Goal: Task Accomplishment & Management: Manage account settings

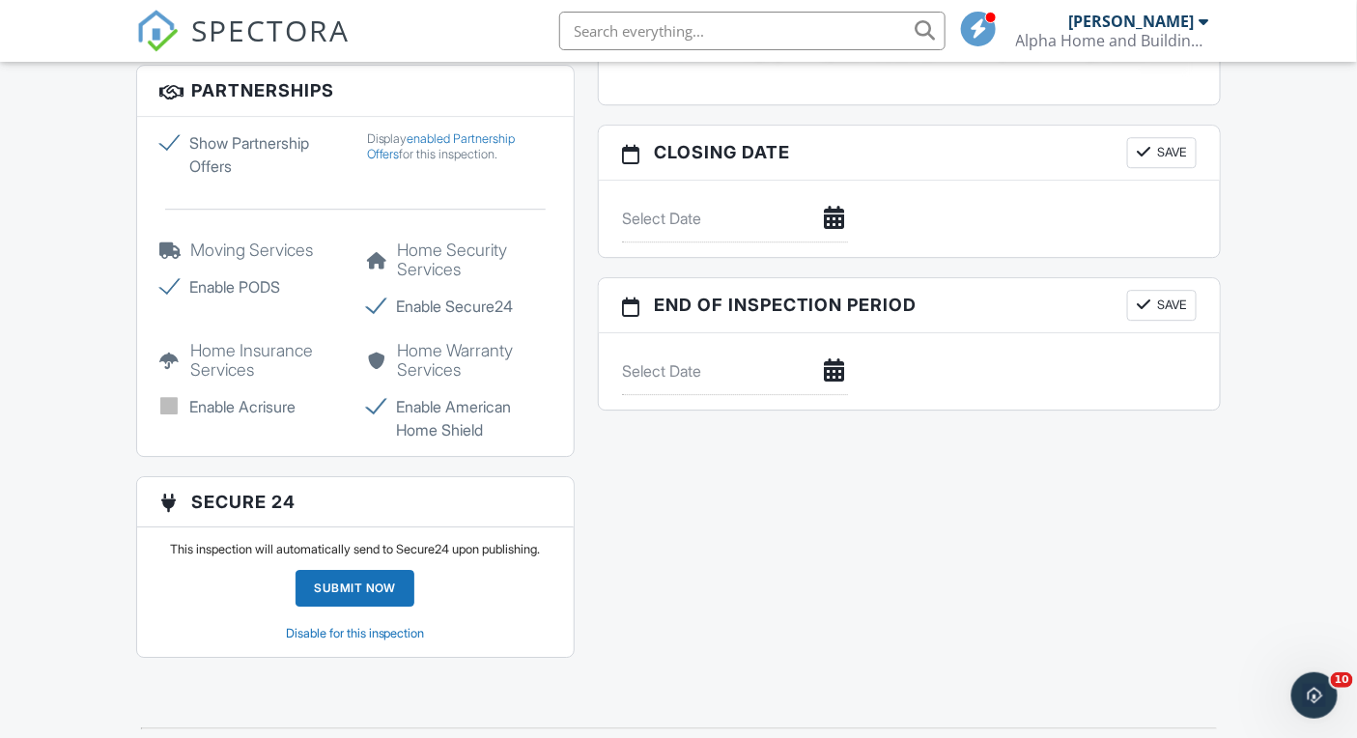
scroll to position [800, 0]
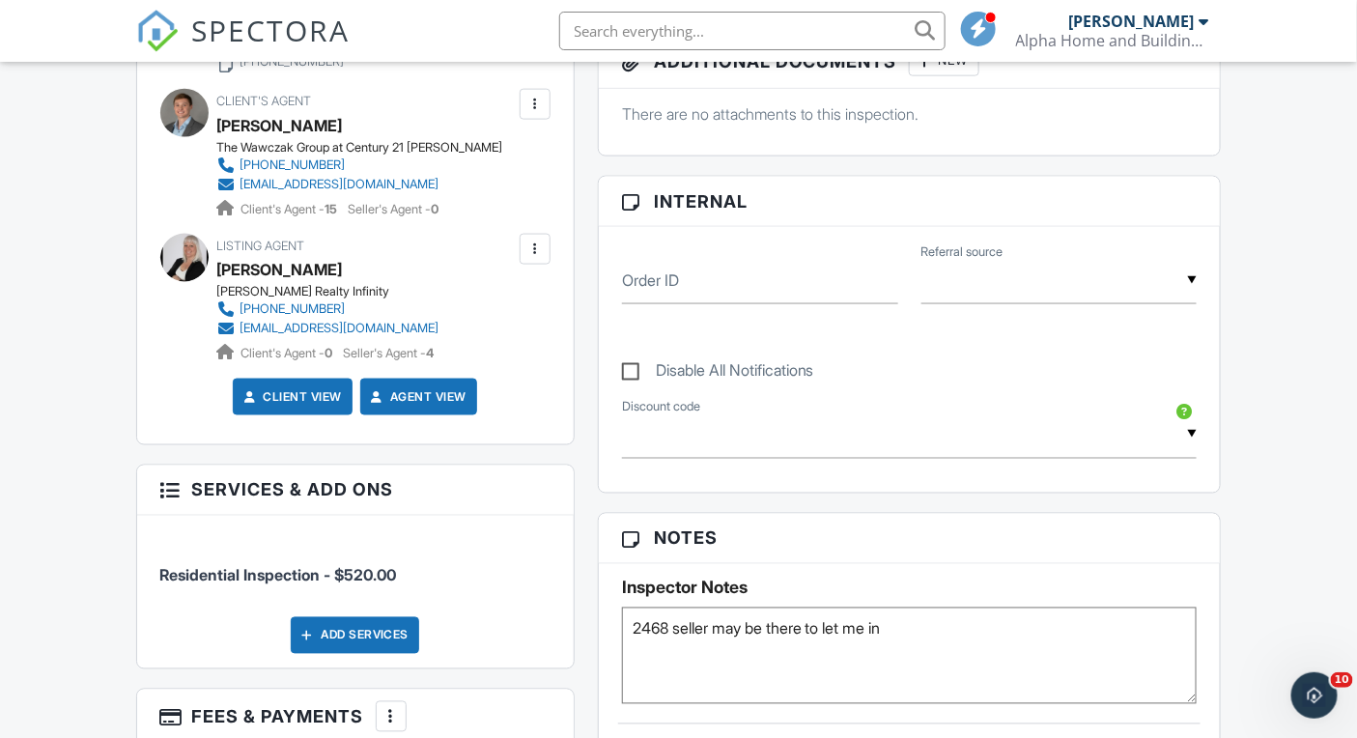
click at [297, 38] on span "SPECTORA" at bounding box center [271, 30] width 158 height 41
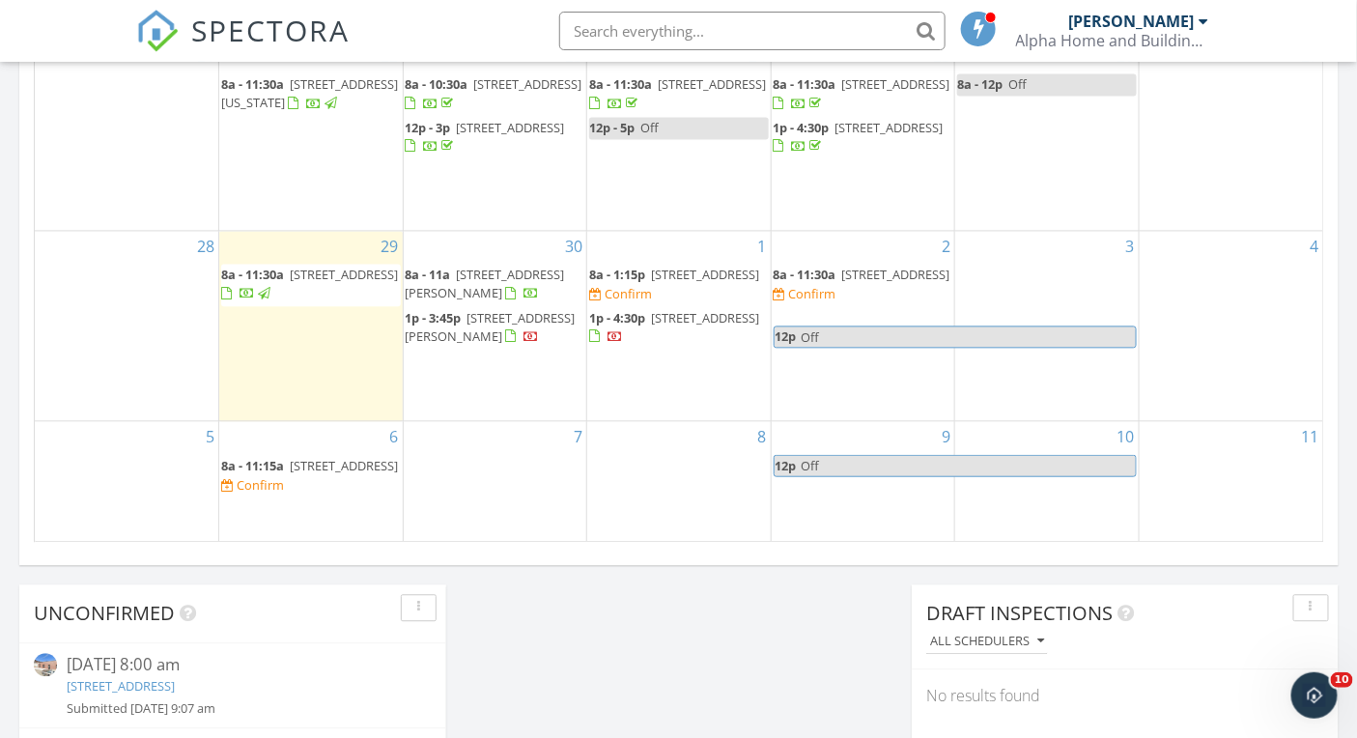
scroll to position [1246, 0]
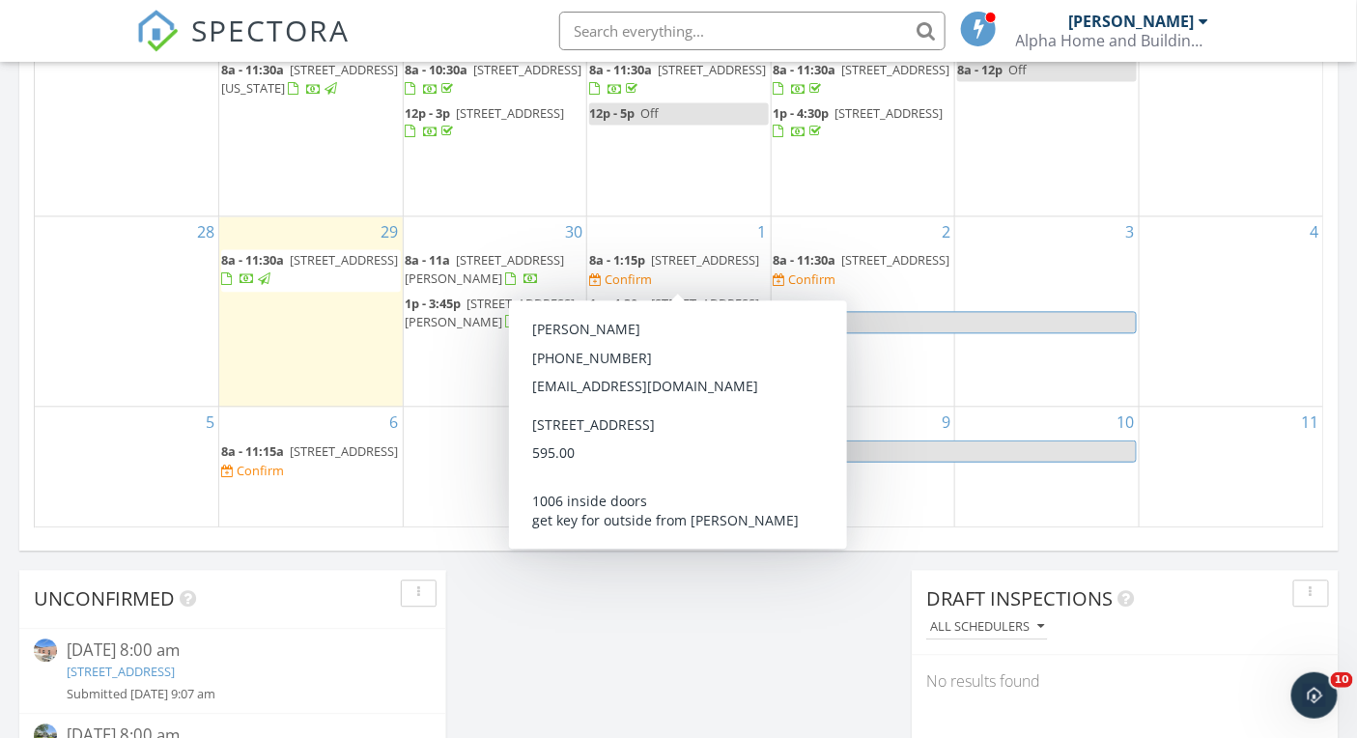
click at [651, 269] on span "[STREET_ADDRESS]" at bounding box center [705, 259] width 108 height 17
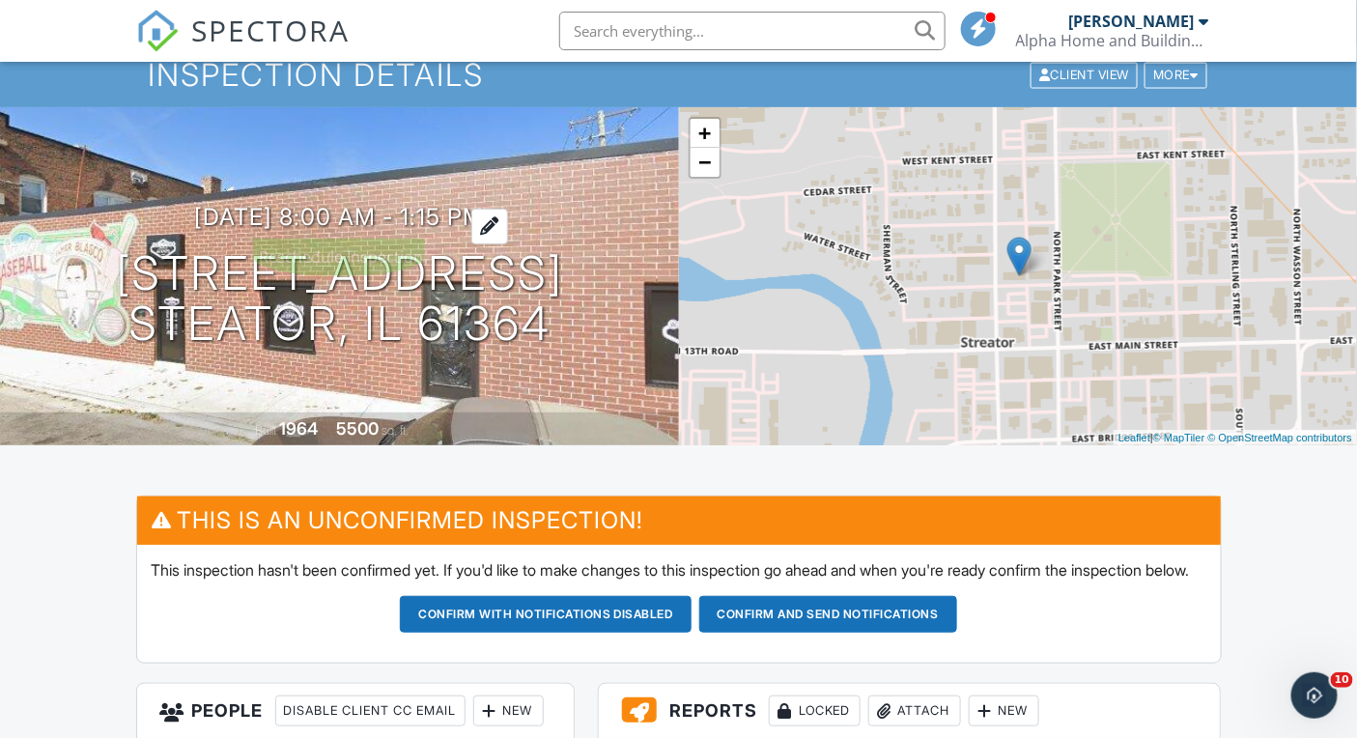
click at [469, 216] on h3 "10/01/2025 8:00 am - 1:15 pm" at bounding box center [339, 217] width 290 height 26
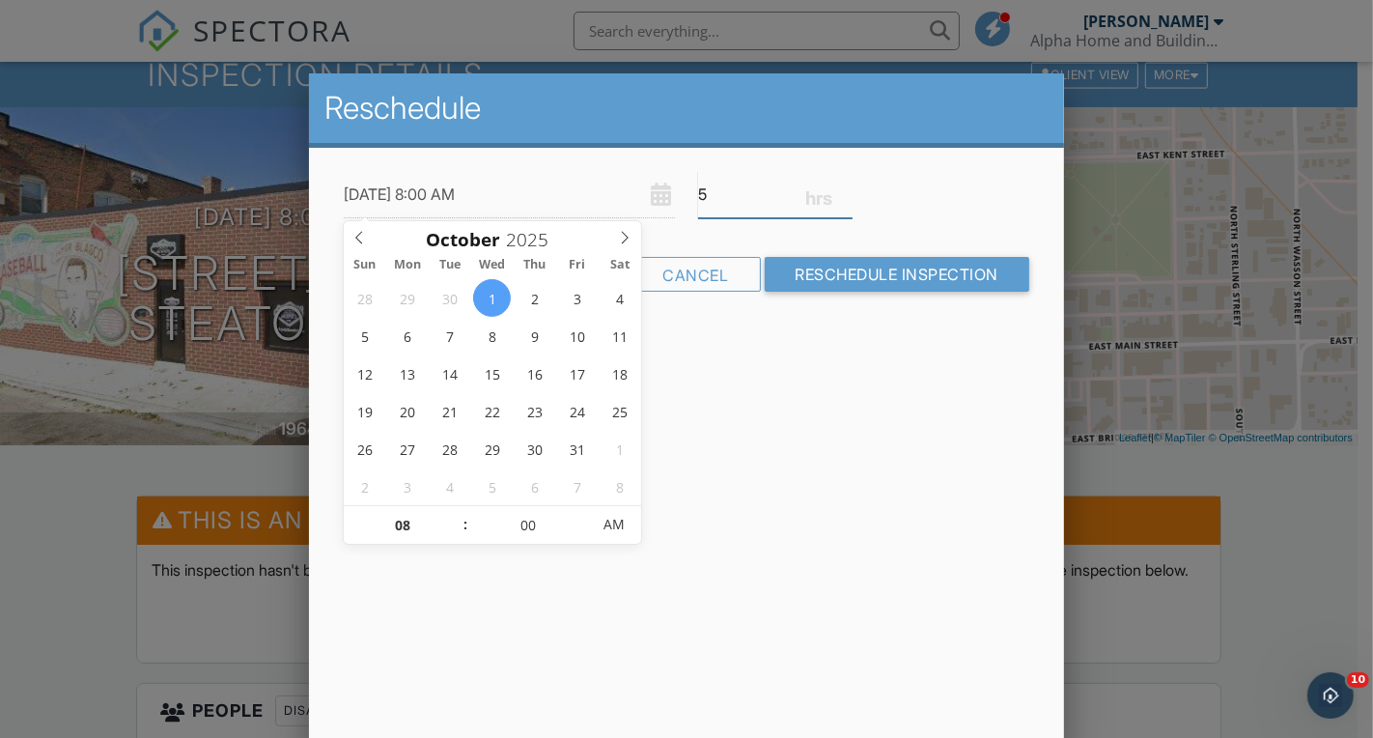
click at [845, 199] on input "5" at bounding box center [775, 194] width 155 height 47
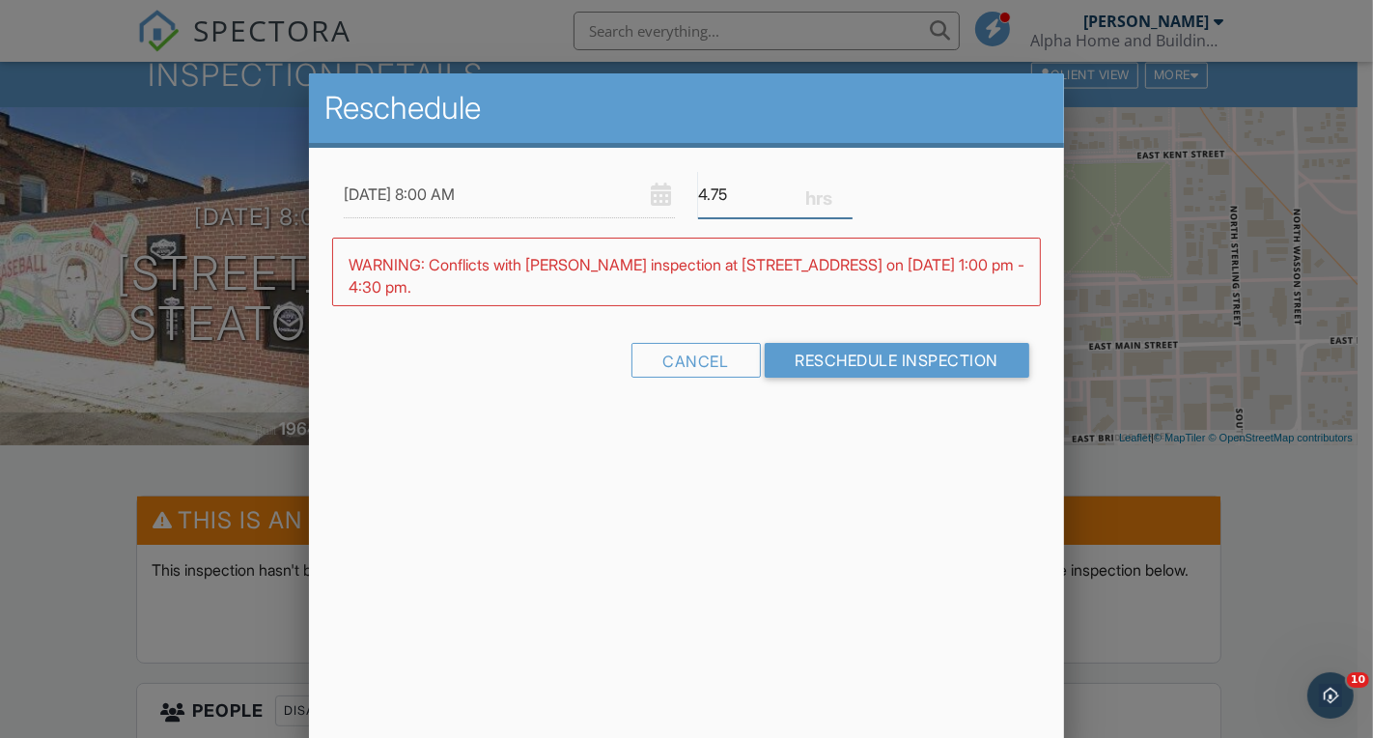
click at [845, 199] on input "4.75" at bounding box center [775, 194] width 155 height 47
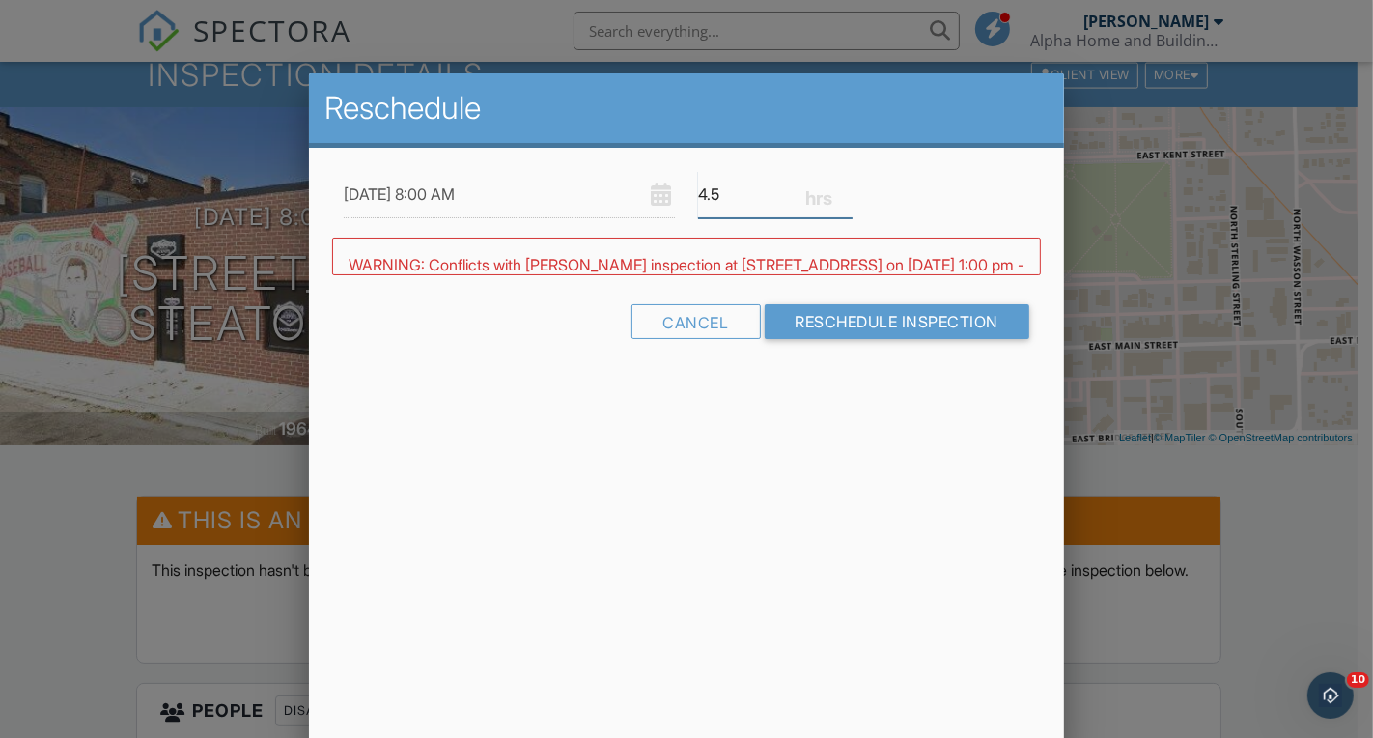
click at [845, 199] on input "4.5" at bounding box center [775, 194] width 155 height 47
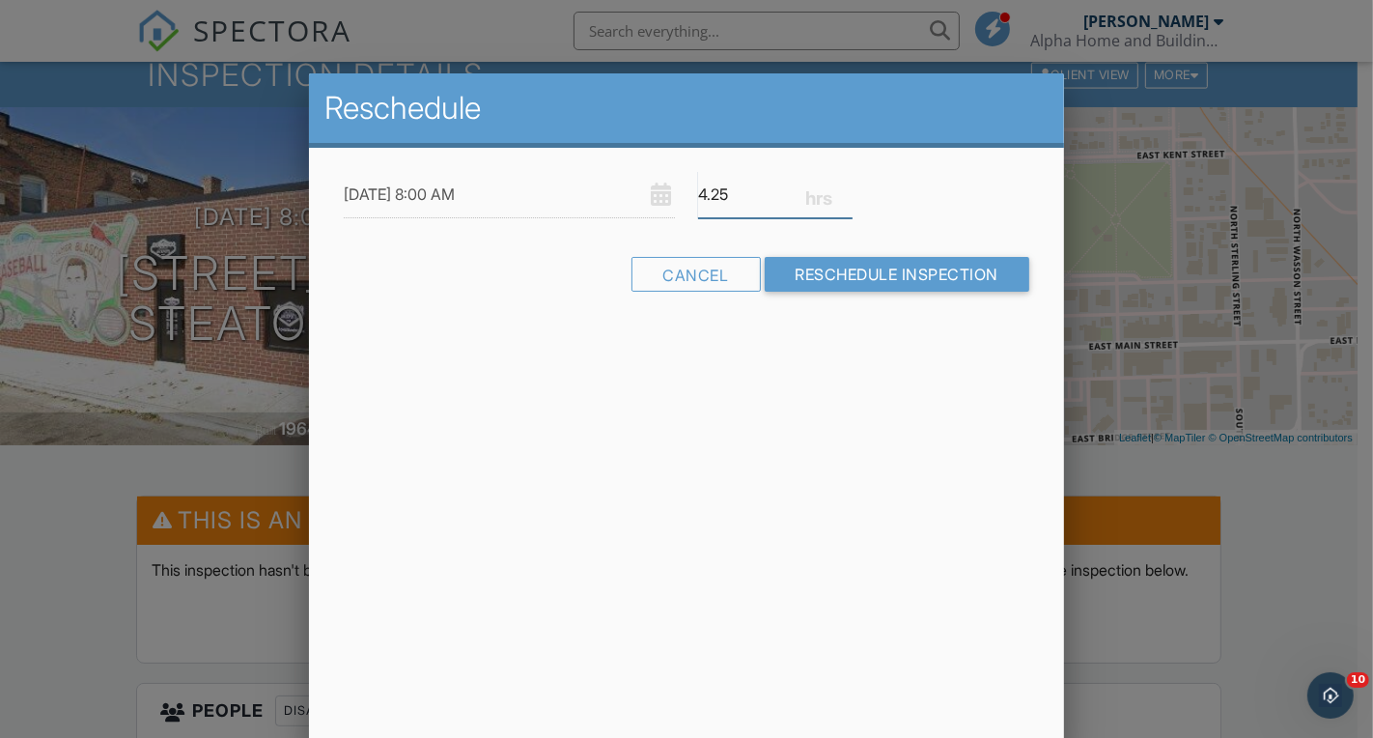
click at [845, 199] on input "4.25" at bounding box center [775, 194] width 155 height 47
type input "4"
click at [845, 199] on input "4" at bounding box center [775, 194] width 155 height 47
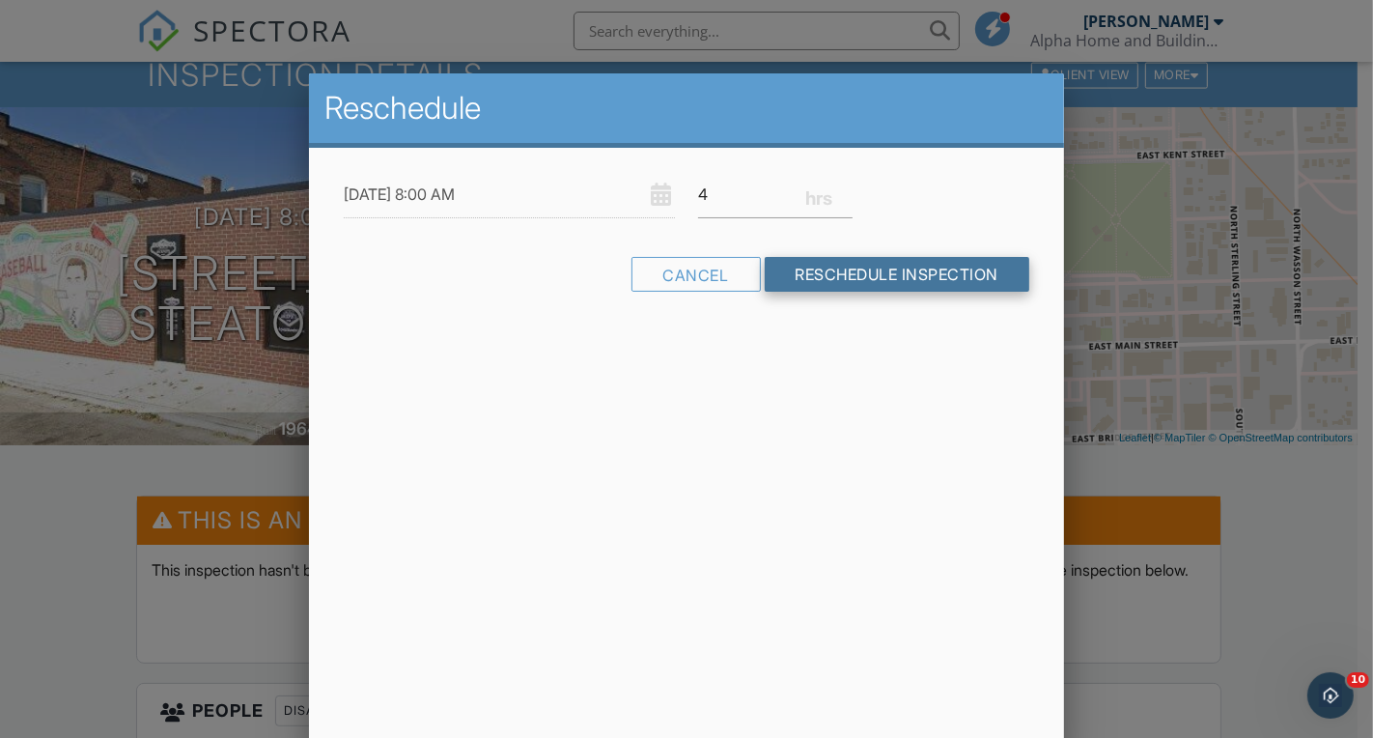
click at [834, 279] on input "Reschedule Inspection" at bounding box center [898, 274] width 266 height 35
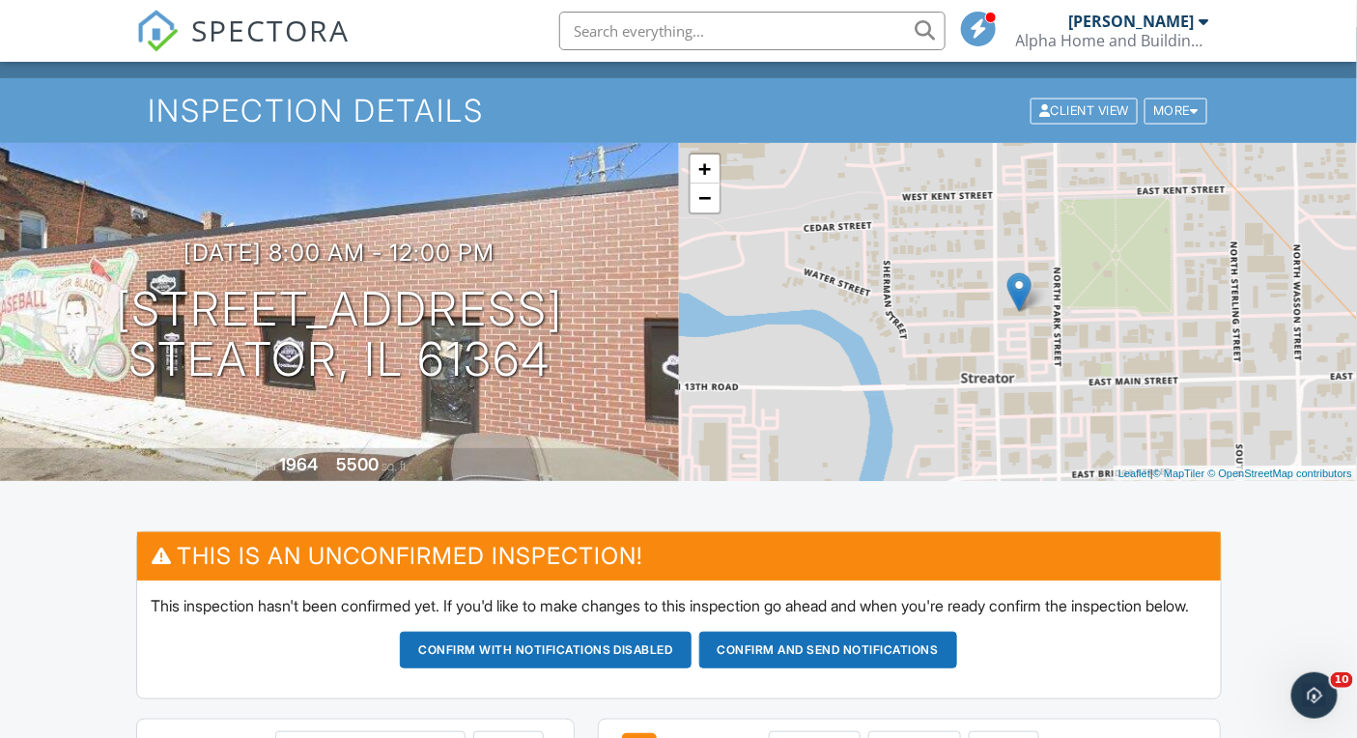
scroll to position [36, 0]
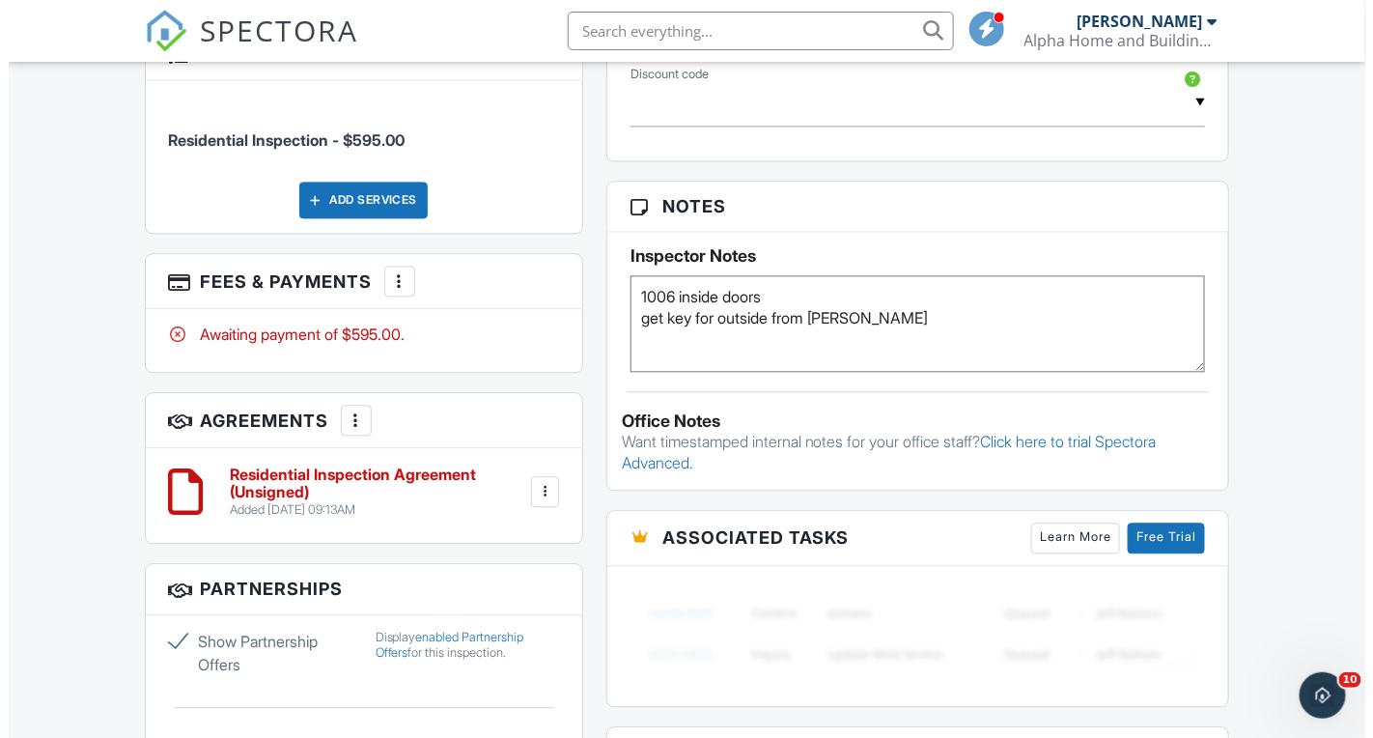
scroll to position [1250, 0]
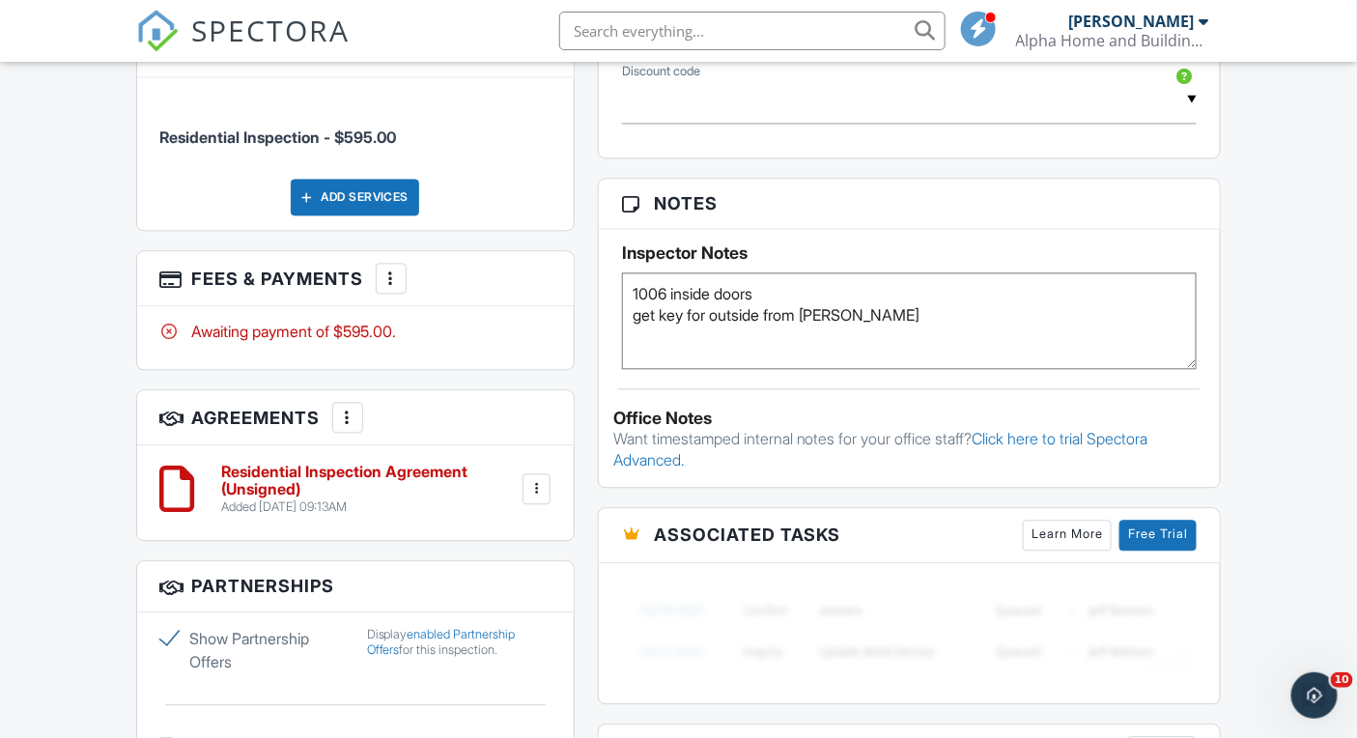
click at [392, 288] on div at bounding box center [391, 278] width 19 height 19
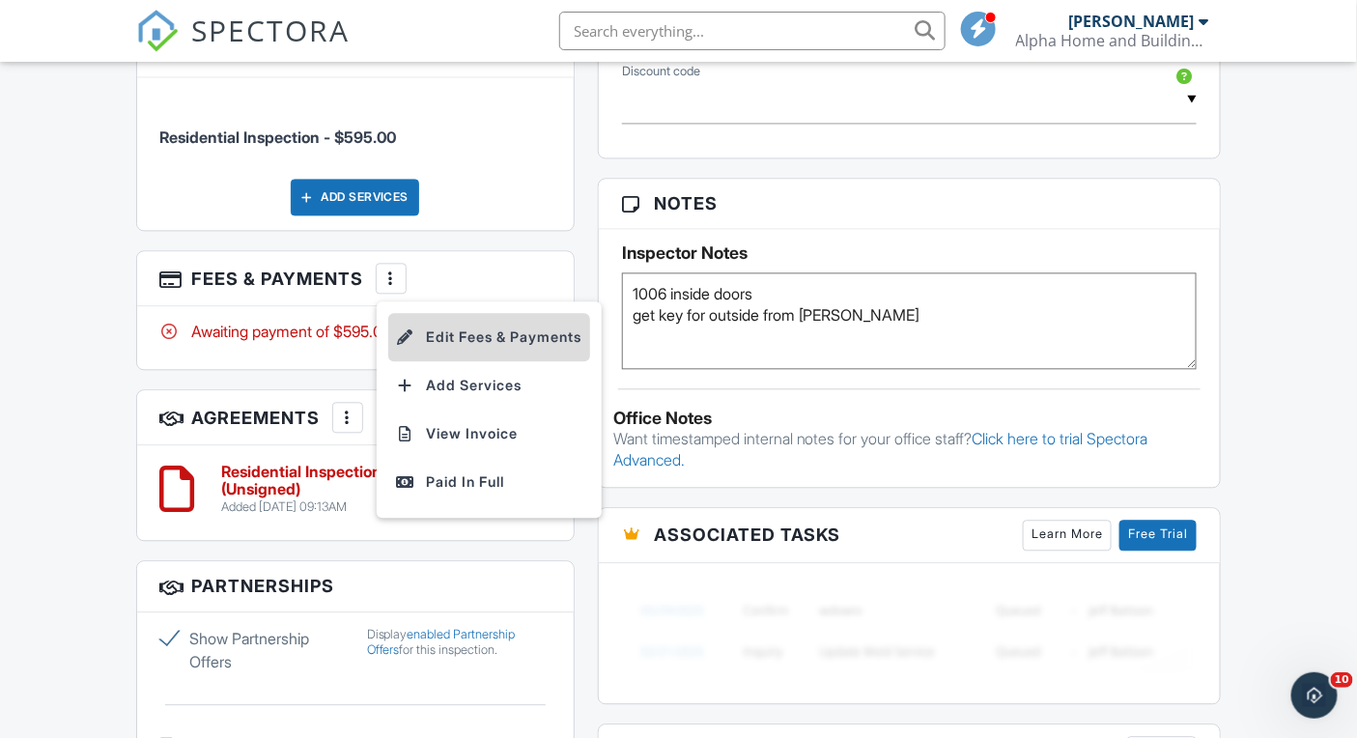
click at [483, 361] on li "Edit Fees & Payments" at bounding box center [489, 337] width 202 height 48
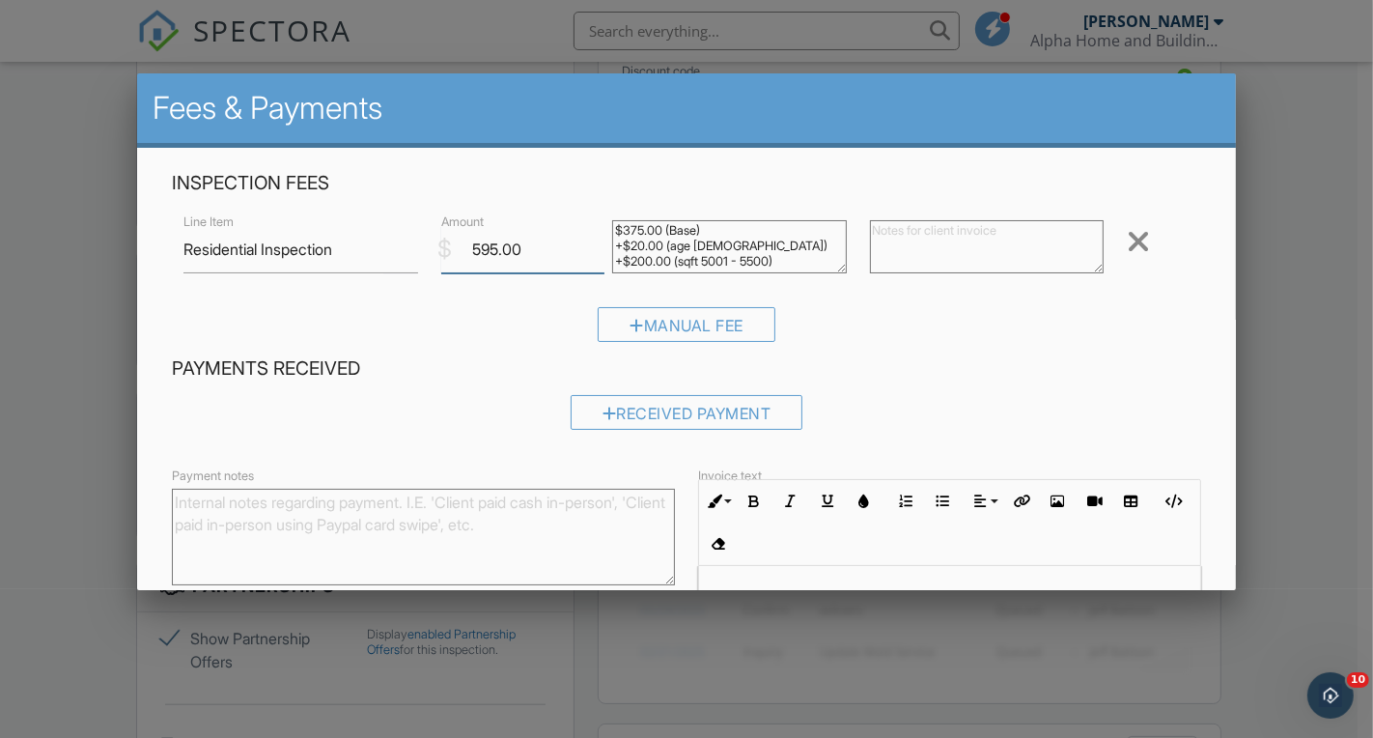
drag, startPoint x: 538, startPoint y: 247, endPoint x: 439, endPoint y: 237, distance: 99.1
click at [454, 237] on input "595.00" at bounding box center [523, 249] width 164 height 47
click at [432, 237] on div "$ Amount 595.00" at bounding box center [516, 249] width 172 height 47
click at [721, 266] on textarea "$375.00 (Base) +$20.00 (age 51 - 75) +$200.00 (sqft 5001 - 5500)" at bounding box center [729, 246] width 234 height 53
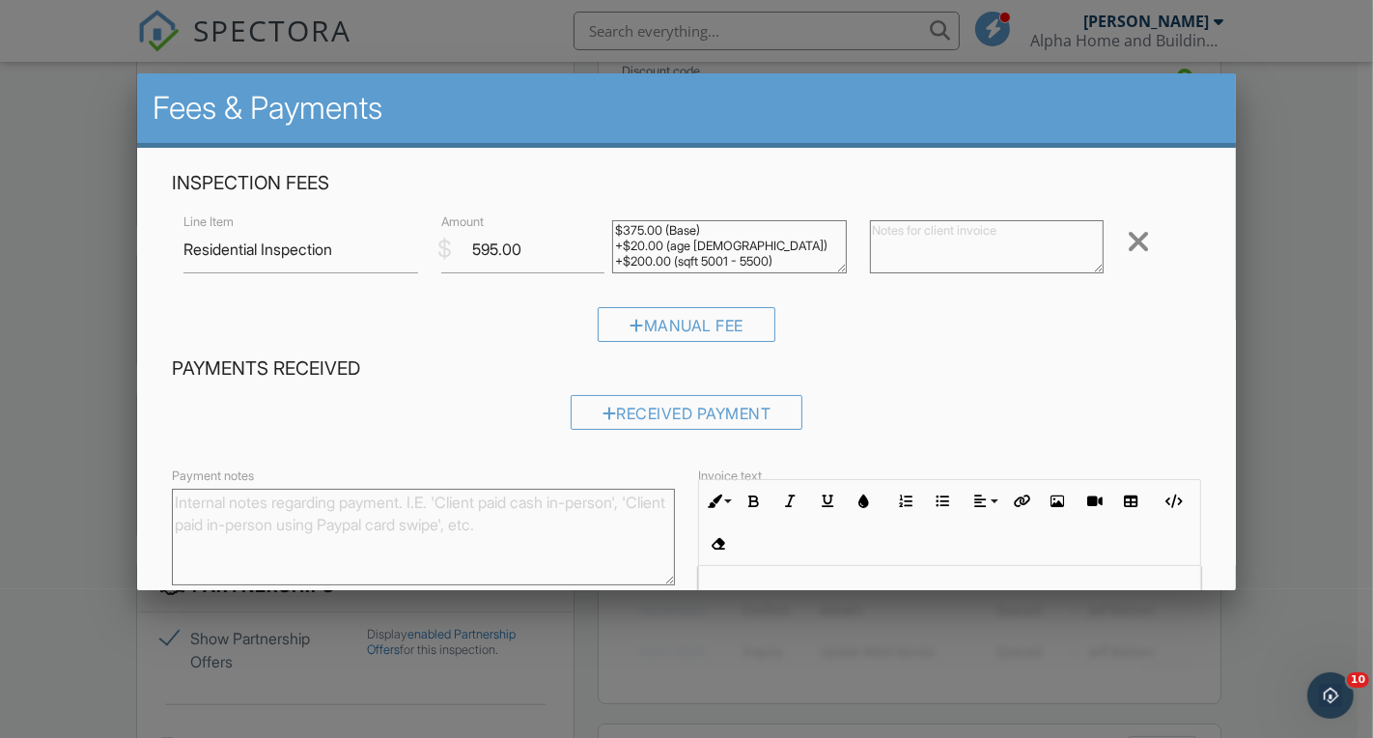
scroll to position [0, 0]
type textarea "$375.00 (Base) +$20.00 (age 51 - 75) +$200.00 (sqft 5001 - 5500)"
click at [493, 253] on input "595.00" at bounding box center [523, 249] width 164 height 47
type input "550.00"
click at [712, 232] on textarea "$375.00 (Base) +$20.00 (age 51 - 75) +$200.00 (sqft 5001 - 5500)" at bounding box center [729, 246] width 234 height 53
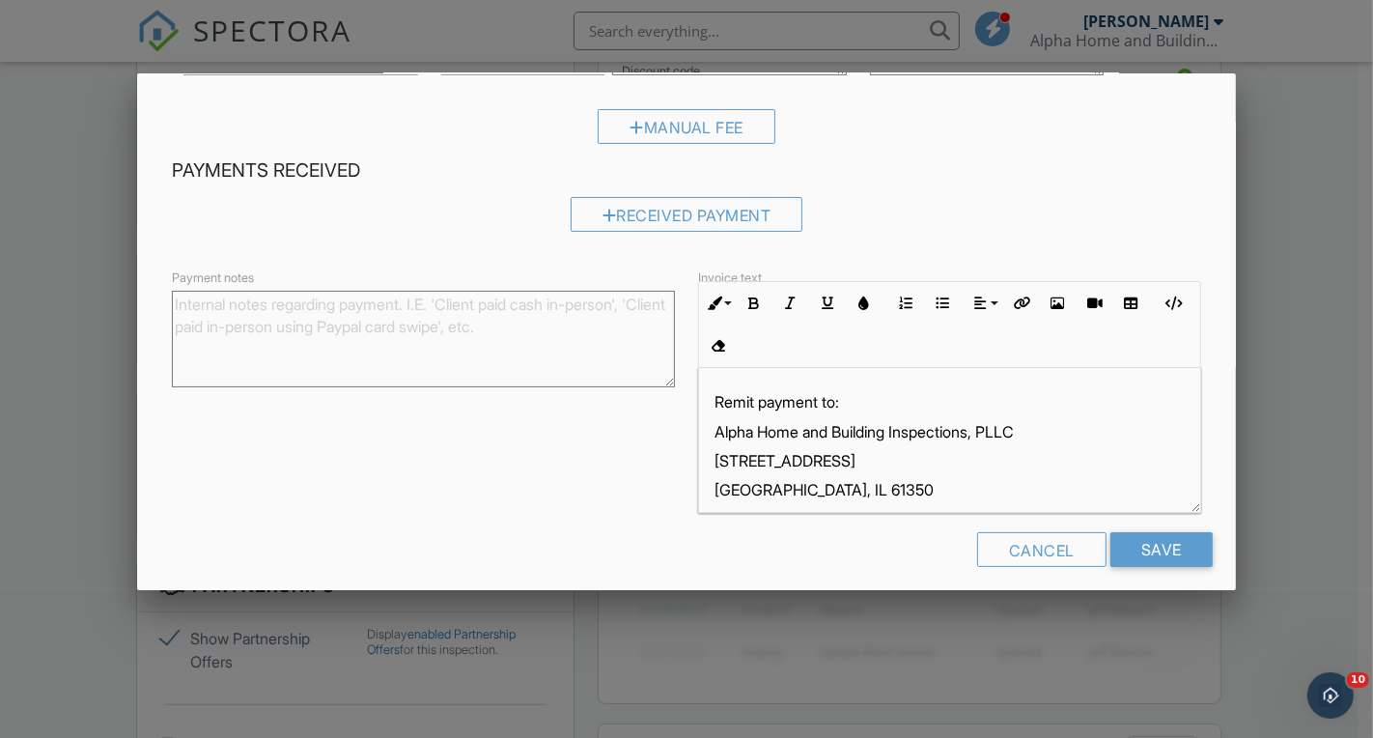
scroll to position [211, 0]
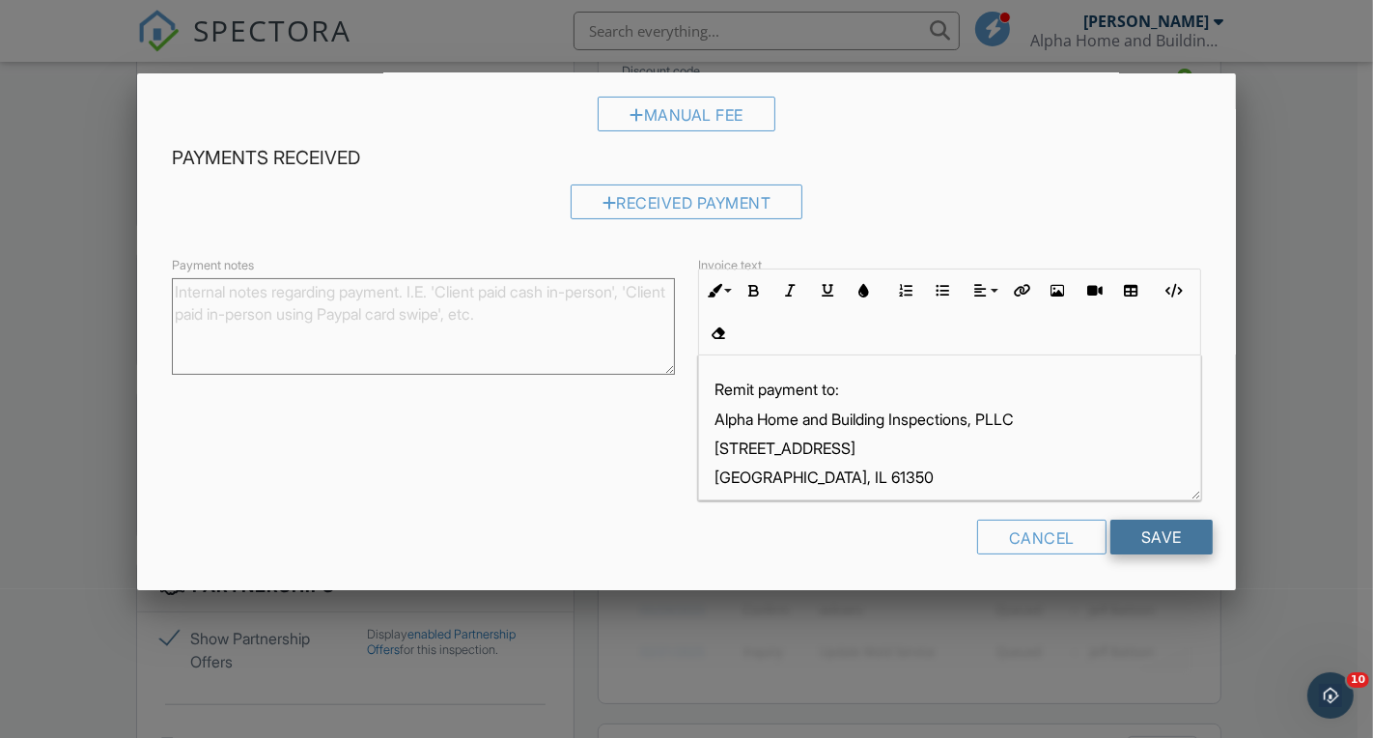
type textarea "$375.00 (Base) +$20.00 (age 51 - 75) +$155.00 (sqft 5001 - 5500)"
click at [1150, 538] on input "Save" at bounding box center [1162, 537] width 102 height 35
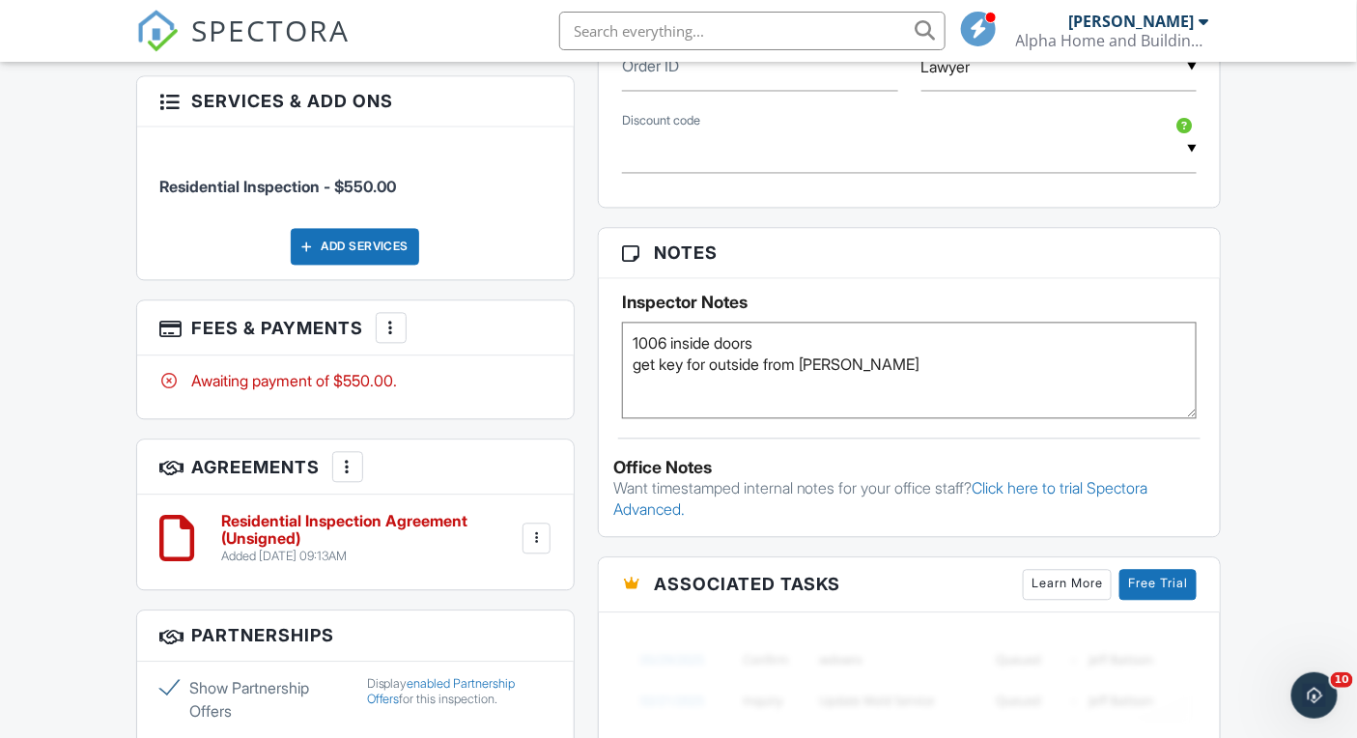
scroll to position [1214, 0]
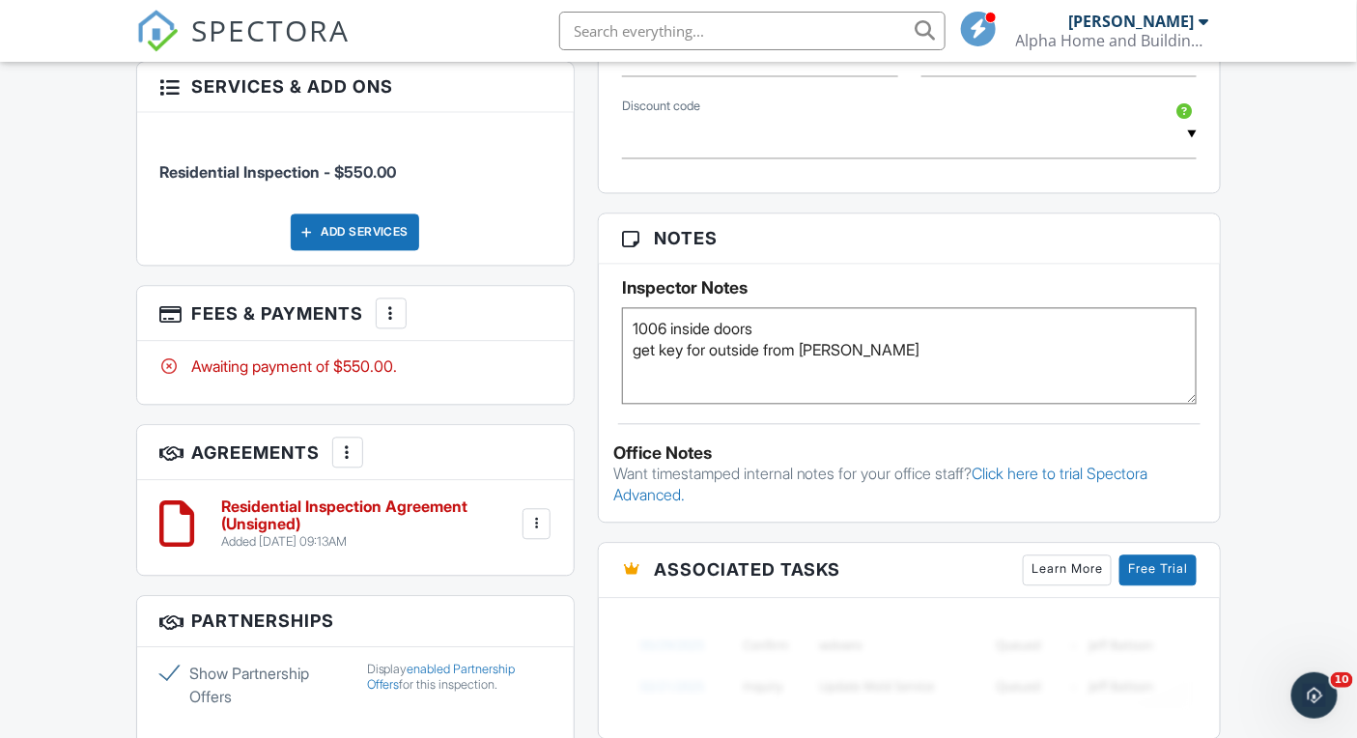
click at [534, 534] on div at bounding box center [535, 524] width 19 height 19
click at [519, 602] on li "Edit" at bounding box center [484, 577] width 110 height 48
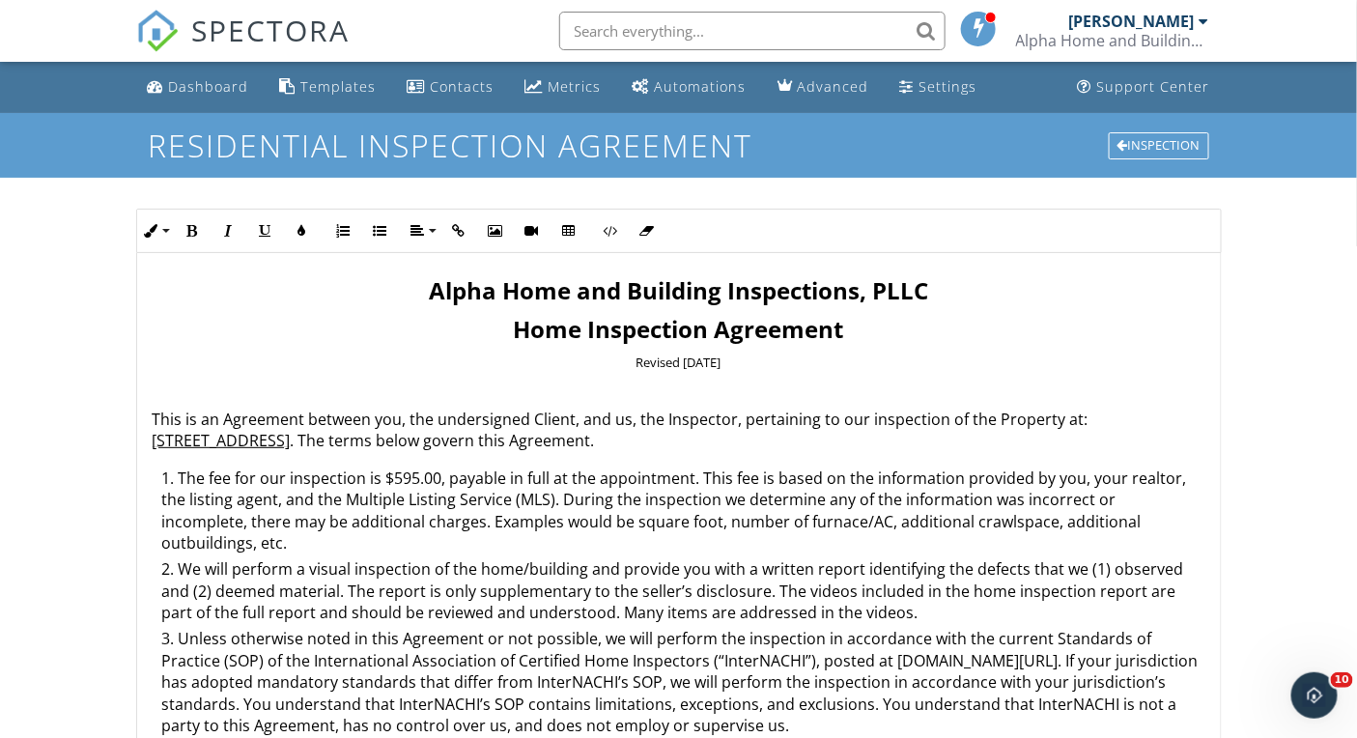
click at [414, 479] on li "The fee for our inspection is $595.00, payable in full at the appointment. This…" at bounding box center [683, 513] width 1043 height 92
drag, startPoint x: 600, startPoint y: 552, endPoint x: 680, endPoint y: 478, distance: 109.3
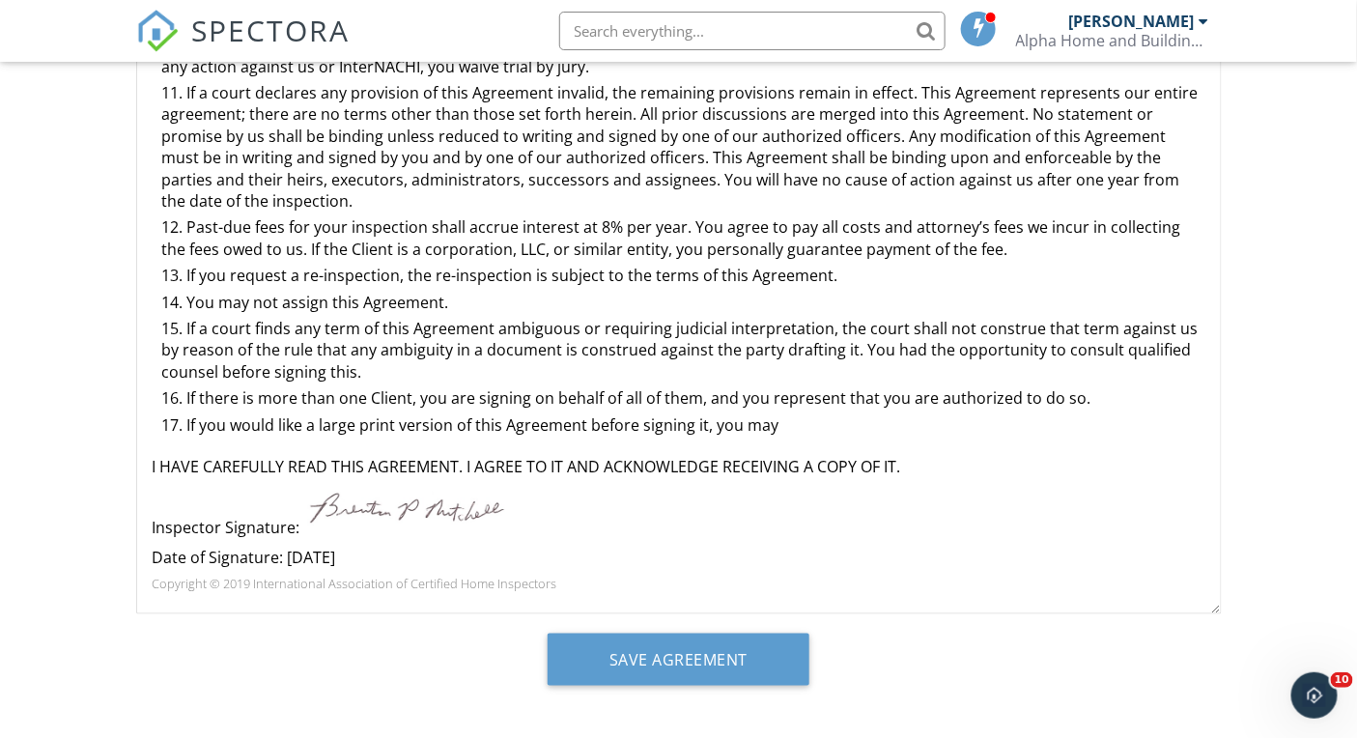
scroll to position [422, 0]
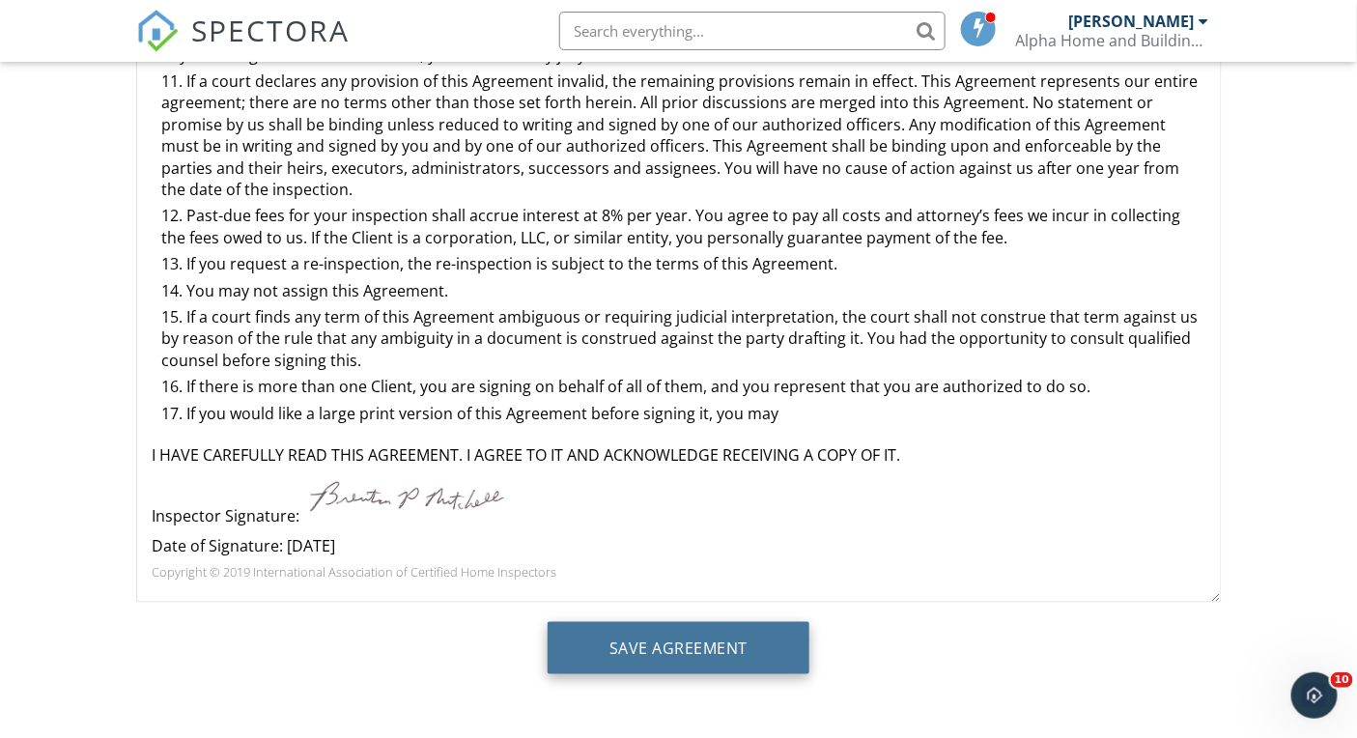
click at [708, 655] on input "Save Agreement" at bounding box center [679, 648] width 262 height 52
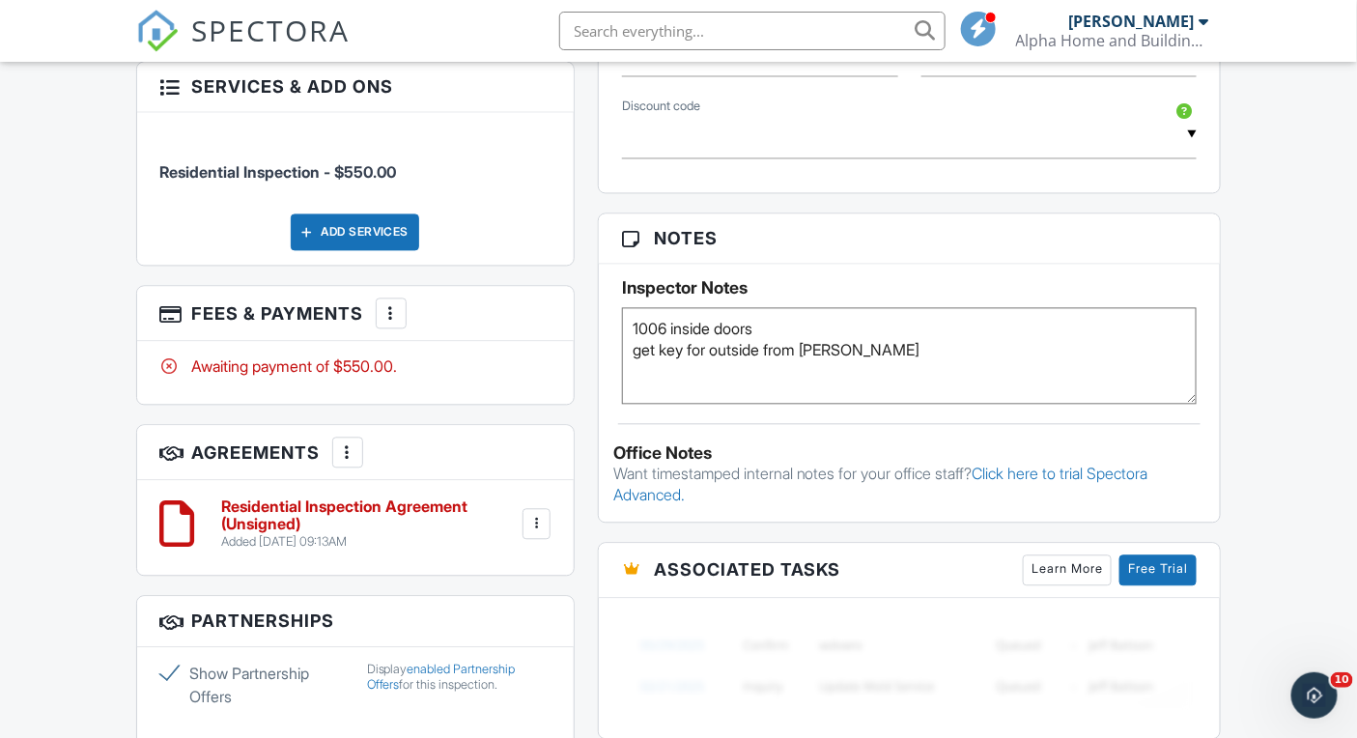
click at [210, 22] on span "SPECTORA" at bounding box center [271, 30] width 158 height 41
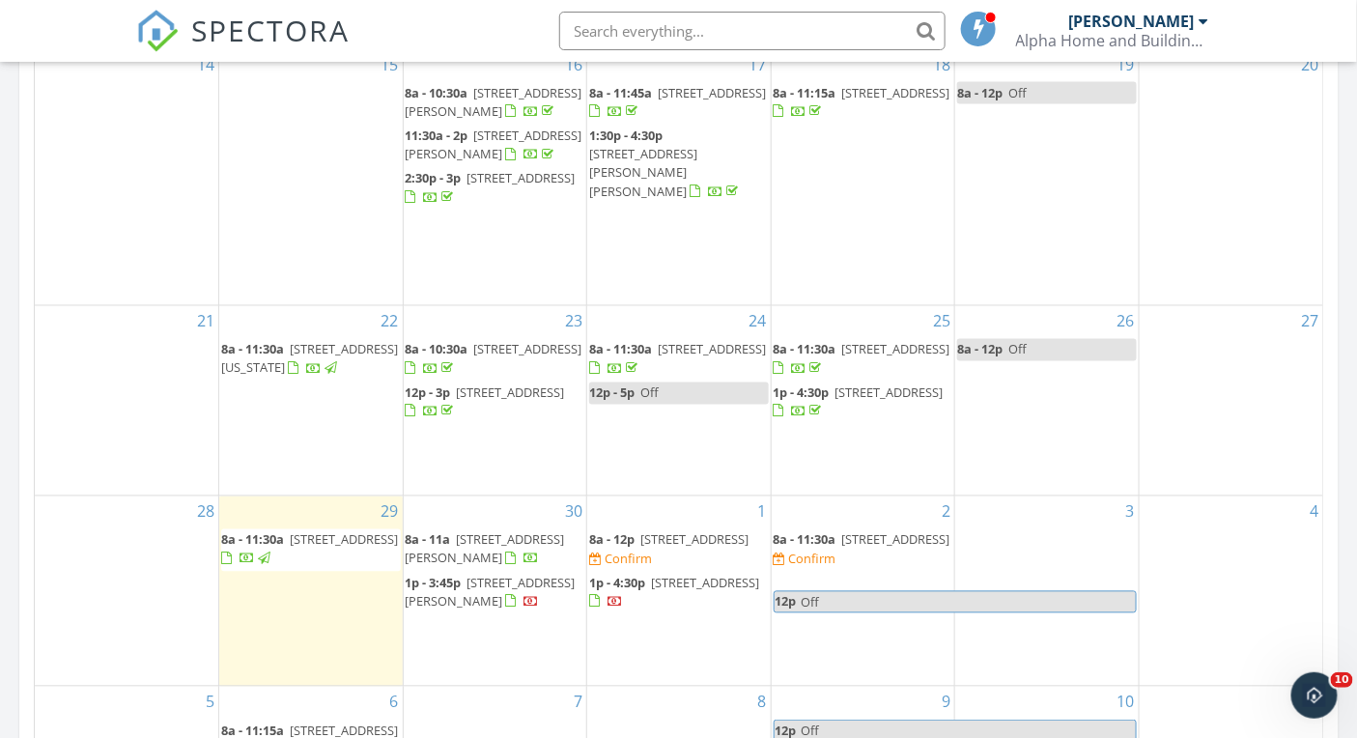
scroll to position [1220, 0]
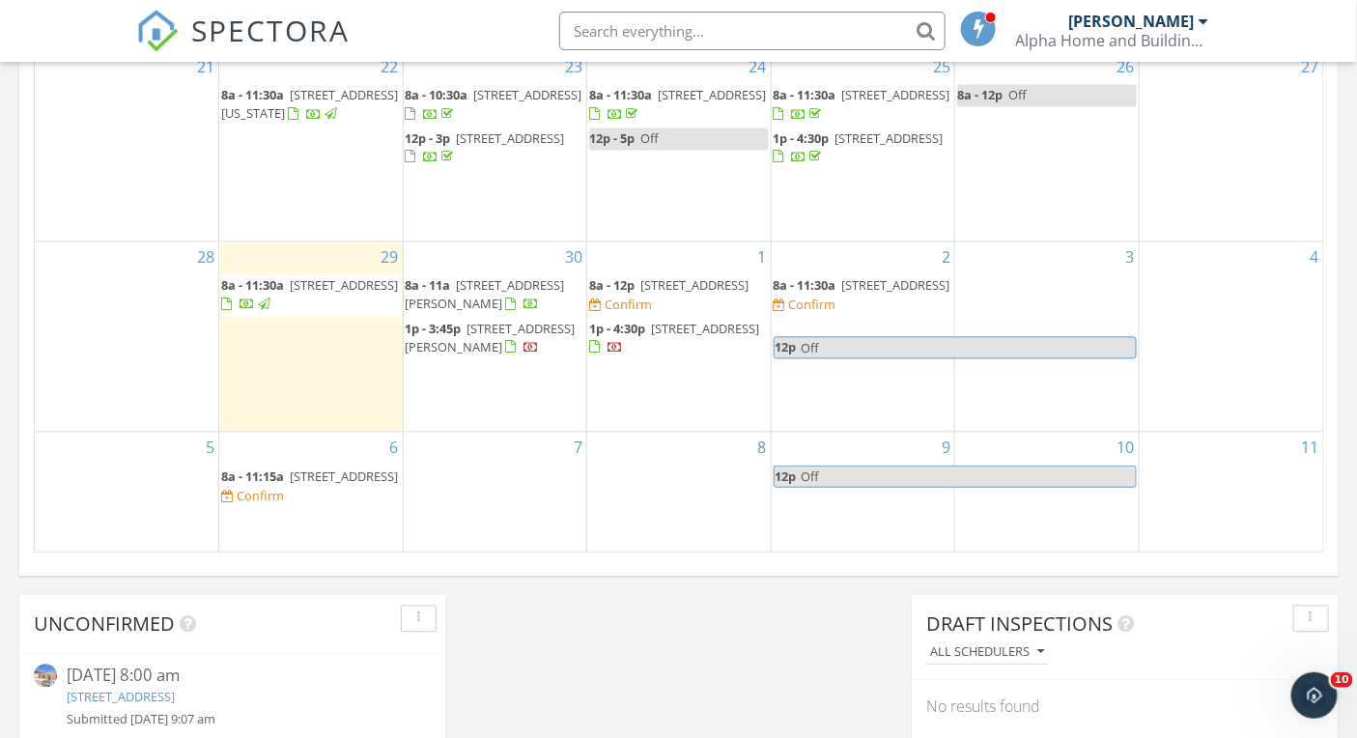
click at [850, 295] on span "20252 Pepperwood Ct , Frankfort 60423" at bounding box center [896, 285] width 108 height 17
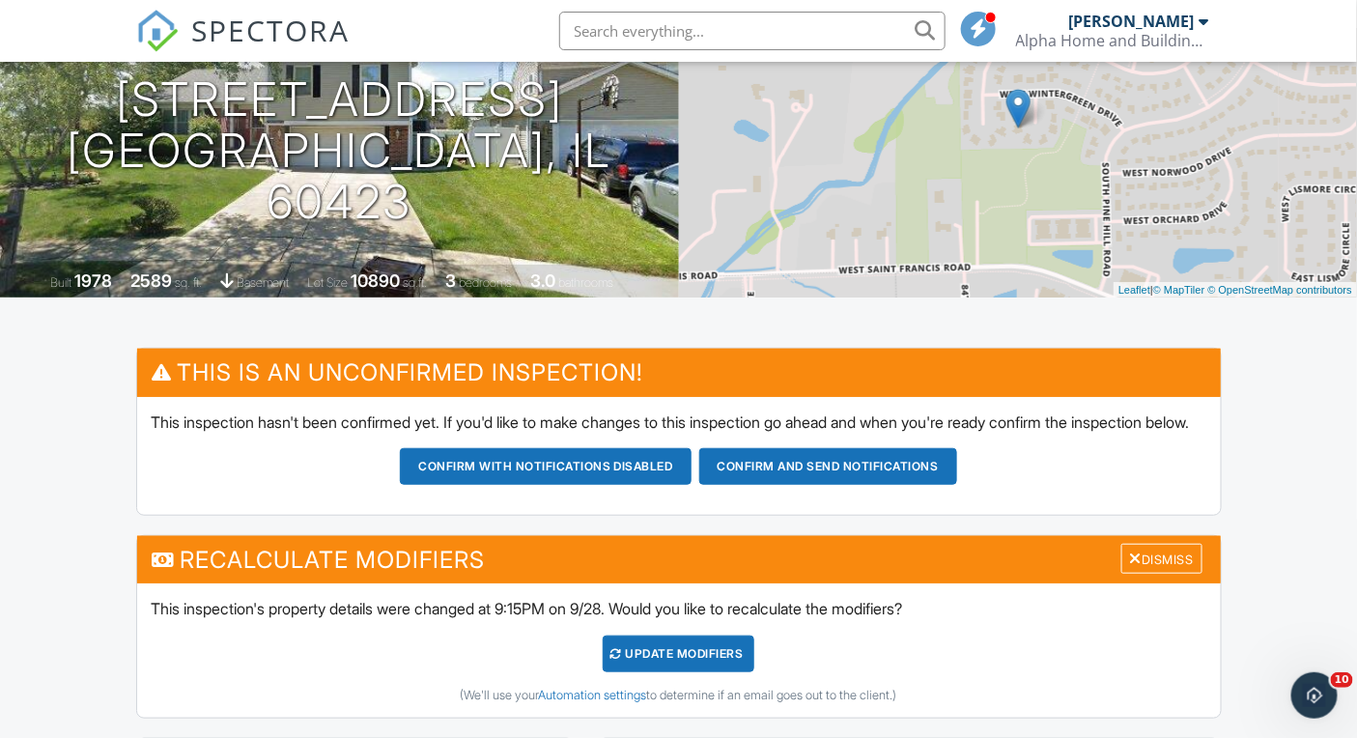
scroll to position [222, 0]
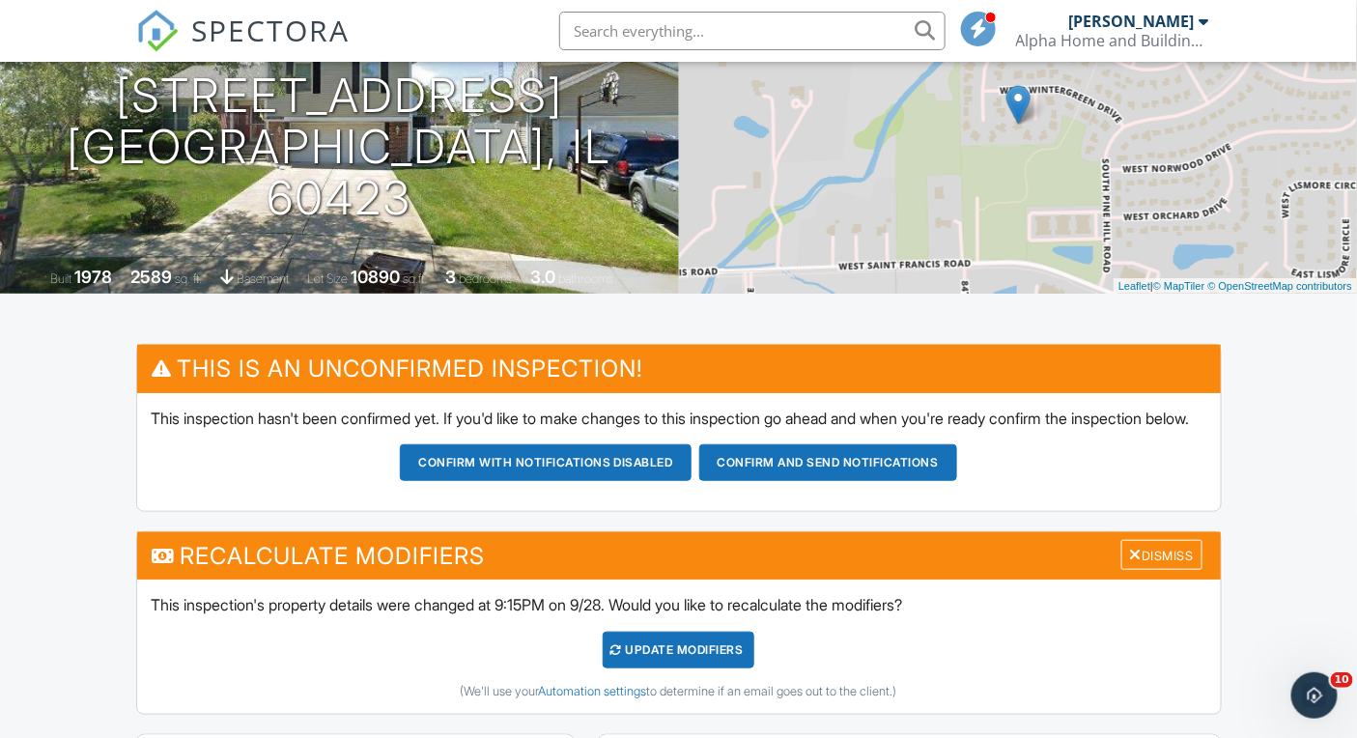
click at [642, 653] on div "UPDATE Modifiers" at bounding box center [679, 650] width 152 height 37
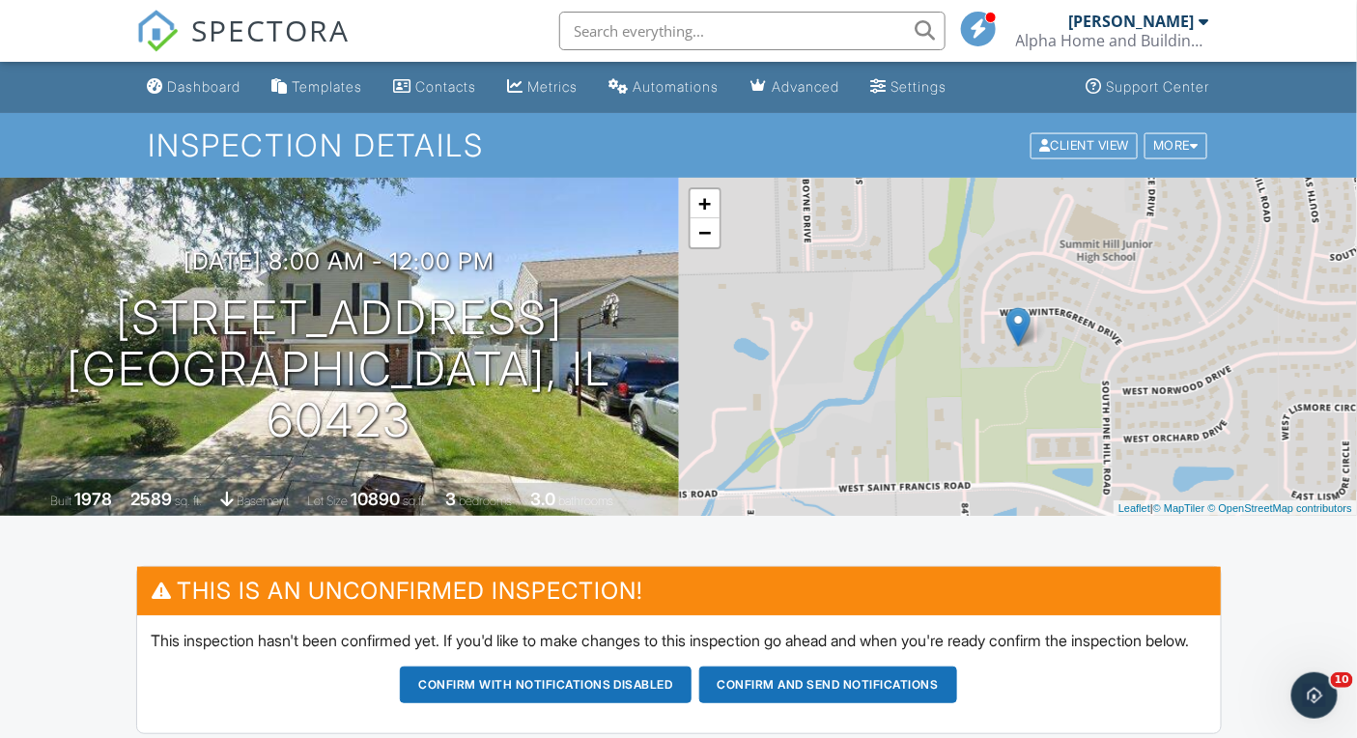
click at [455, 274] on h3 "10/02/2025 8:00 am - 12:00 pm" at bounding box center [339, 261] width 311 height 26
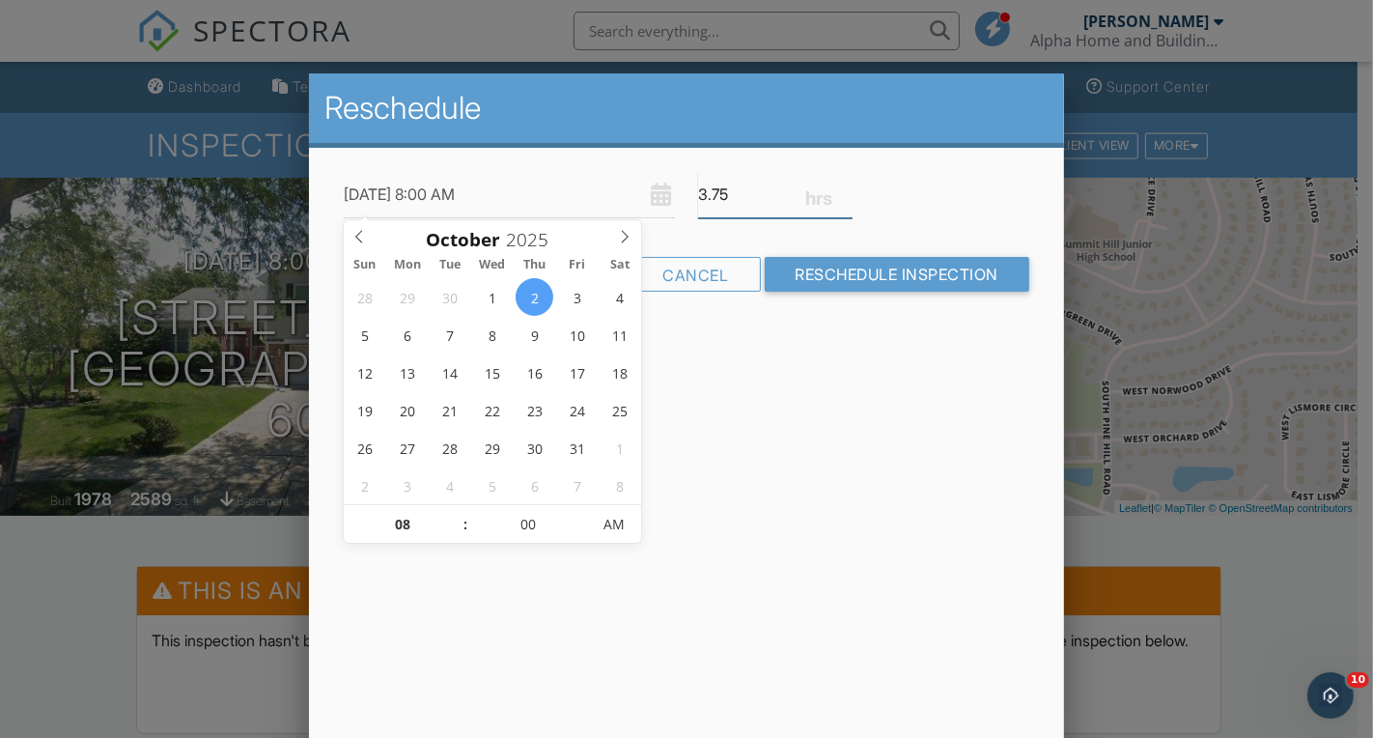
click at [844, 201] on input "3.75" at bounding box center [775, 194] width 155 height 47
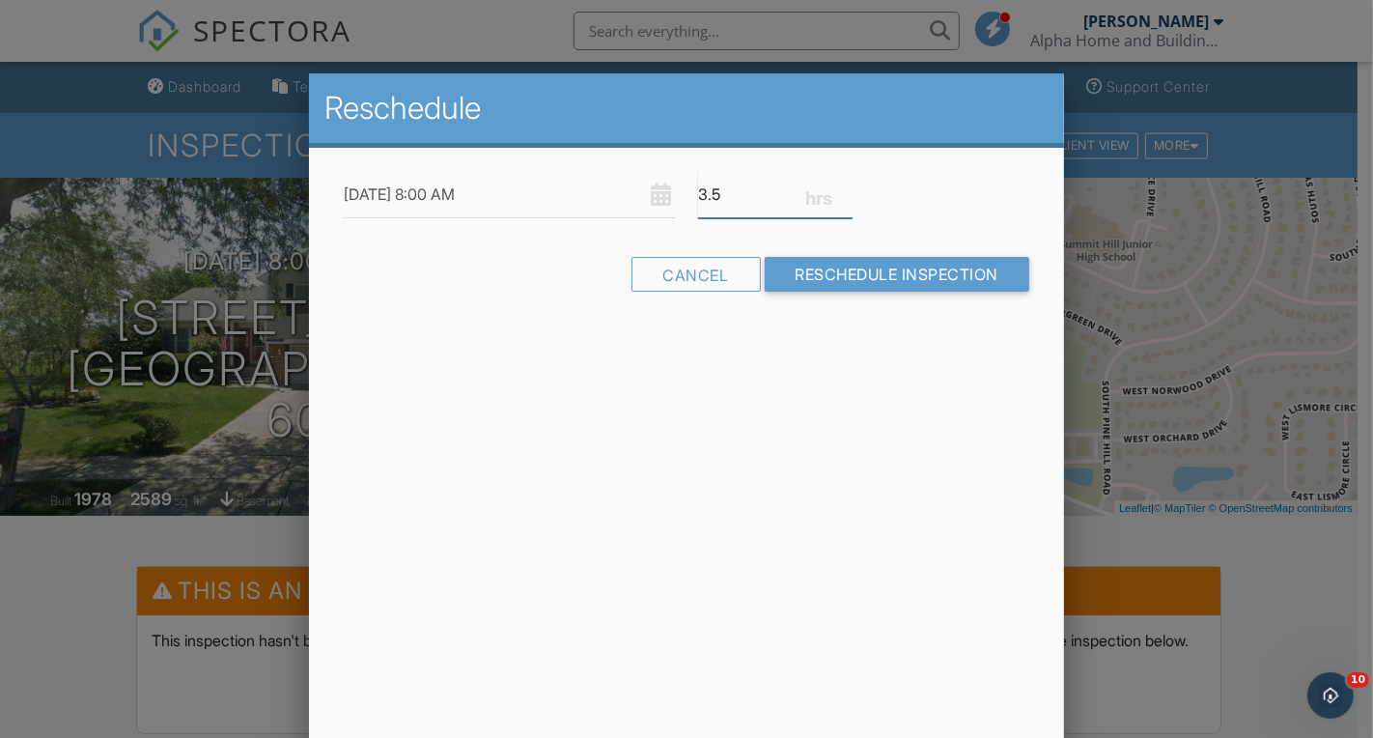
type input "3.5"
click at [844, 201] on input "3.5" at bounding box center [775, 194] width 155 height 47
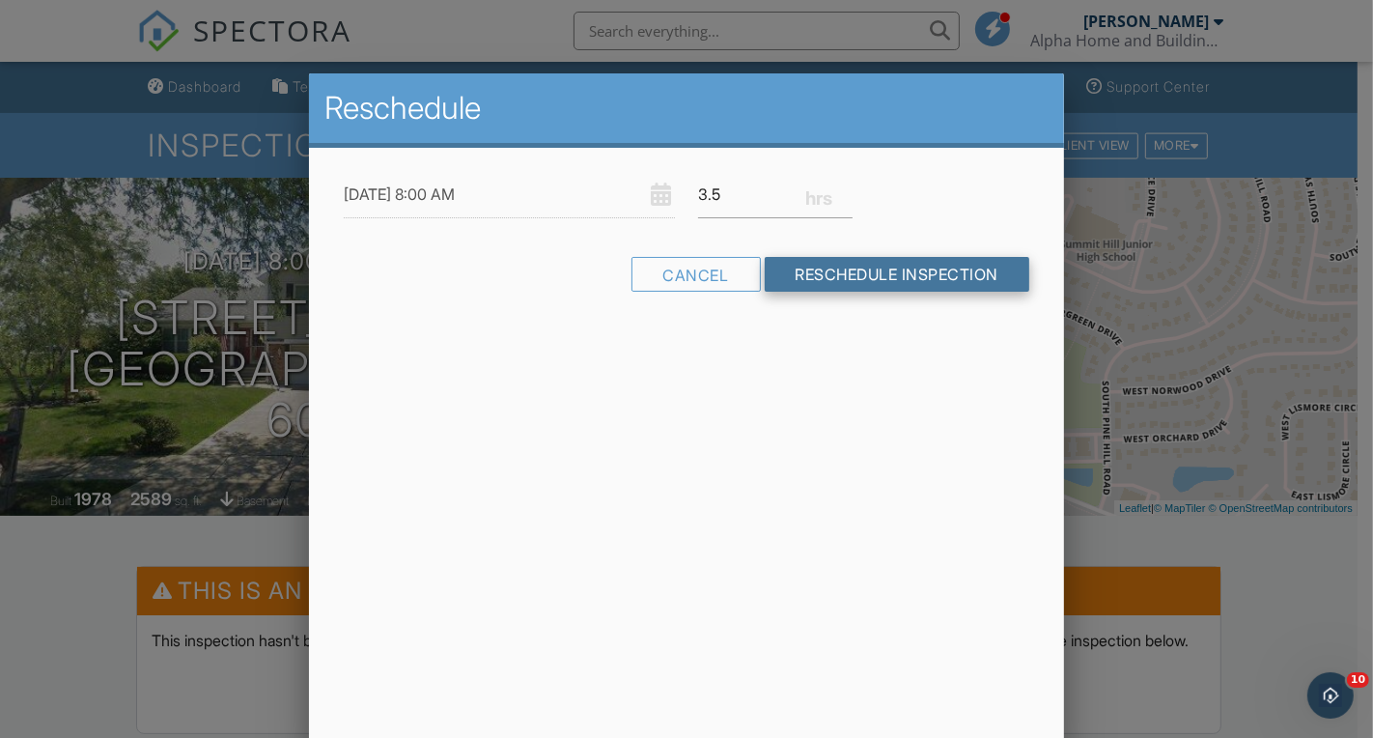
click at [852, 269] on input "Reschedule Inspection" at bounding box center [898, 274] width 266 height 35
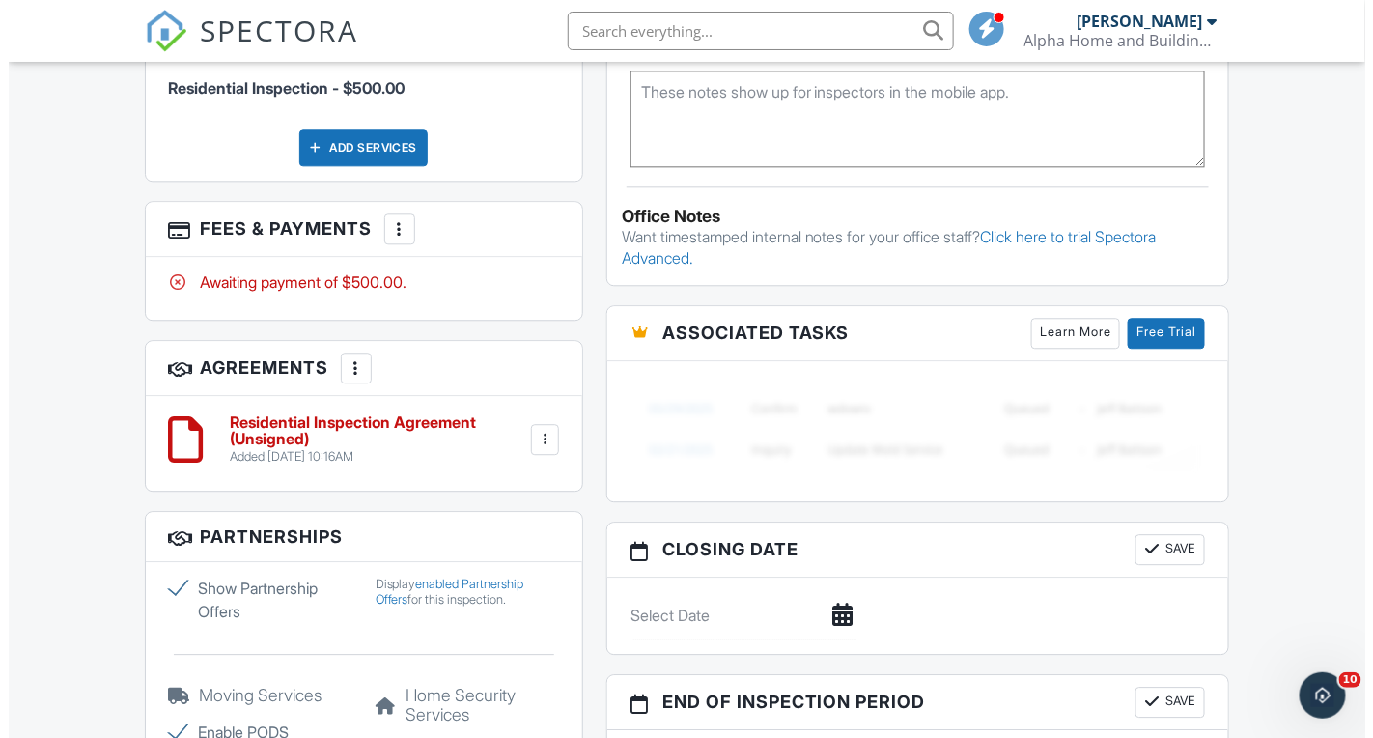
scroll to position [1560, 0]
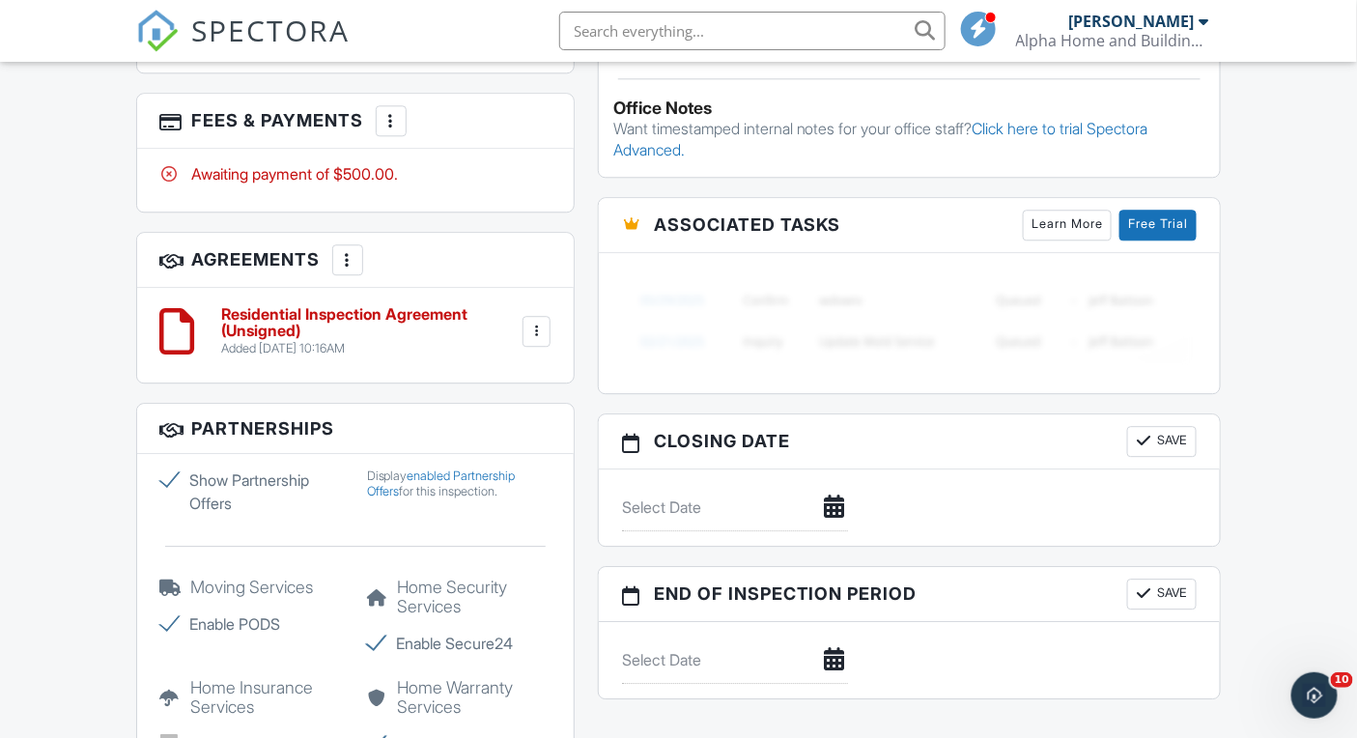
click at [387, 130] on div at bounding box center [391, 120] width 19 height 19
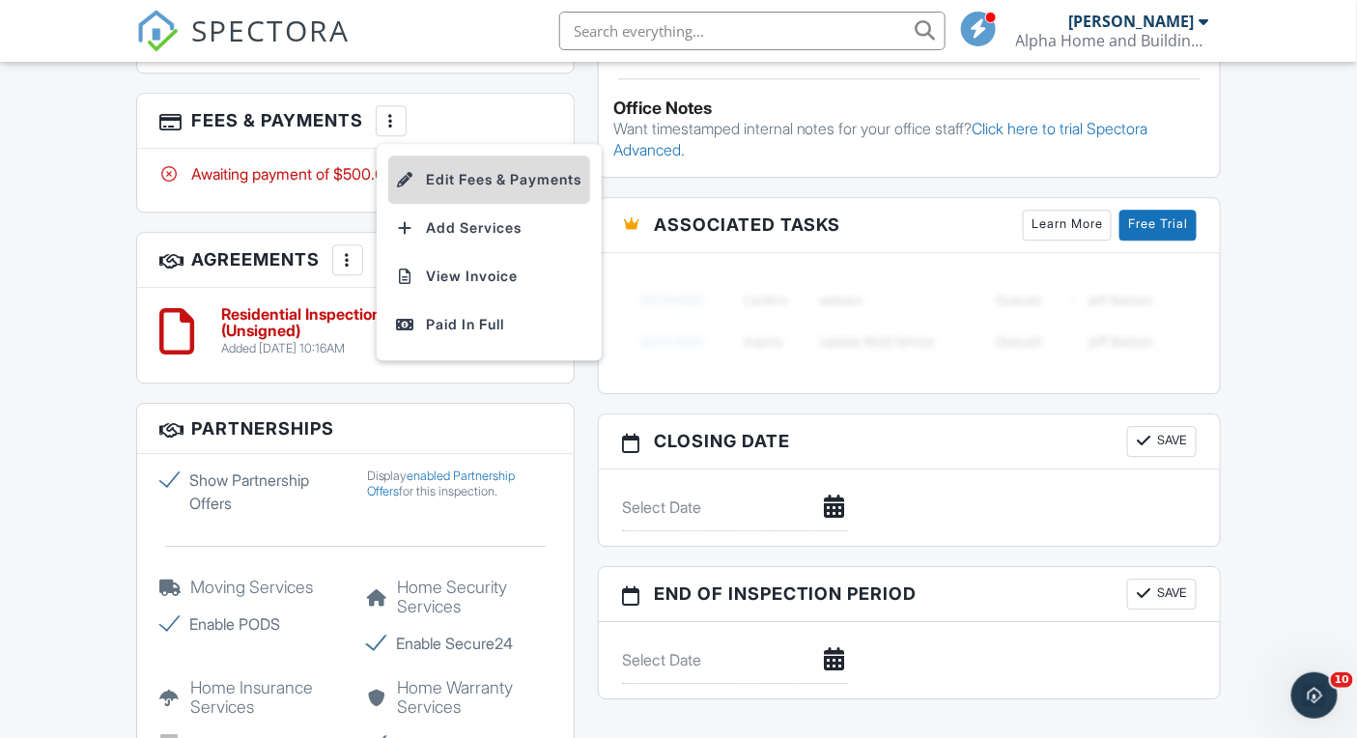
click at [444, 204] on li "Edit Fees & Payments" at bounding box center [489, 180] width 202 height 48
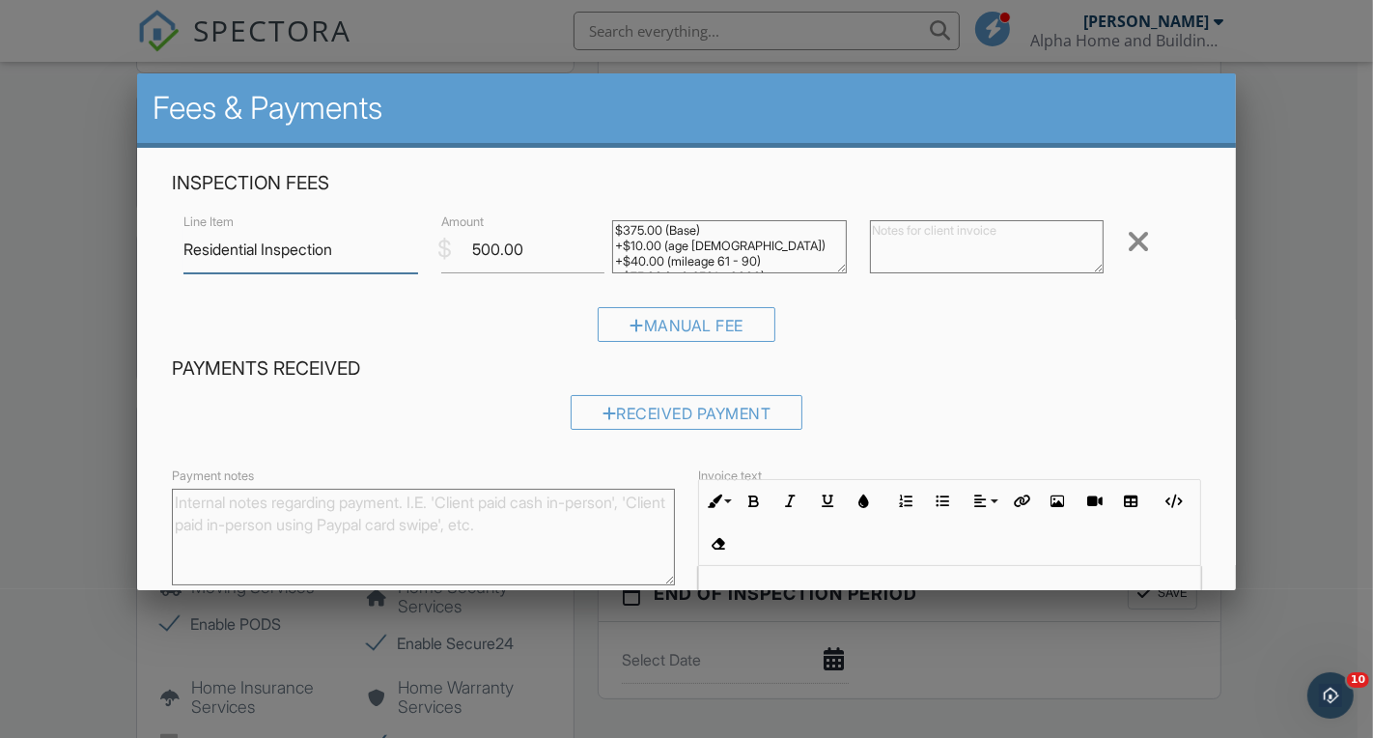
scroll to position [29, 0]
click at [756, 261] on textarea "$375.00 (Base) +$10.00 (age 26 - 50) +$40.00 (mileage 61 - 90) +$75.00 (sqft 25…" at bounding box center [729, 246] width 234 height 53
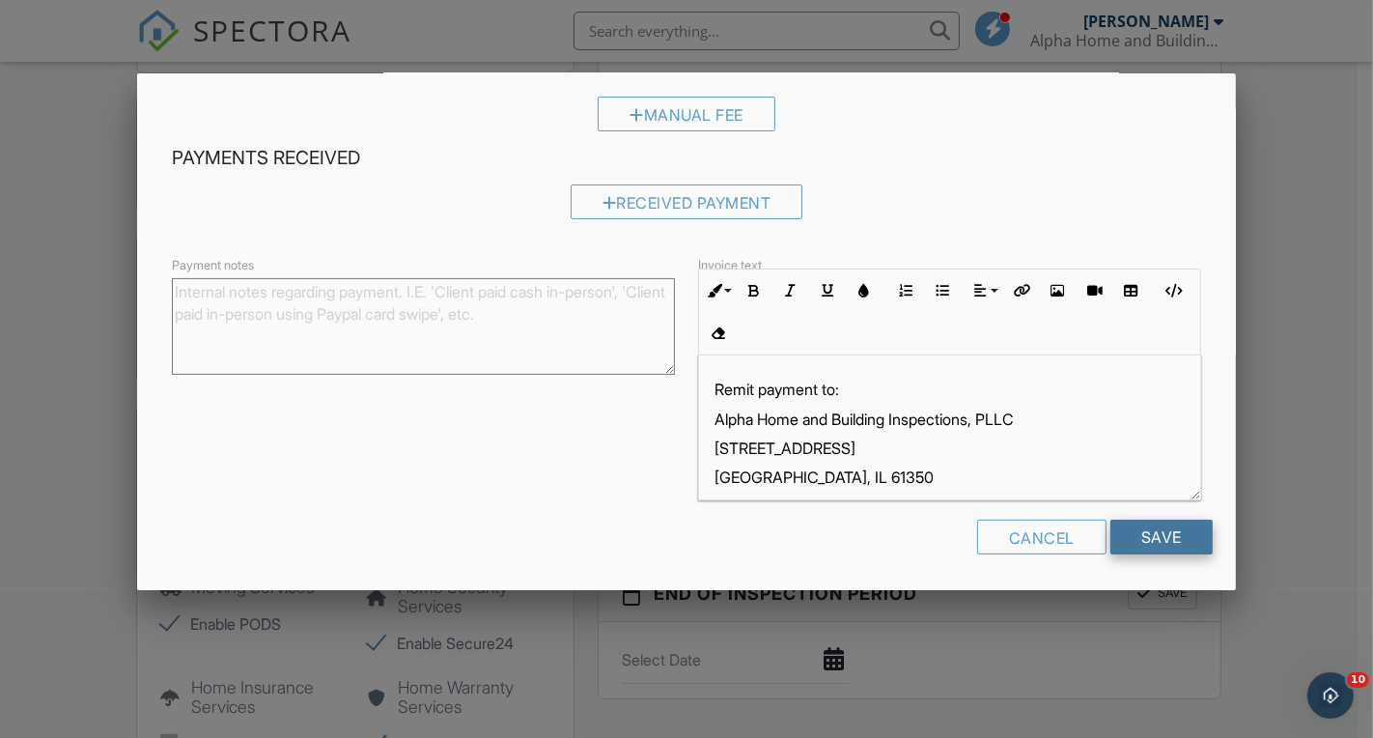
type textarea "$375.00 (Base) +$10.00 (age [DEMOGRAPHIC_DATA]) +$40.00 (mileage 61 - 90) +$75.…"
click at [1114, 525] on input "Save" at bounding box center [1162, 537] width 102 height 35
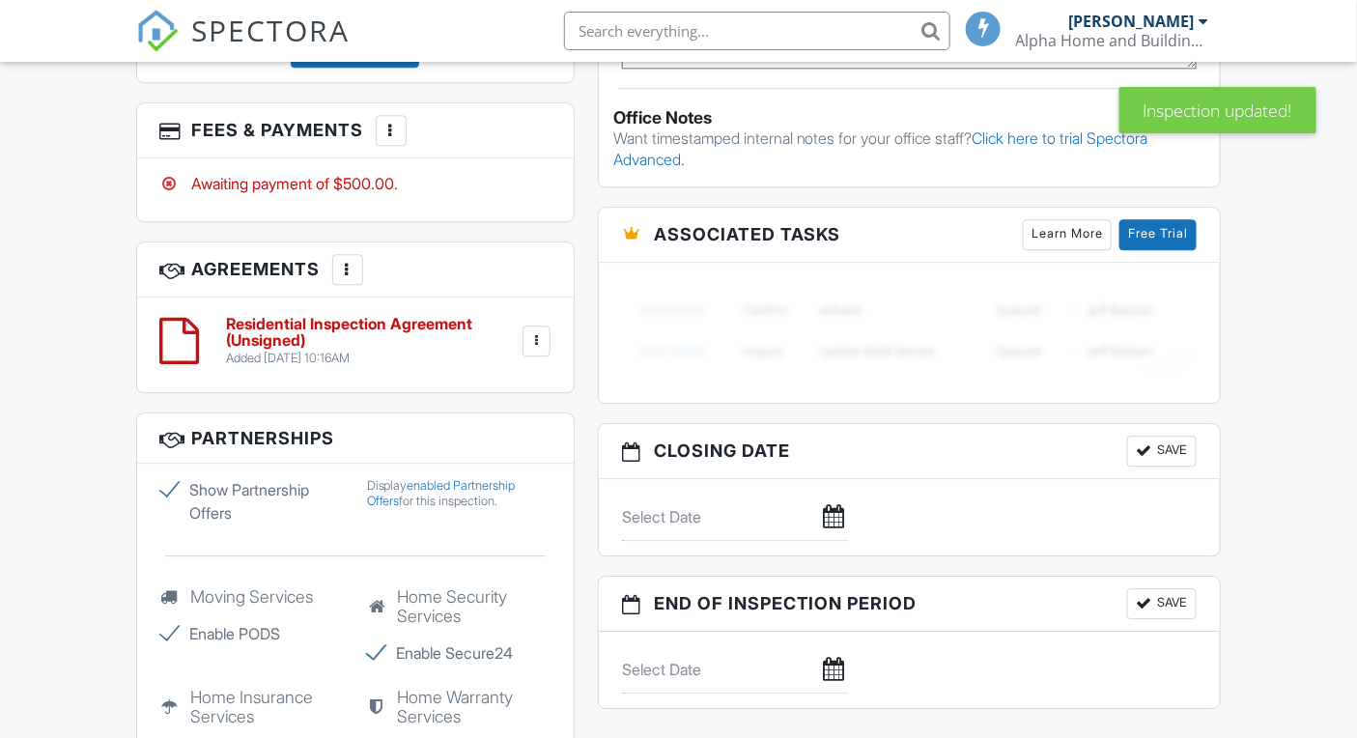
click at [395, 350] on h6 "Residential Inspection Agreement (Unsigned)" at bounding box center [373, 333] width 293 height 34
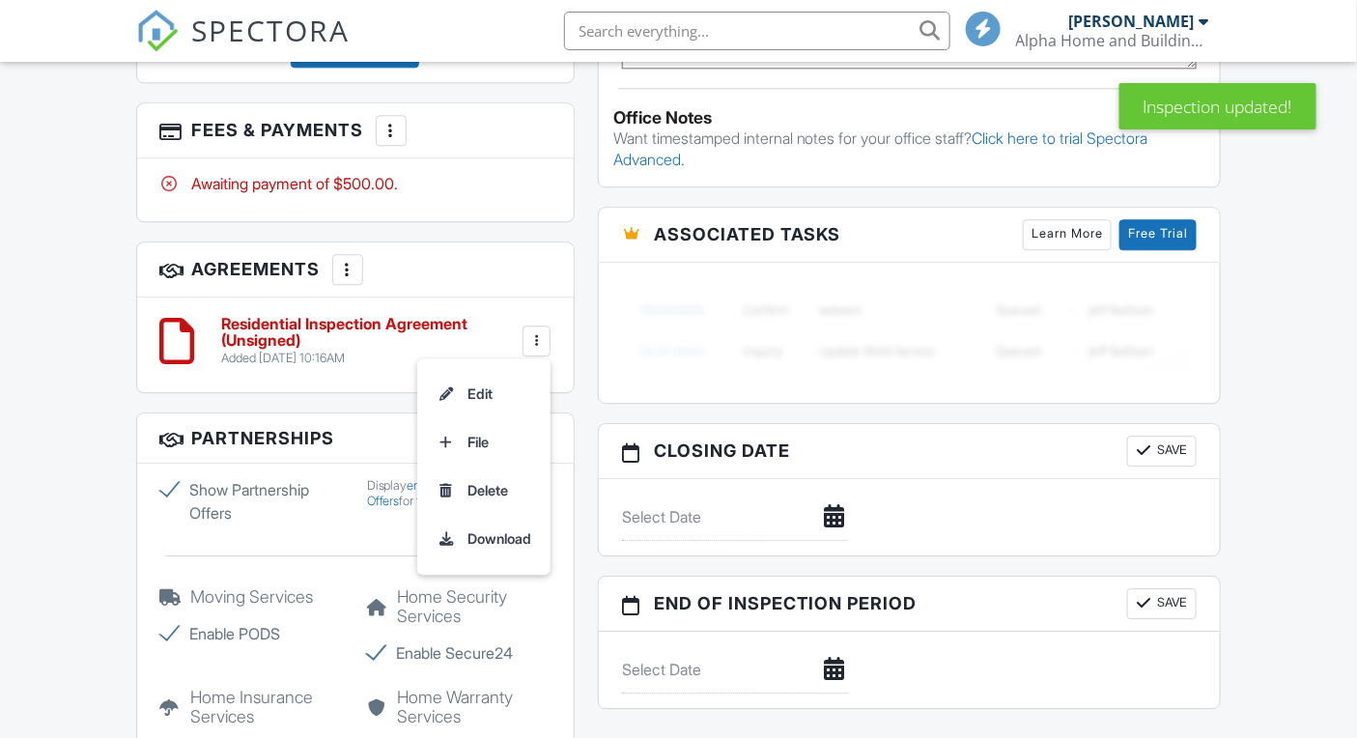
scroll to position [0, 0]
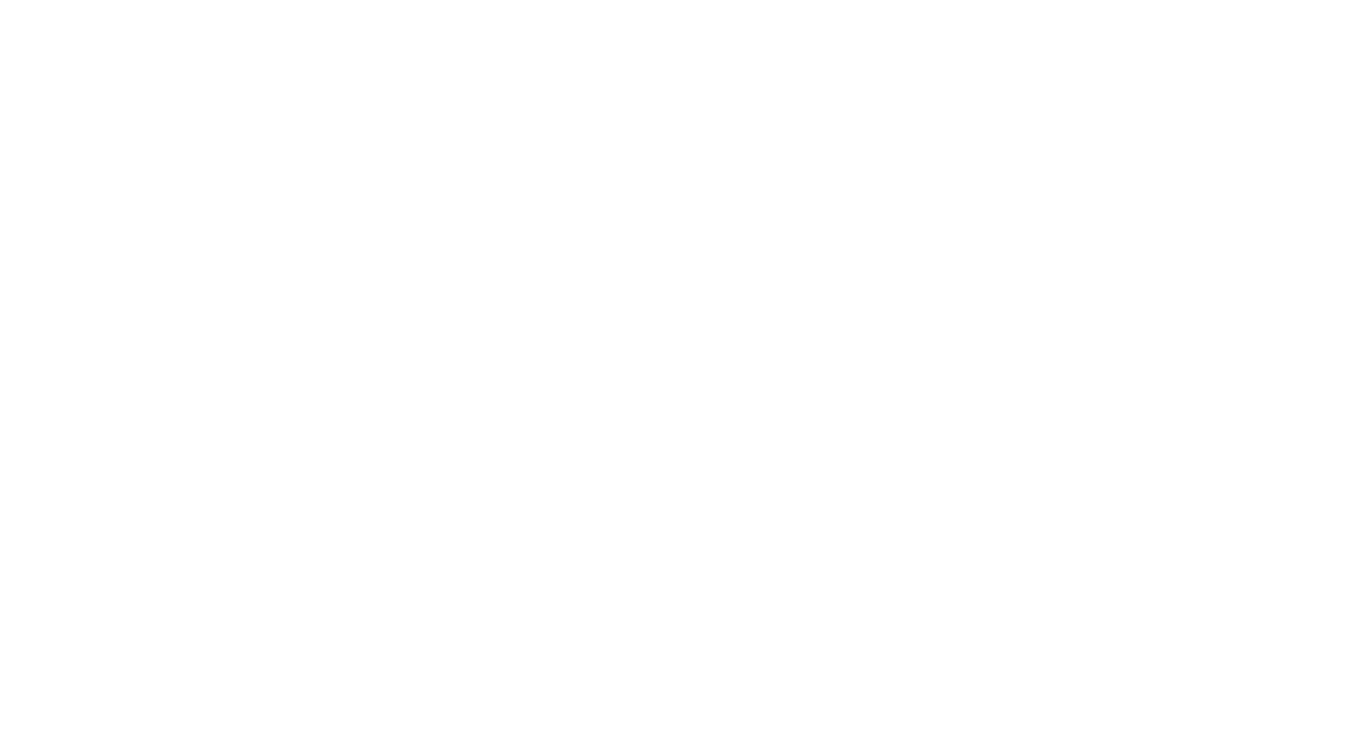
scroll to position [1634, 0]
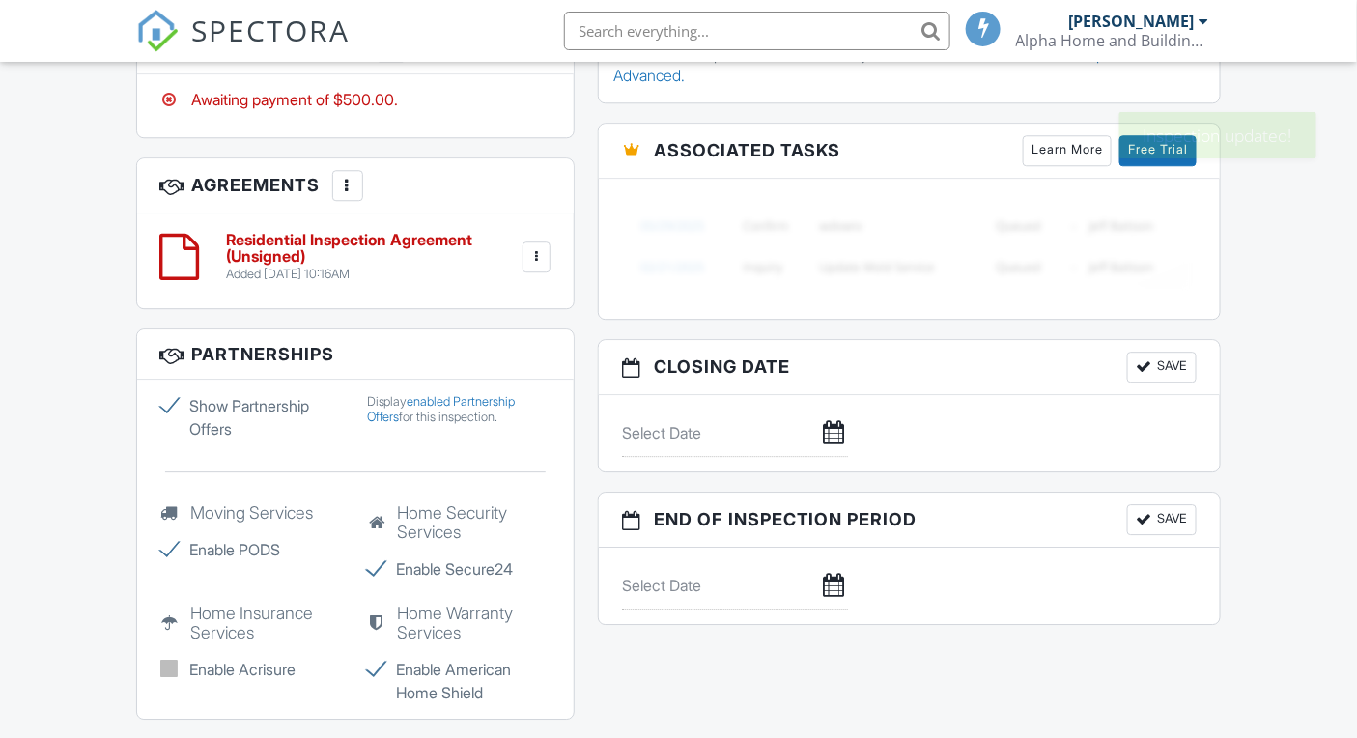
click at [535, 380] on h3 "Partnerships" at bounding box center [355, 354] width 437 height 50
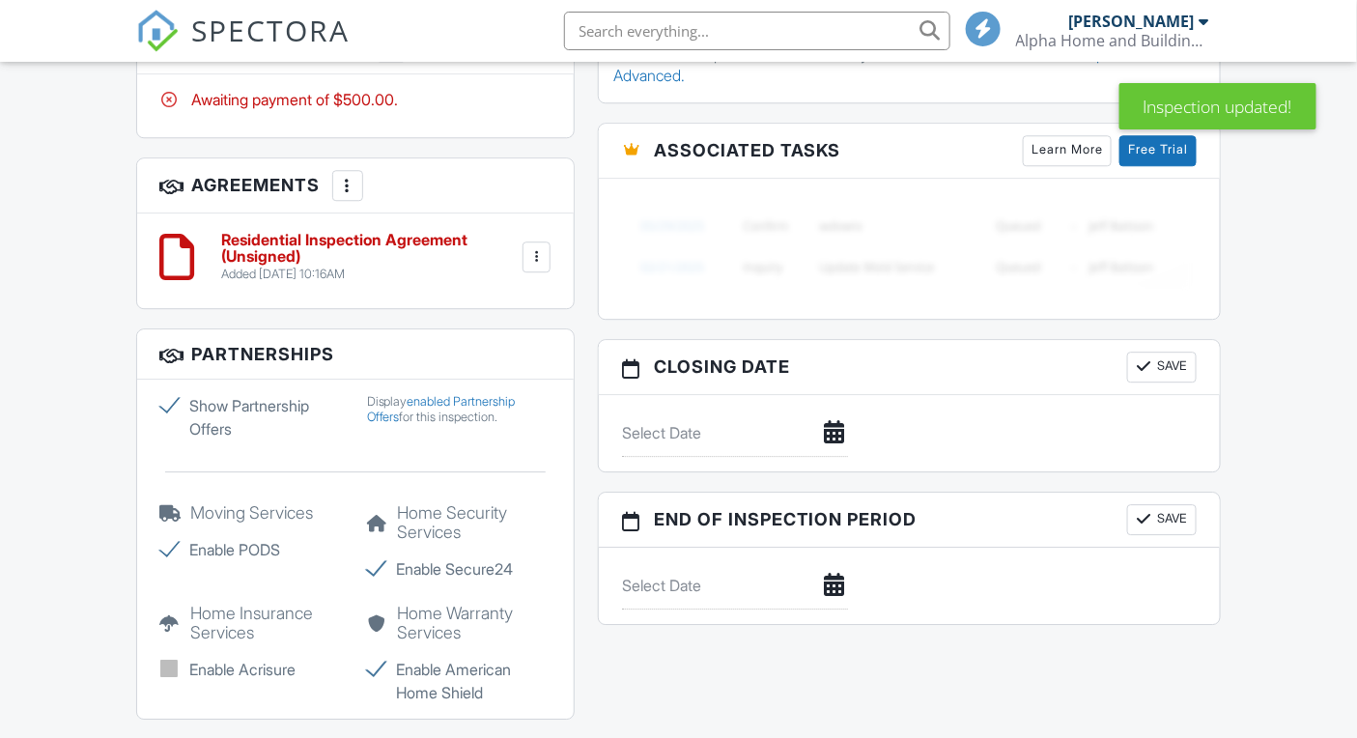
click at [532, 267] on div at bounding box center [535, 256] width 19 height 19
click at [536, 267] on div at bounding box center [535, 256] width 19 height 19
click at [486, 308] on div "Residential Inspection Agreement (Unsigned) Added 09/26/2025 10:16AM Edit File …" at bounding box center [355, 260] width 437 height 95
click at [528, 213] on h3 "Agreements More Add Agreement Edit Agreement Templates" at bounding box center [355, 185] width 437 height 55
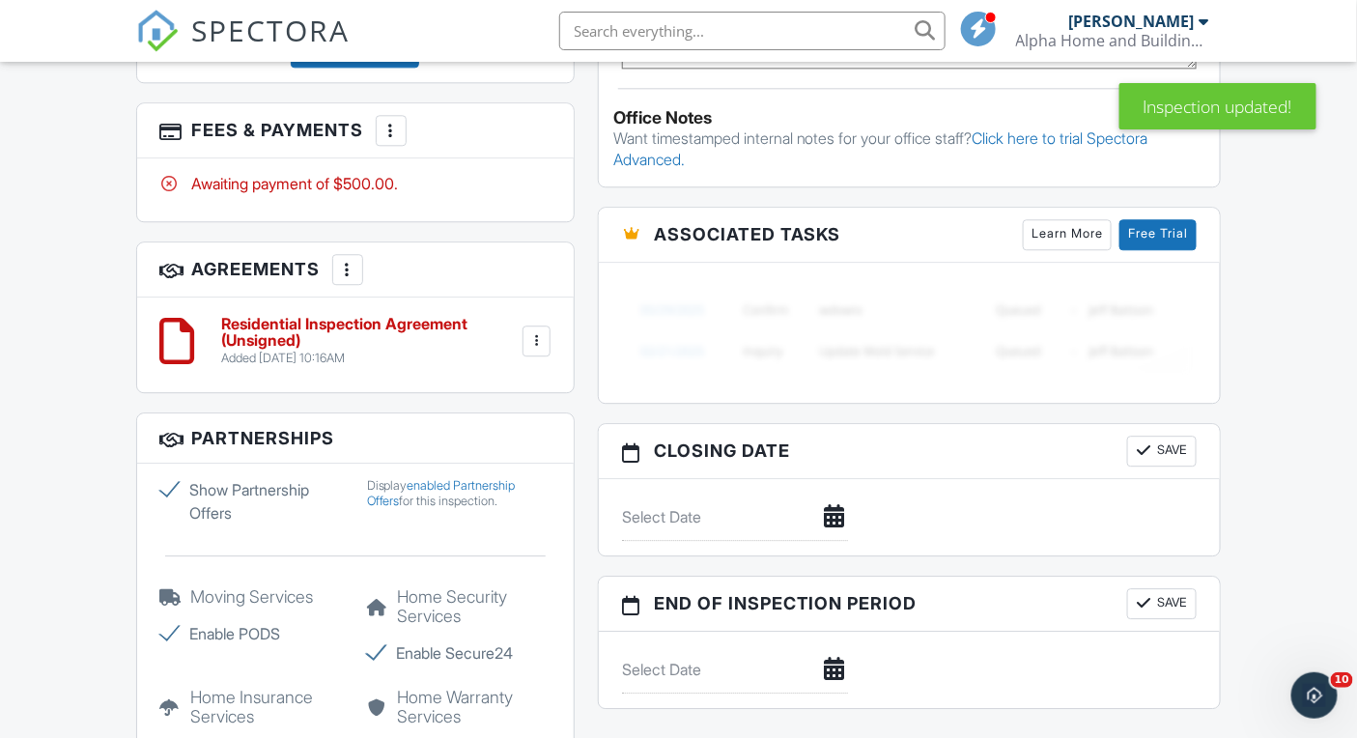
click at [542, 351] on div at bounding box center [535, 340] width 19 height 19
click at [476, 418] on li "Edit" at bounding box center [484, 394] width 110 height 48
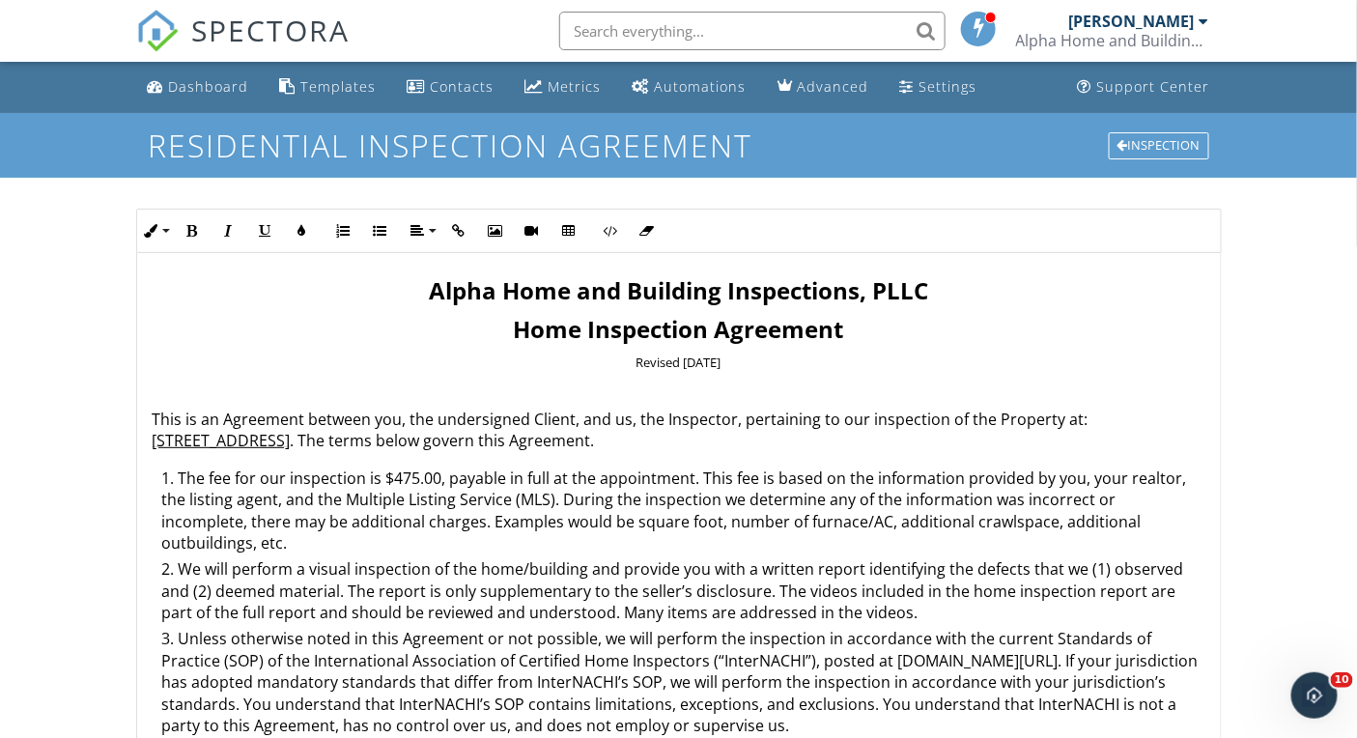
click at [415, 476] on li "The fee for our inspection is $475.00, payable in full at the appointment. This…" at bounding box center [683, 513] width 1043 height 92
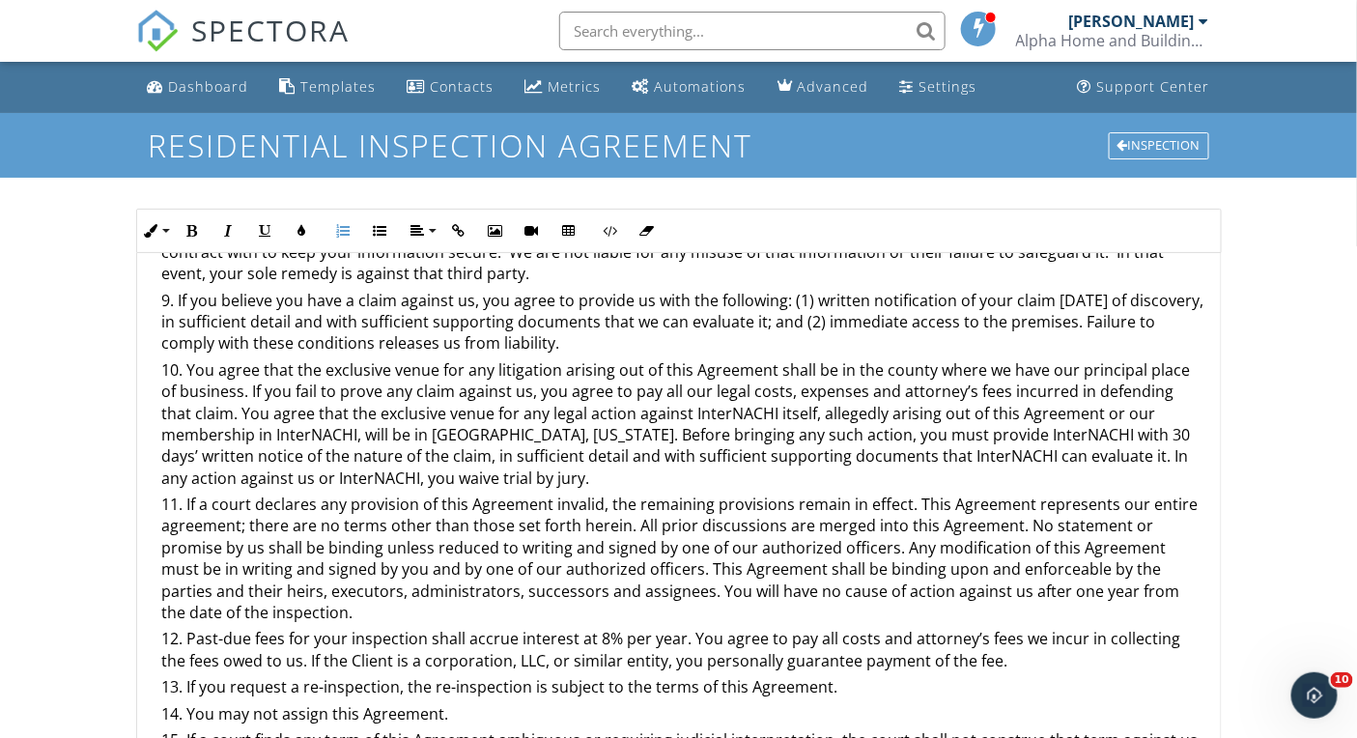
scroll to position [422, 0]
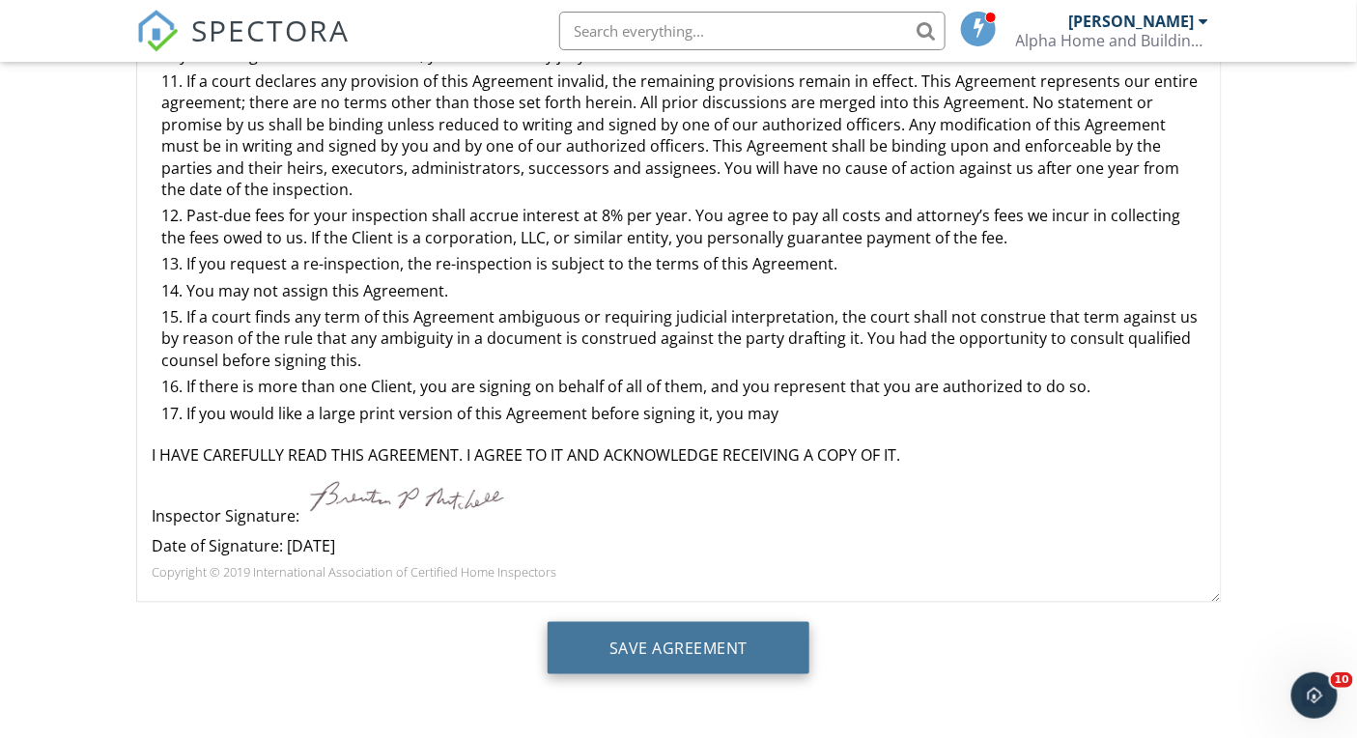
click at [683, 647] on input "Save Agreement" at bounding box center [679, 648] width 262 height 52
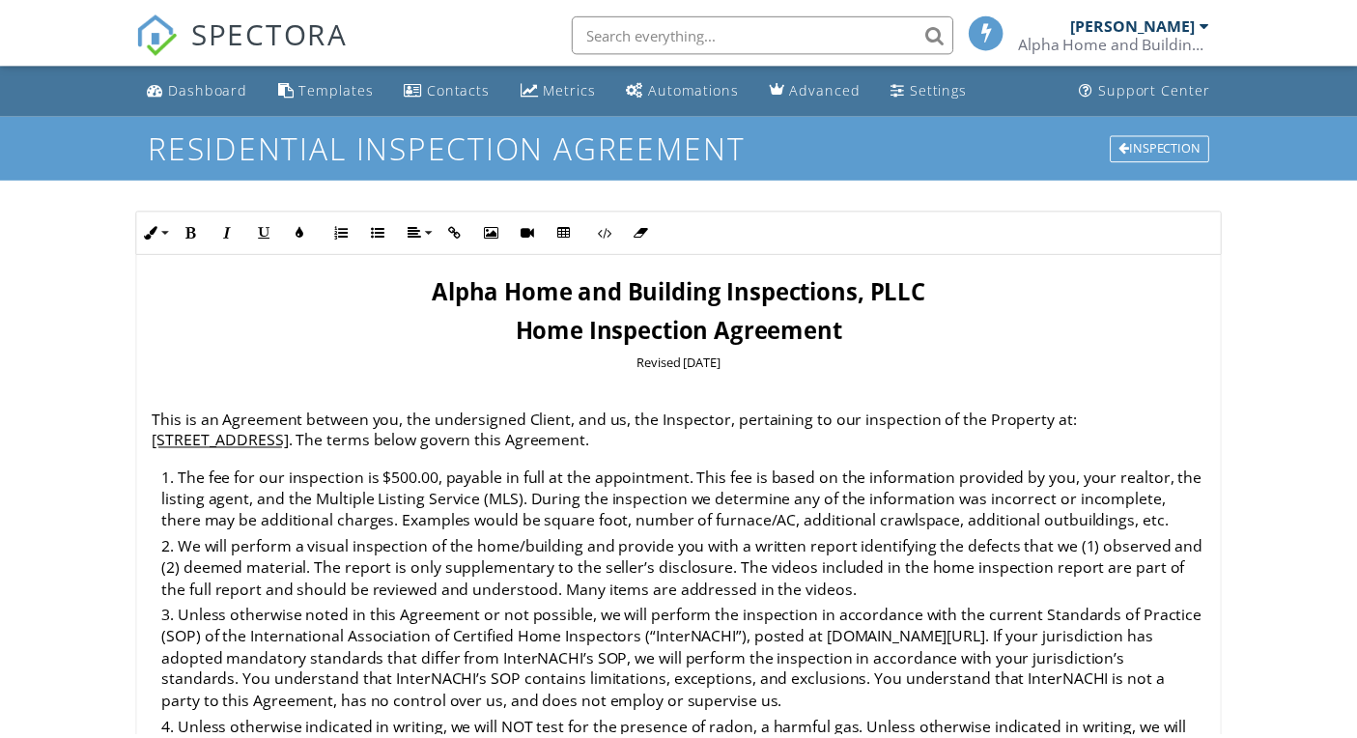
scroll to position [422, 0]
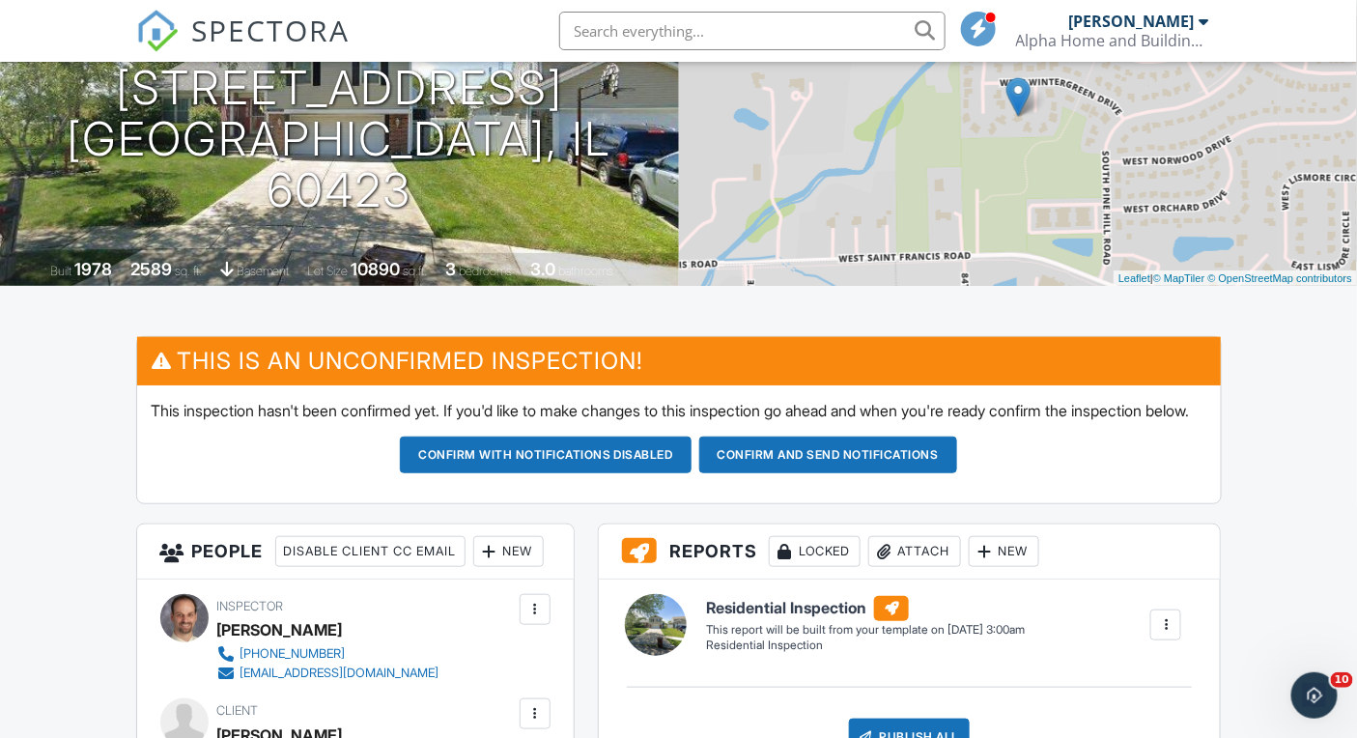
scroll to position [149, 0]
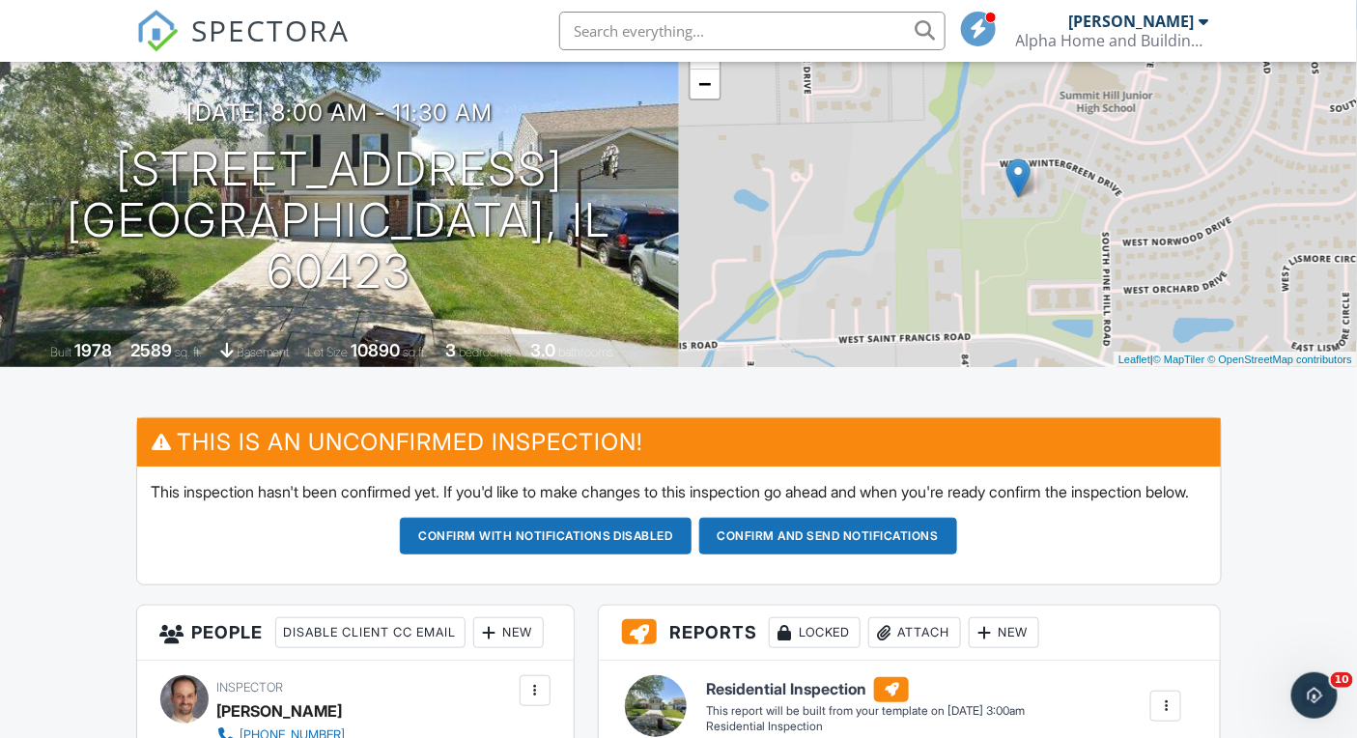
click at [245, 24] on span "SPECTORA" at bounding box center [271, 30] width 158 height 41
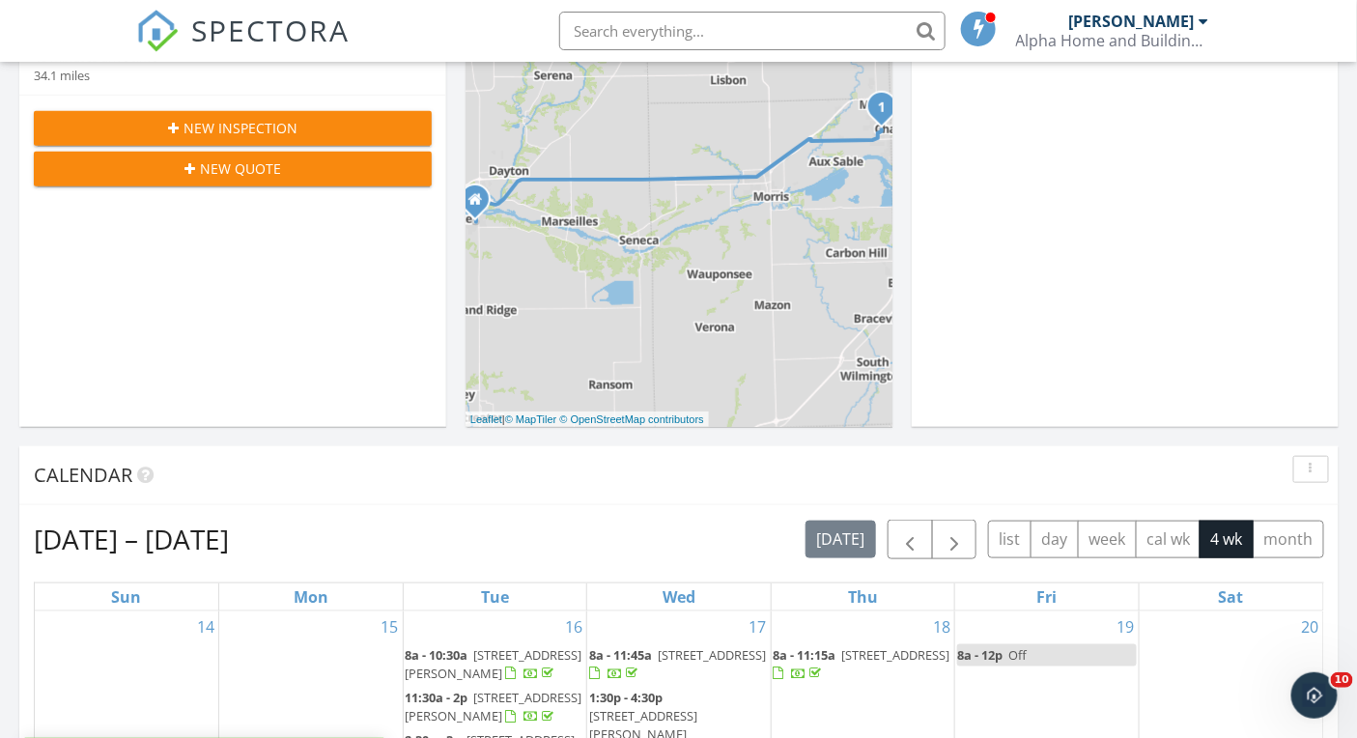
scroll to position [1086, 0]
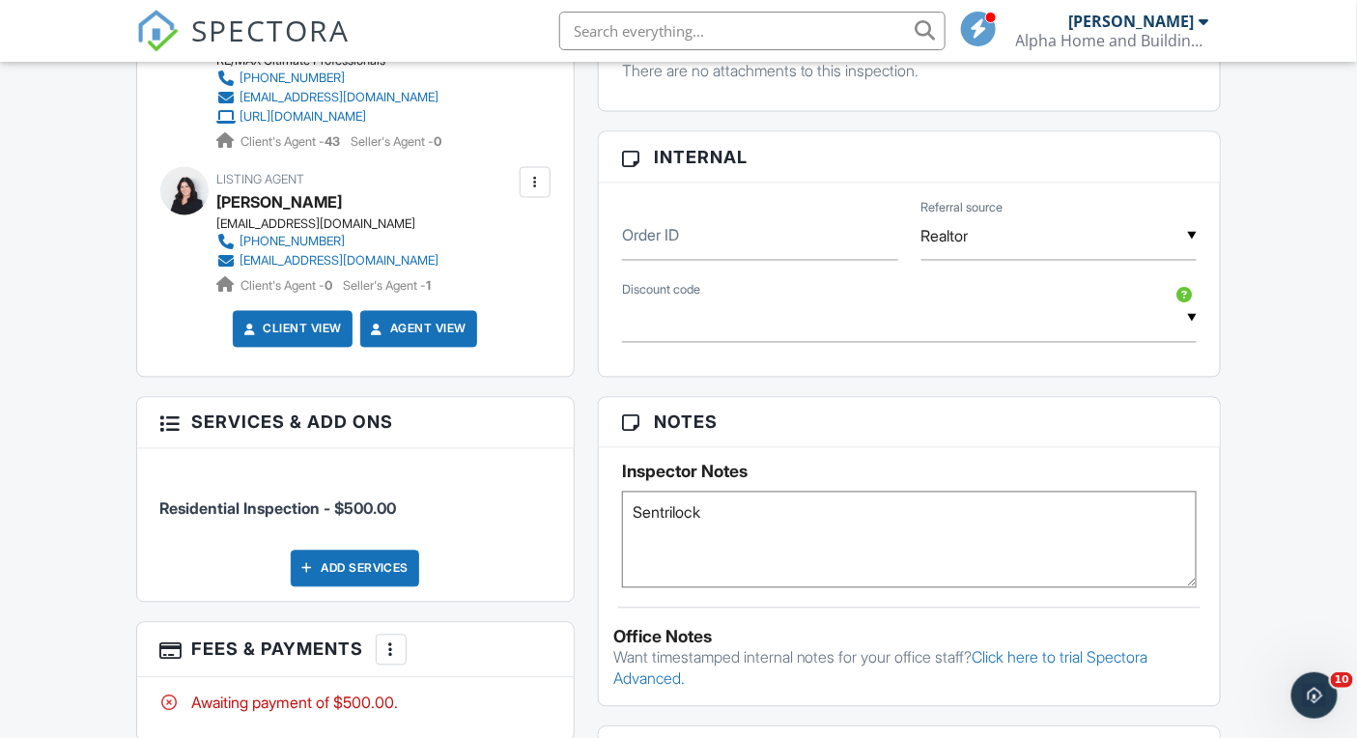
type textarea "Sentrilock"
click at [33, 461] on div "Dashboard Templates Contacts Metrics Automations Advanced Settings Support Cent…" at bounding box center [678, 522] width 1357 height 2983
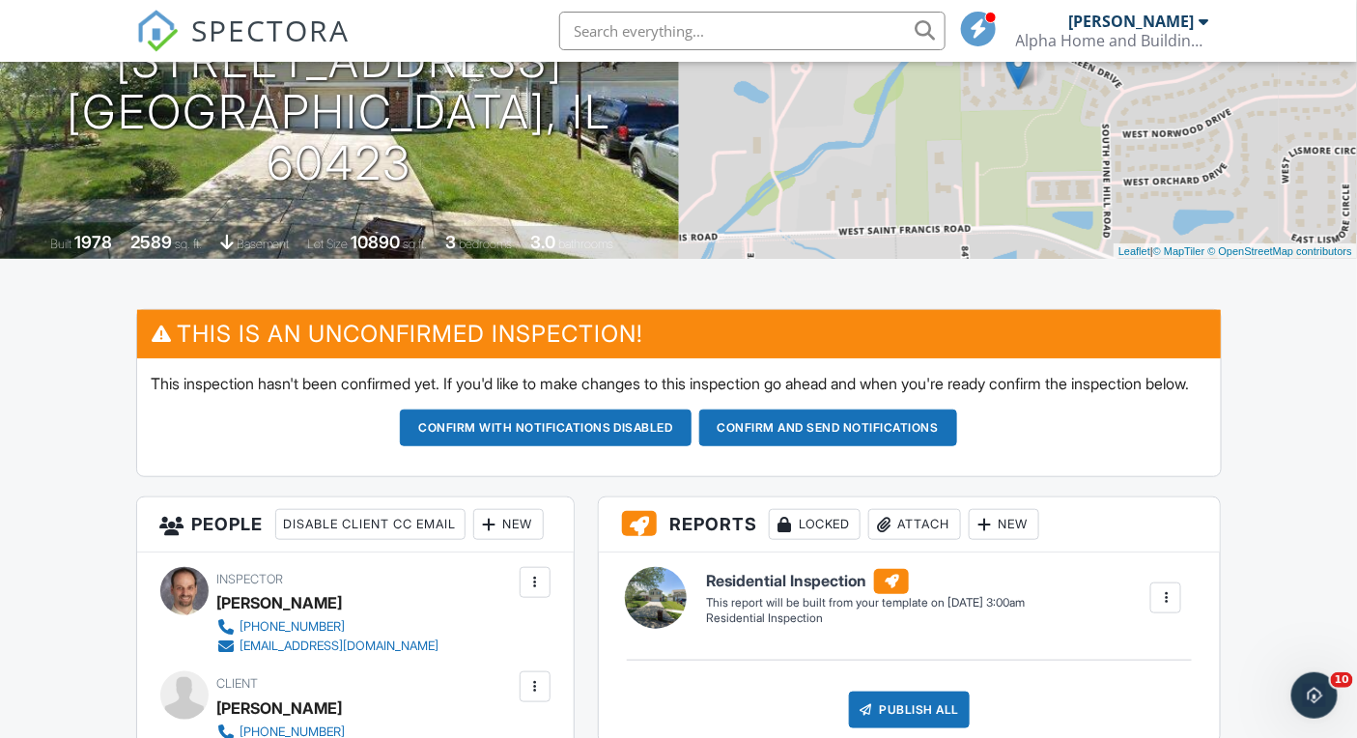
scroll to position [255, 0]
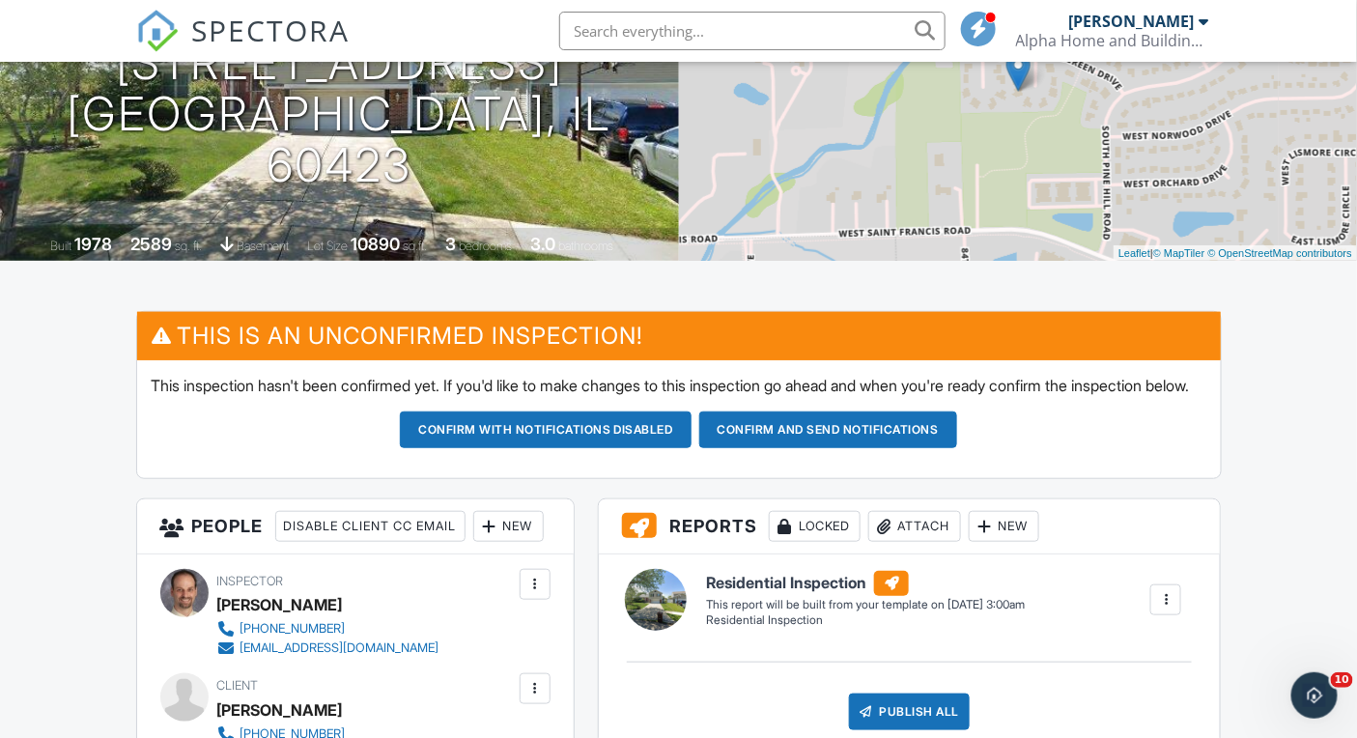
click at [793, 440] on button "Confirm and send notifications" at bounding box center [828, 429] width 258 height 37
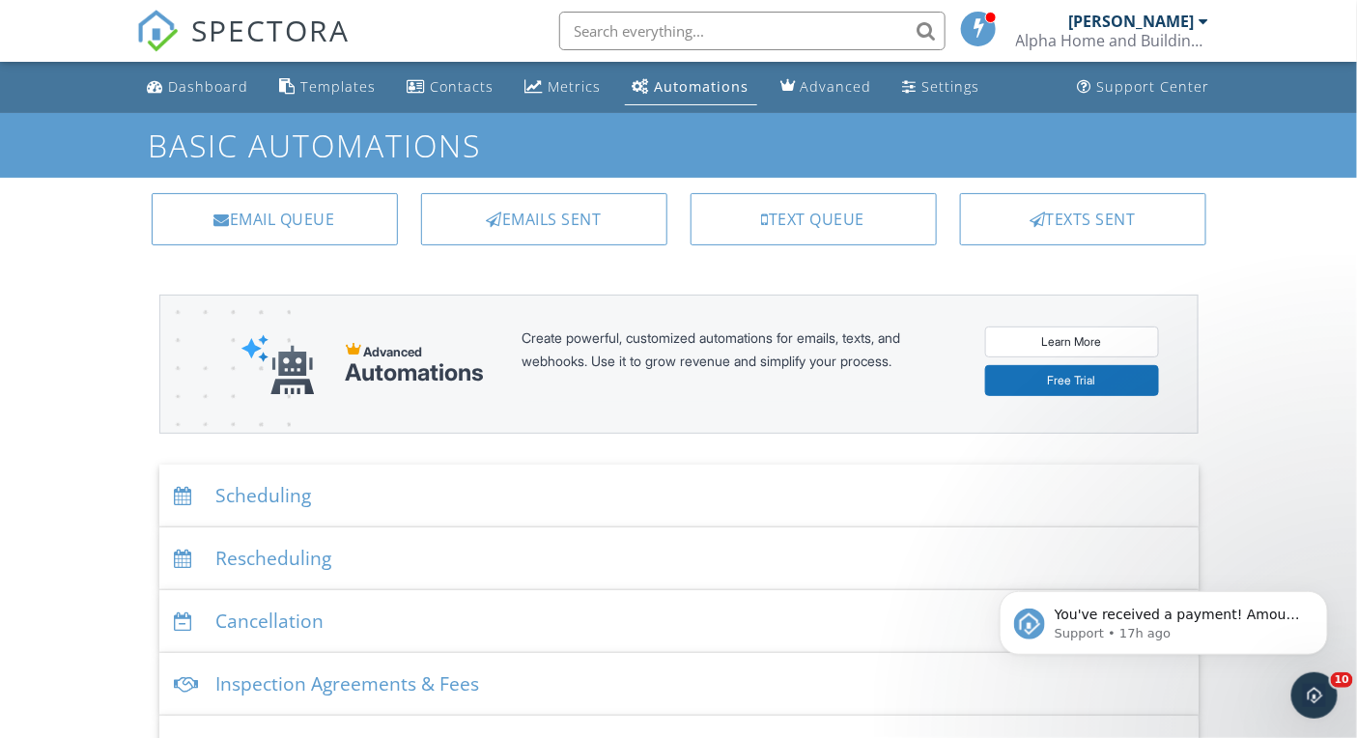
click at [294, 486] on div "Scheduling" at bounding box center [678, 496] width 1039 height 63
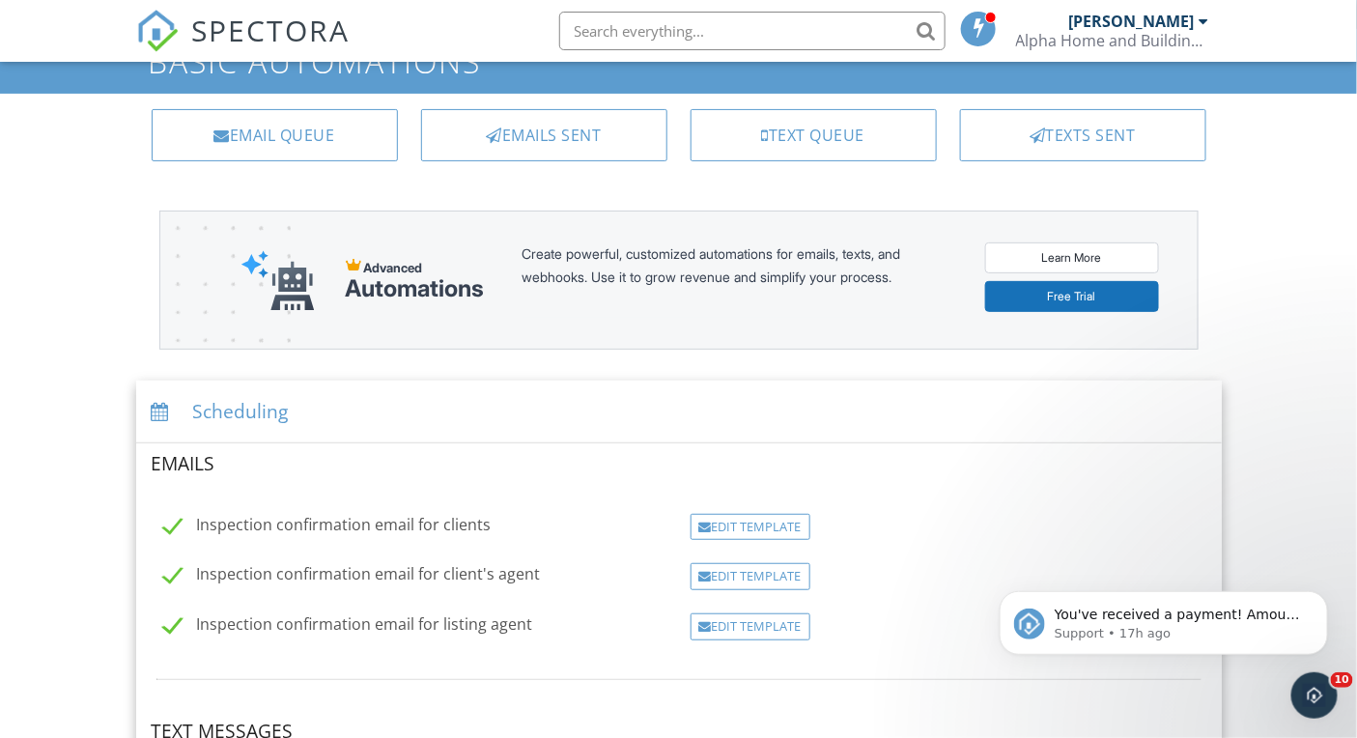
scroll to position [174, 0]
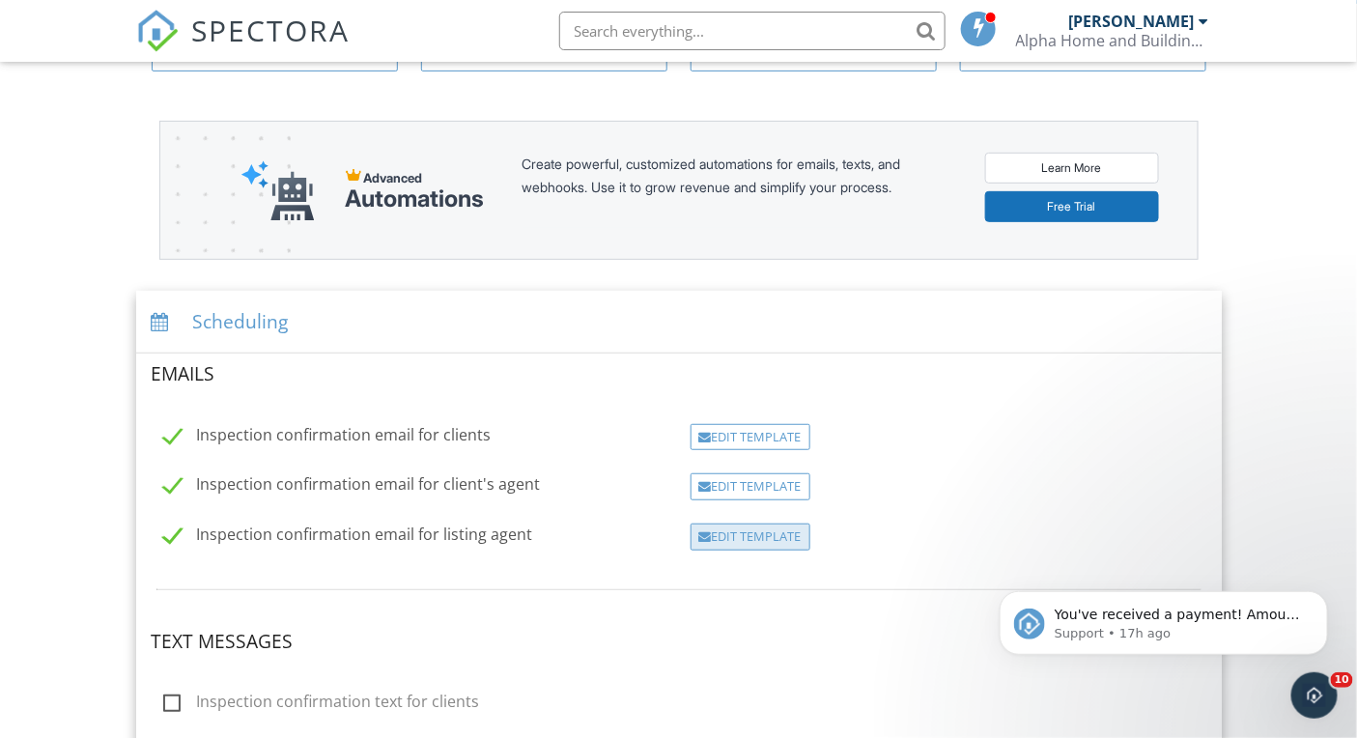
click at [744, 534] on div "Edit Template" at bounding box center [751, 536] width 120 height 27
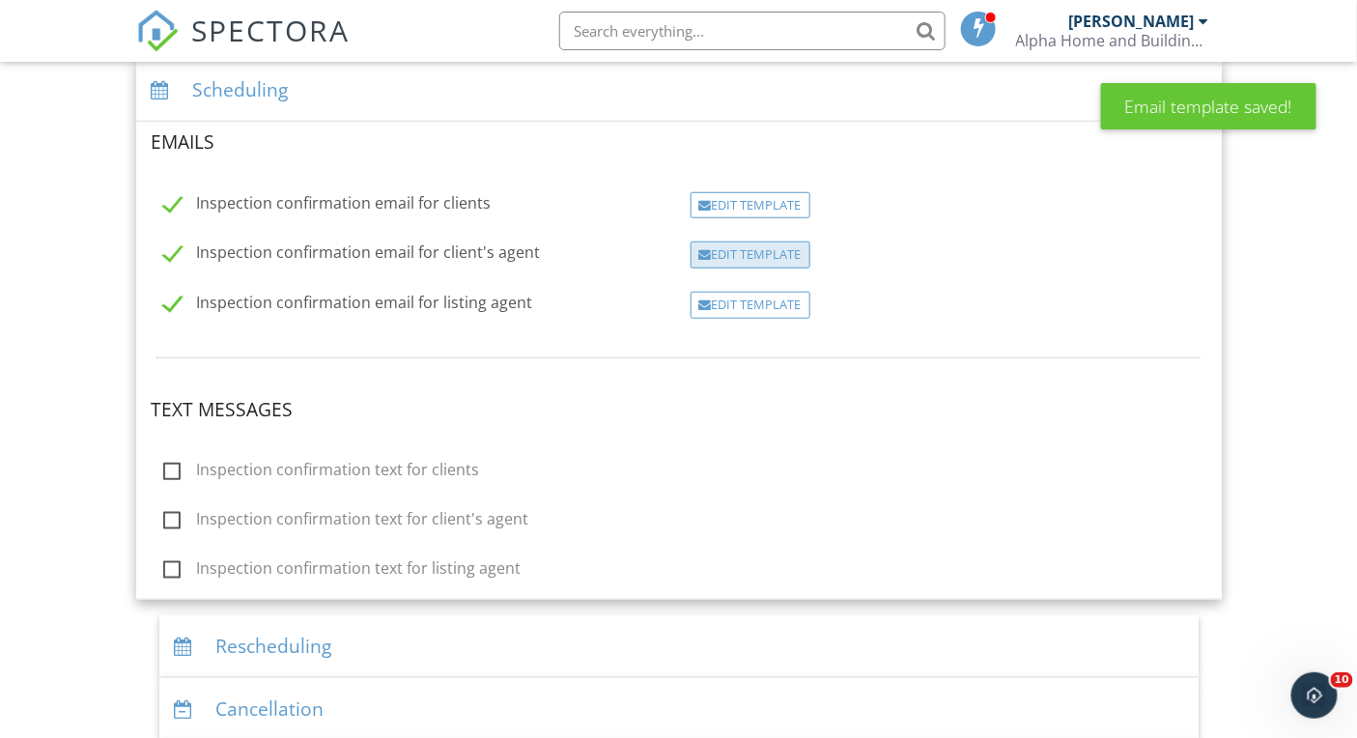
click at [731, 250] on div "Edit Template" at bounding box center [751, 254] width 120 height 27
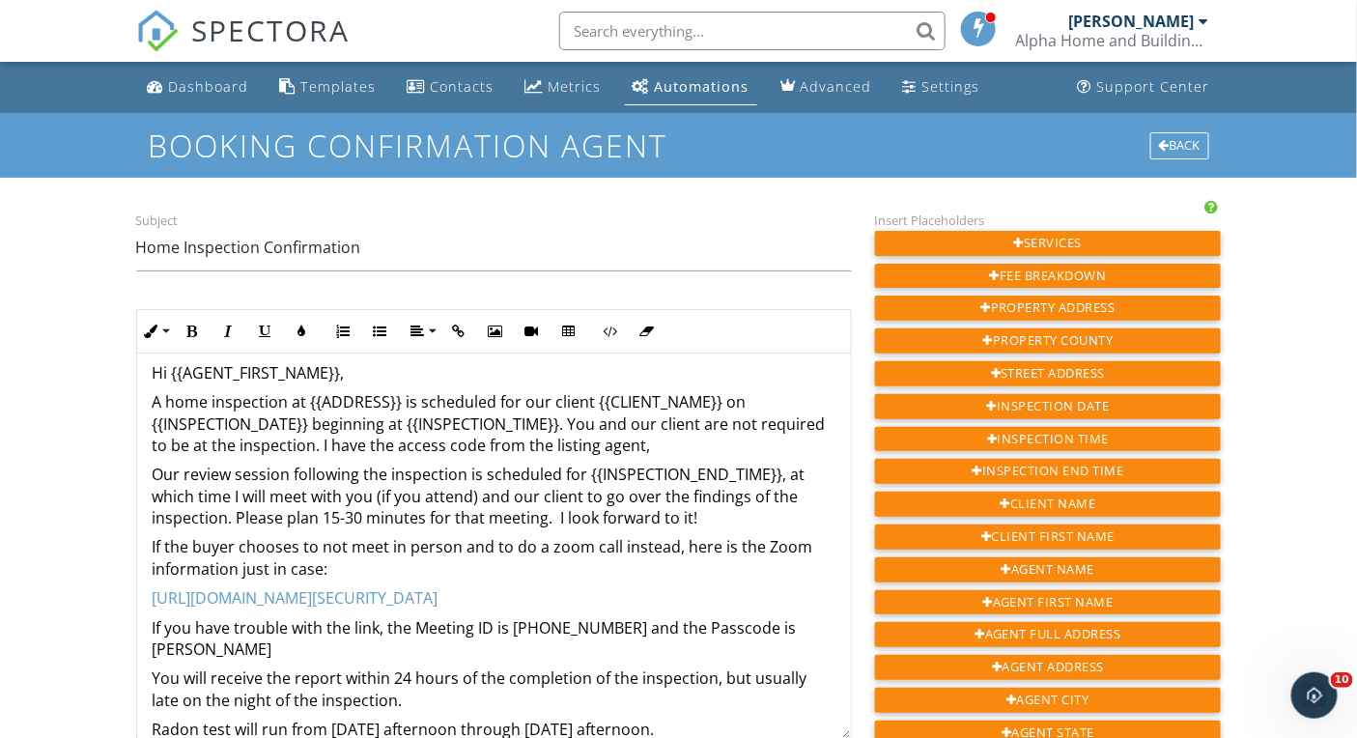
scroll to position [31, 0]
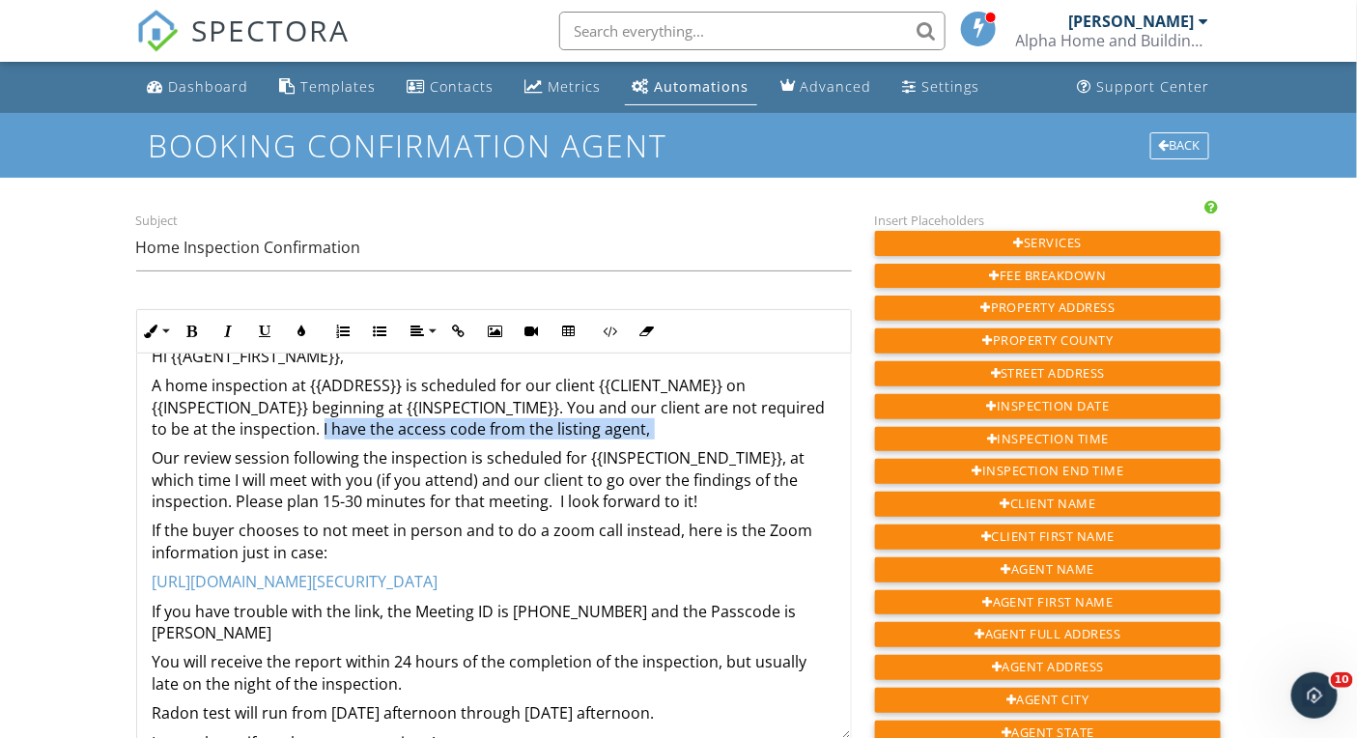
drag, startPoint x: 387, startPoint y: 430, endPoint x: 750, endPoint y: 440, distance: 363.3
click at [749, 440] on div "Hi {{AGENT_FIRST_NAME}}, A home inspection at {{ADDRESS}} is scheduled for our …" at bounding box center [494, 565] width 714 height 484
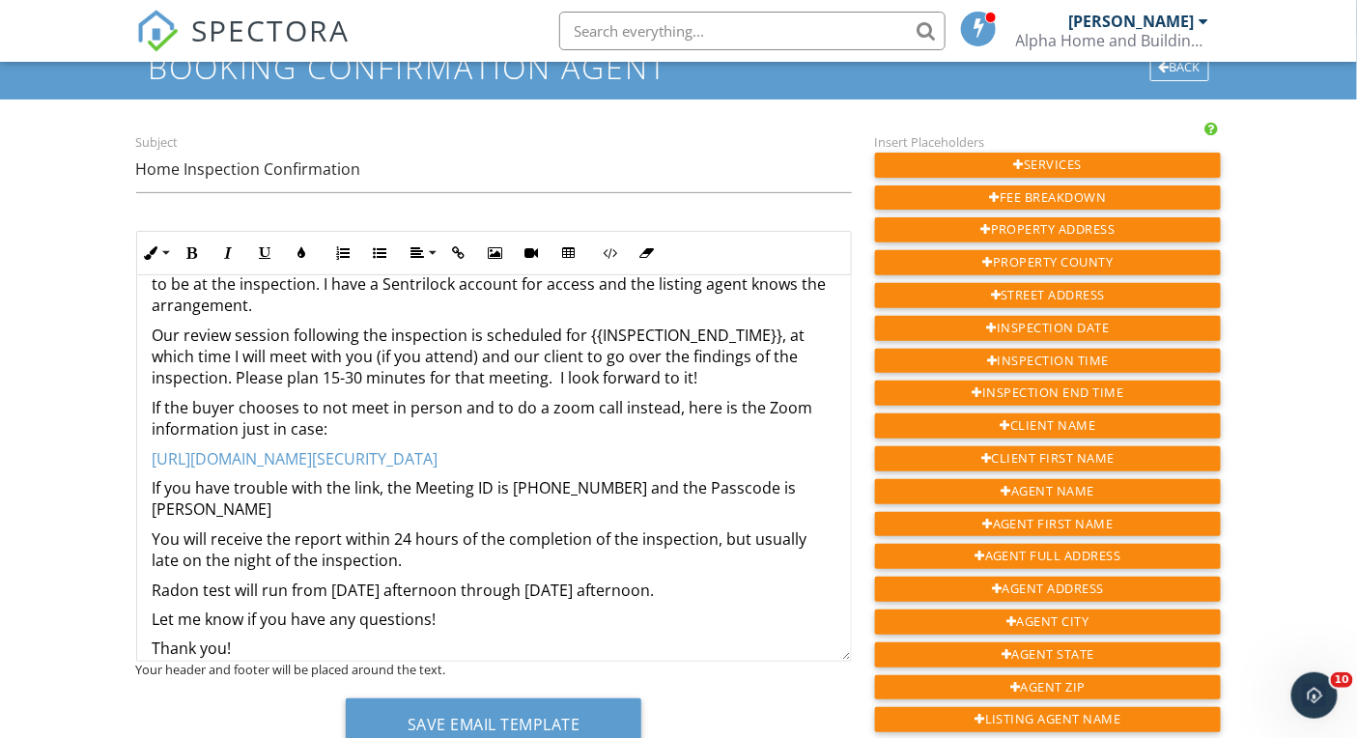
scroll to position [99, 0]
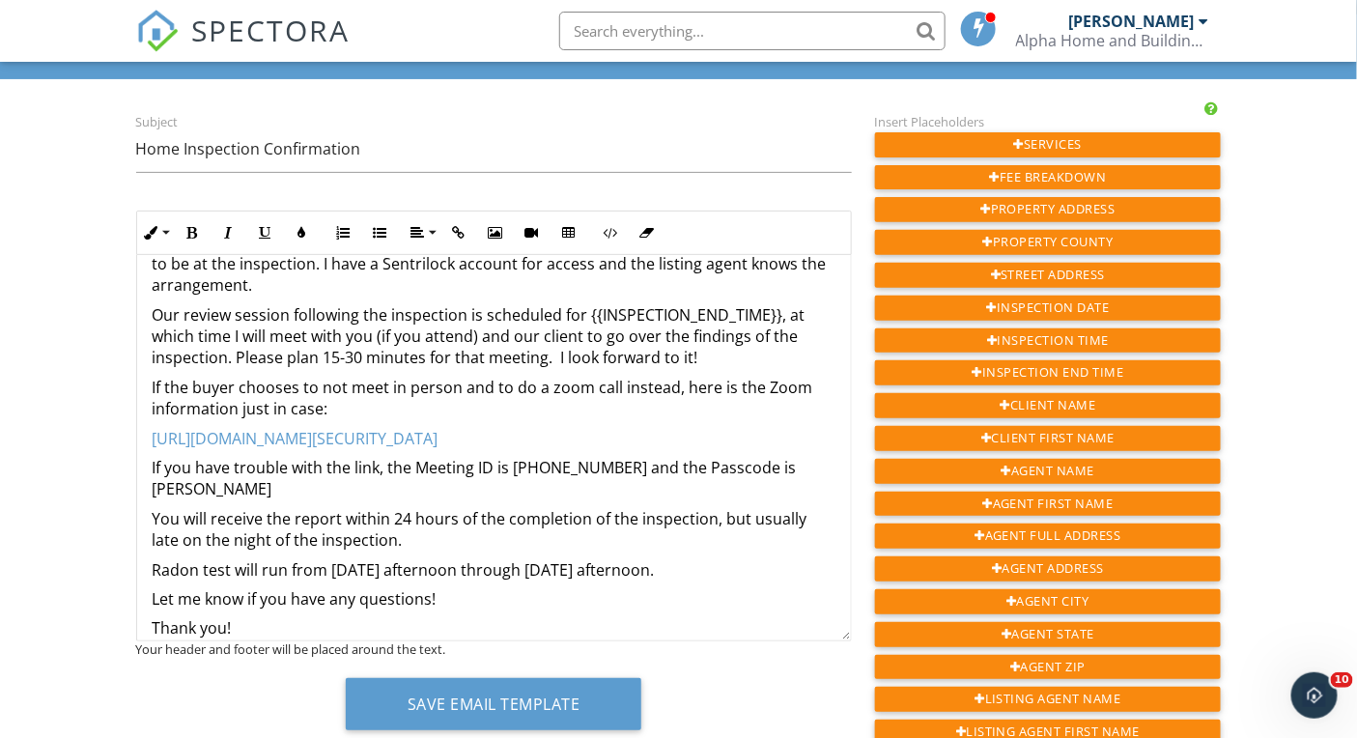
drag, startPoint x: 153, startPoint y: 387, endPoint x: 301, endPoint y: 390, distance: 148.8
click at [154, 387] on p "If the buyer chooses to not meet in person and to do a zoom call instead, here …" at bounding box center [494, 398] width 683 height 43
click at [335, 403] on p "If the buyer chooses to not meet in person and to do a zoom call instead, here …" at bounding box center [494, 398] width 683 height 43
click at [153, 388] on p "If the buyer chooses to not meet in person and to do a zoom call instead, here …" at bounding box center [494, 398] width 683 height 43
click at [329, 403] on p "If the buyer chooses to not meet in person and to do a zoom call instead, here …" at bounding box center [494, 398] width 683 height 43
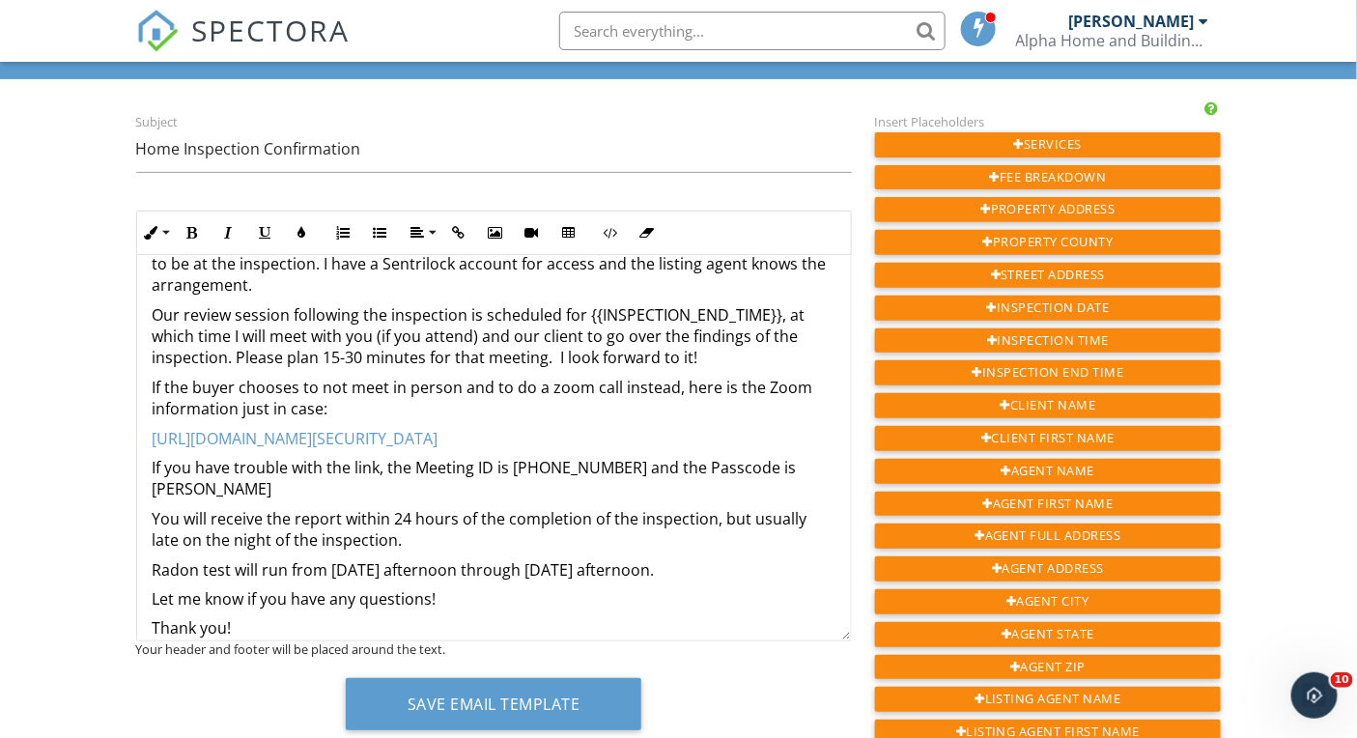
click at [151, 388] on div "Hi {{AGENT_FIRST_NAME}}, A home inspection at {{ADDRESS}} is scheduled for our …" at bounding box center [494, 409] width 714 height 505
click at [720, 356] on p "Our review session following the inspection is scheduled for {{INSPECTION_END_T…" at bounding box center [494, 336] width 683 height 65
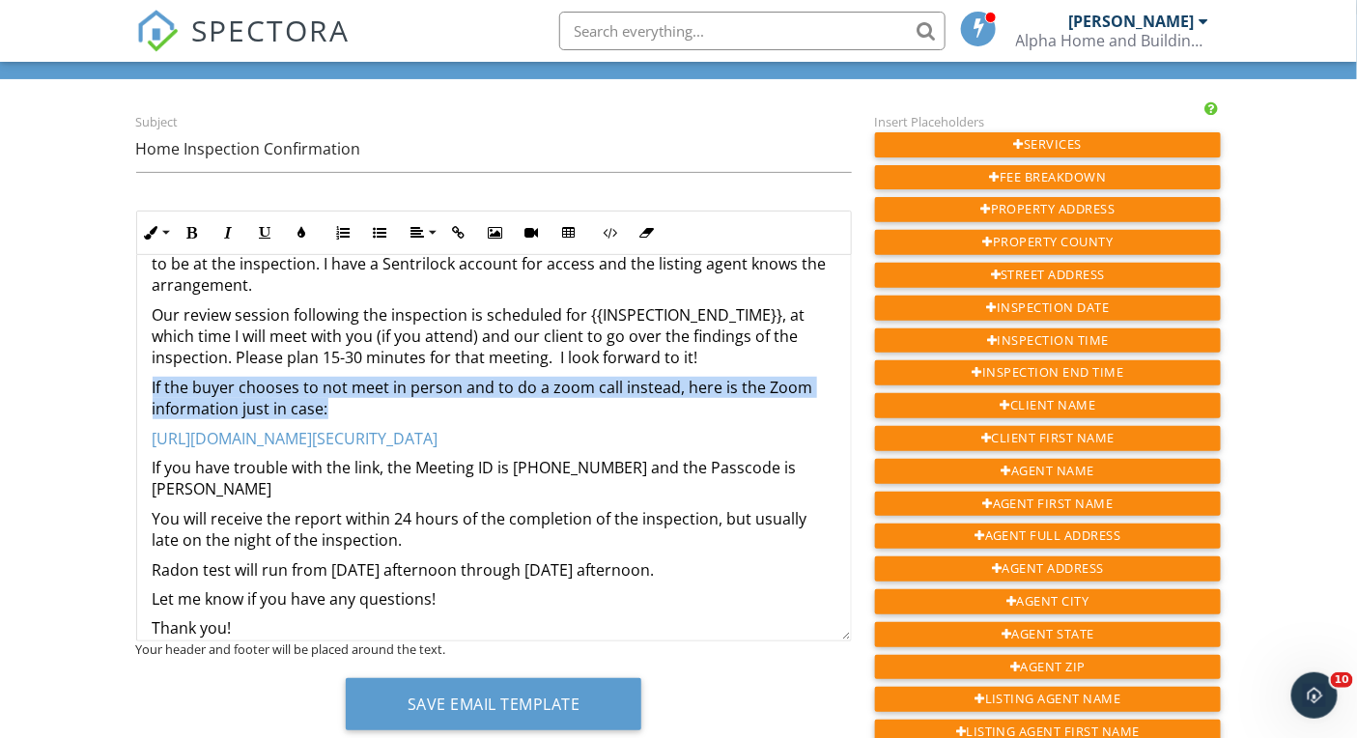
drag, startPoint x: 693, startPoint y: 357, endPoint x: 723, endPoint y: 399, distance: 51.8
click at [723, 399] on div "Hi {{AGENT_FIRST_NAME}}, A home inspection at {{ADDRESS}} is scheduled for our …" at bounding box center [494, 409] width 714 height 505
drag, startPoint x: 722, startPoint y: 378, endPoint x: 712, endPoint y: 367, distance: 15.0
click at [722, 377] on p "If the buyer chooses to not meet in person and to do a zoom call instead, here …" at bounding box center [494, 398] width 683 height 43
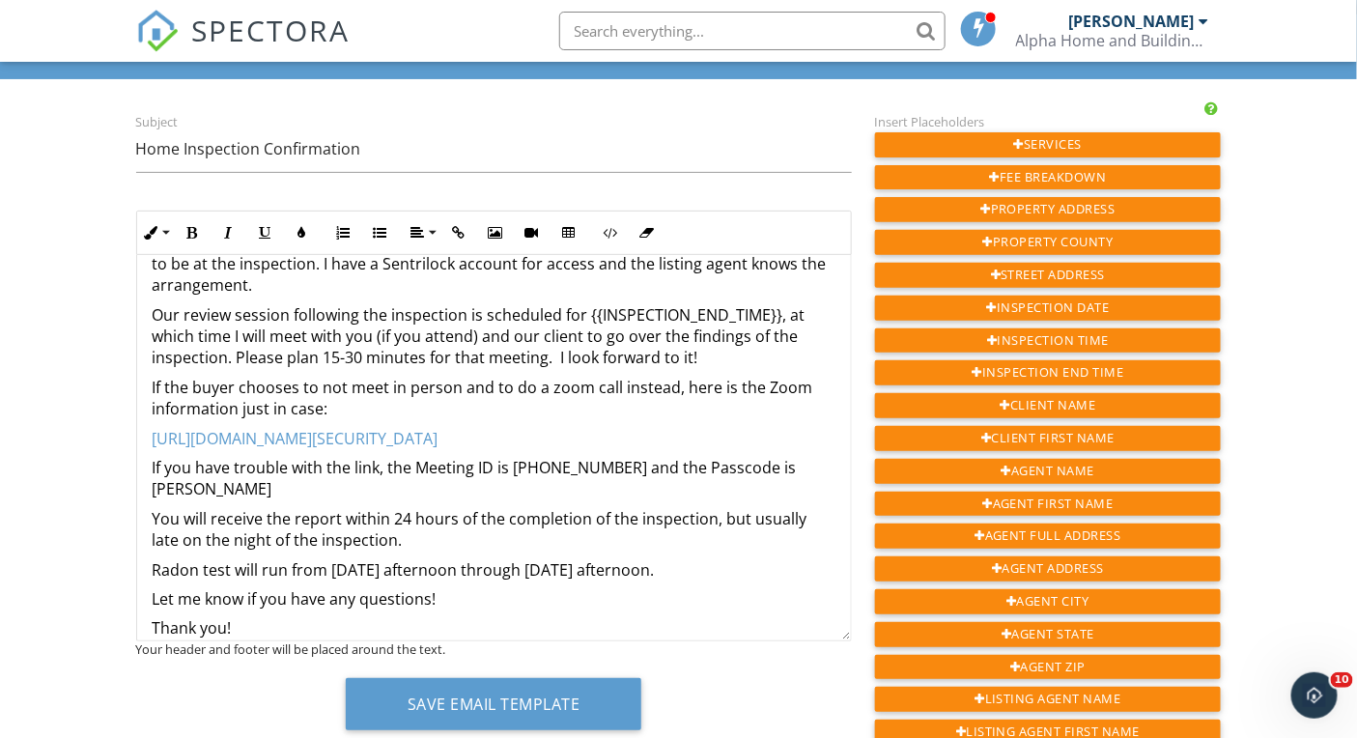
click at [699, 357] on p "Our review session following the inspection is scheduled for {{INSPECTION_END_T…" at bounding box center [494, 336] width 683 height 65
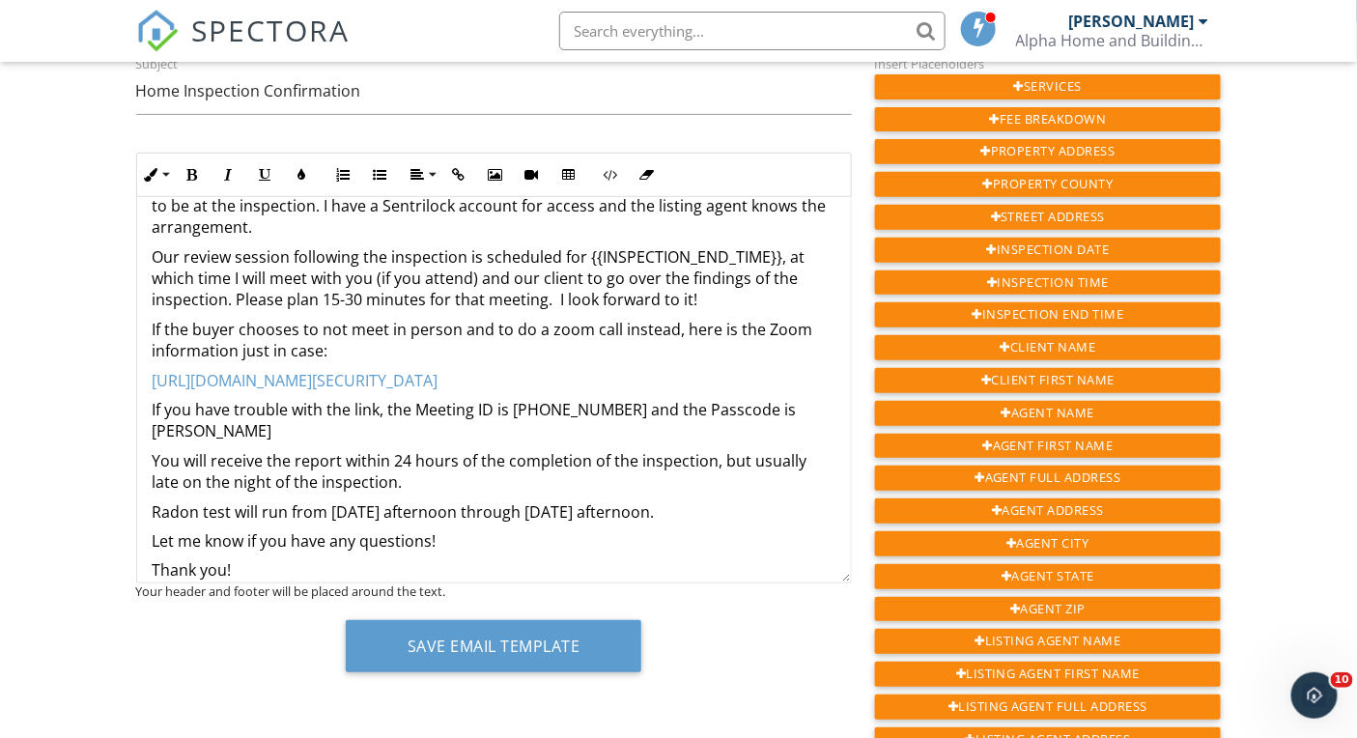
scroll to position [157, 0]
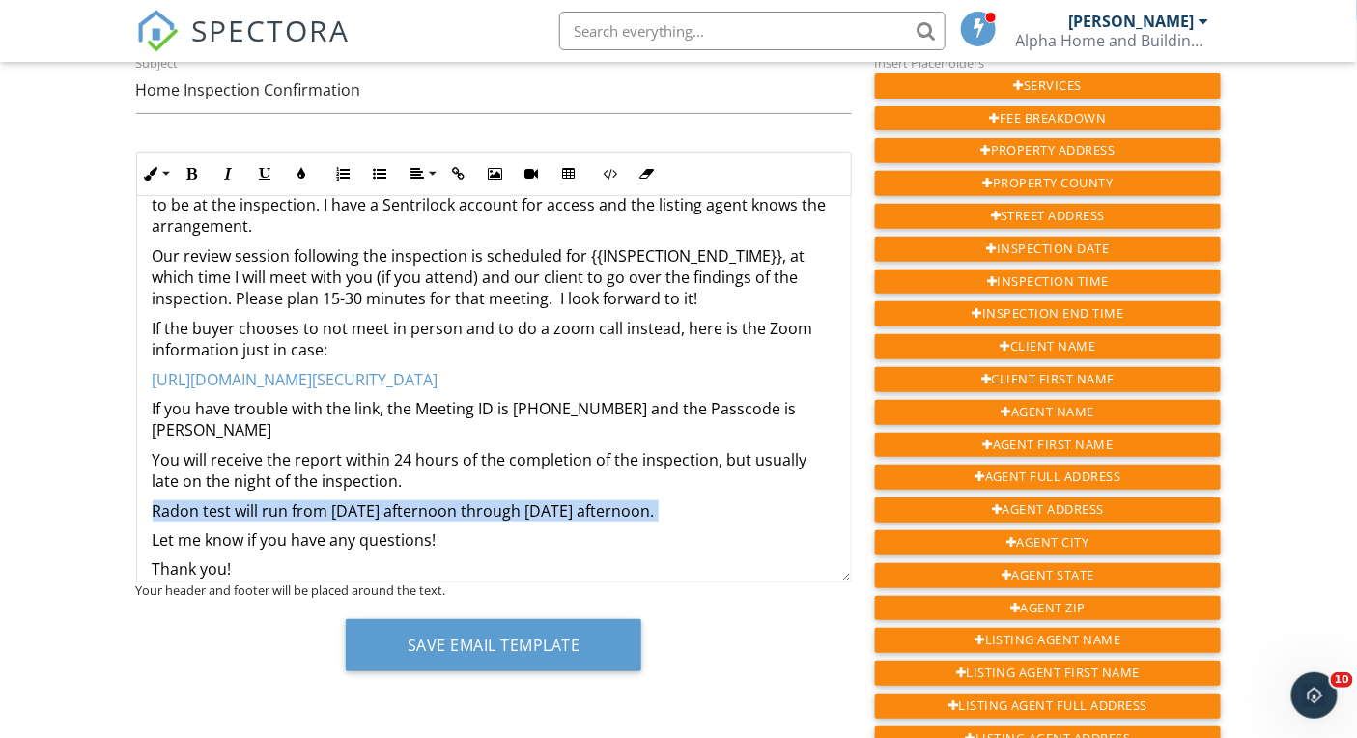
drag, startPoint x: 153, startPoint y: 489, endPoint x: 716, endPoint y: 500, distance: 563.2
click at [716, 500] on div "Hi {{AGENT_FIRST_NAME}}, A home inspection at {{ADDRESS}} is scheduled for our …" at bounding box center [494, 351] width 714 height 505
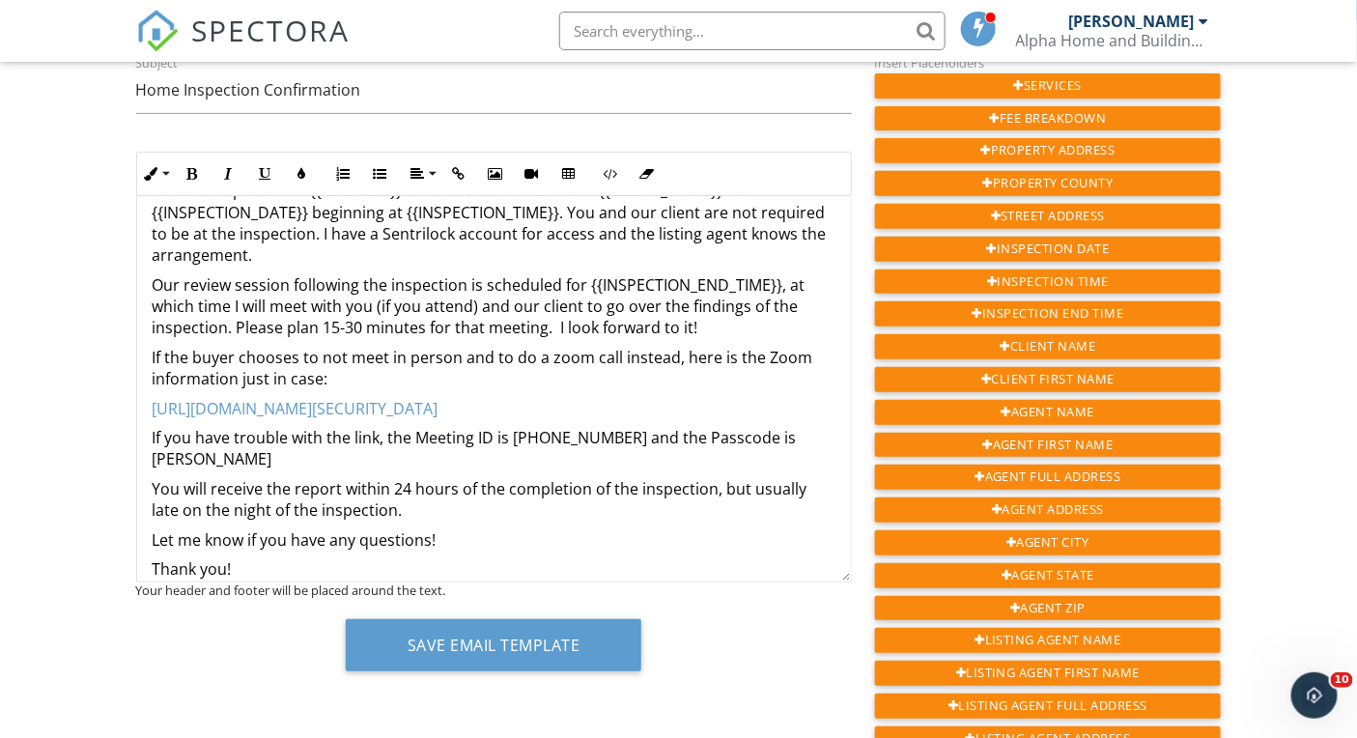
scroll to position [186, 0]
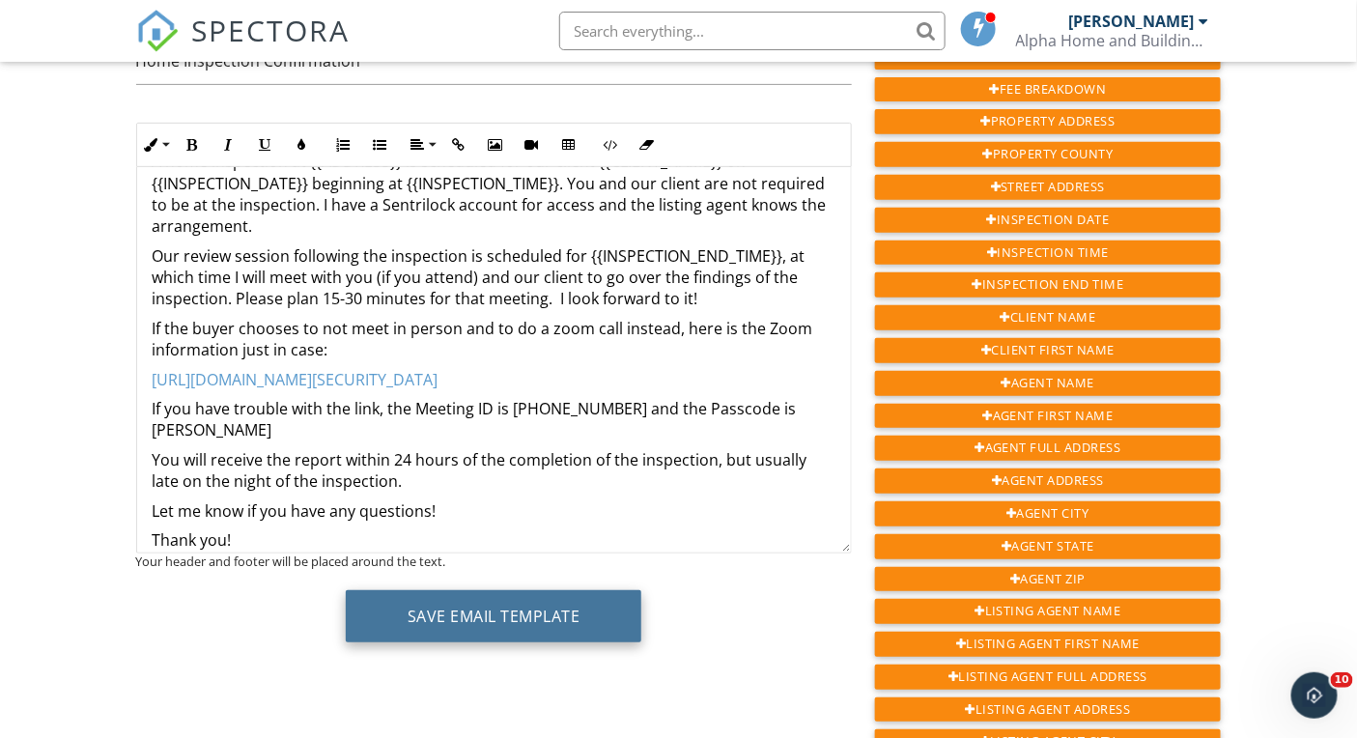
click at [497, 600] on button "Save Email Template" at bounding box center [494, 616] width 297 height 52
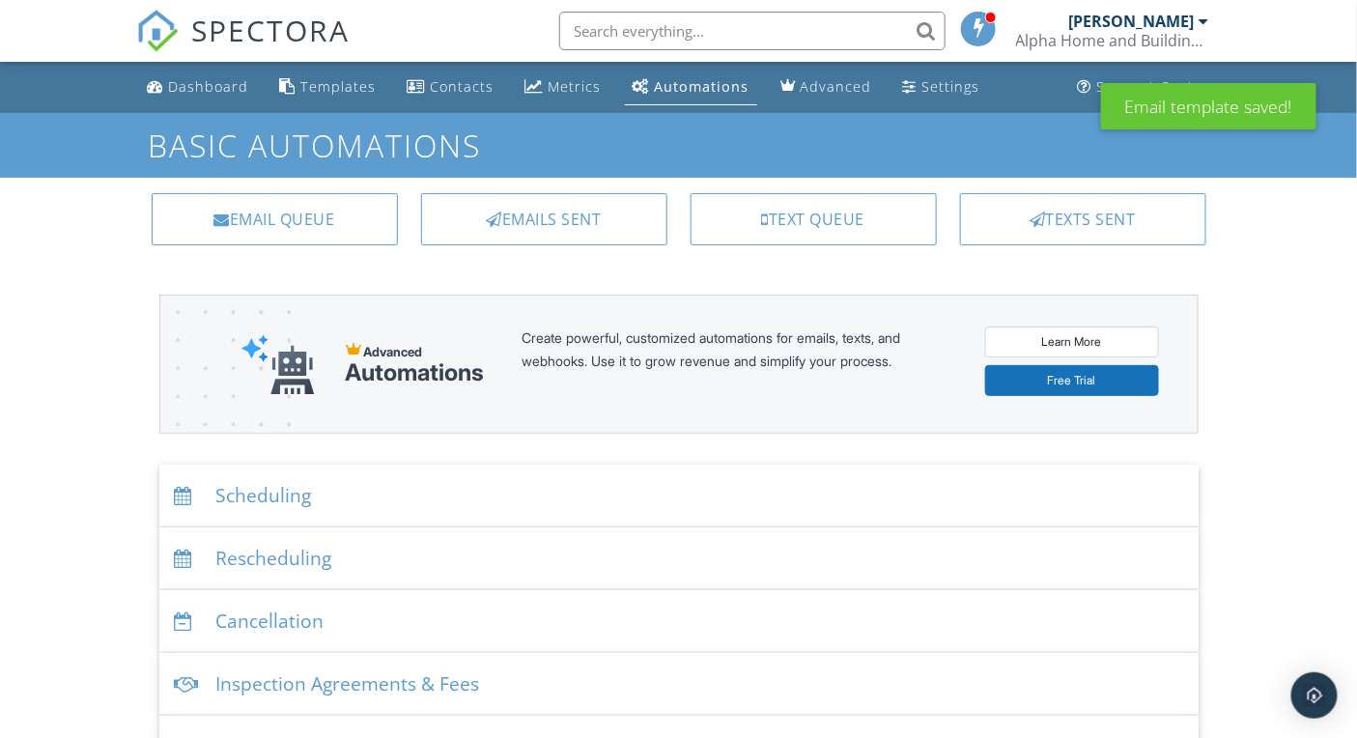
click at [281, 492] on div "Scheduling" at bounding box center [678, 496] width 1039 height 63
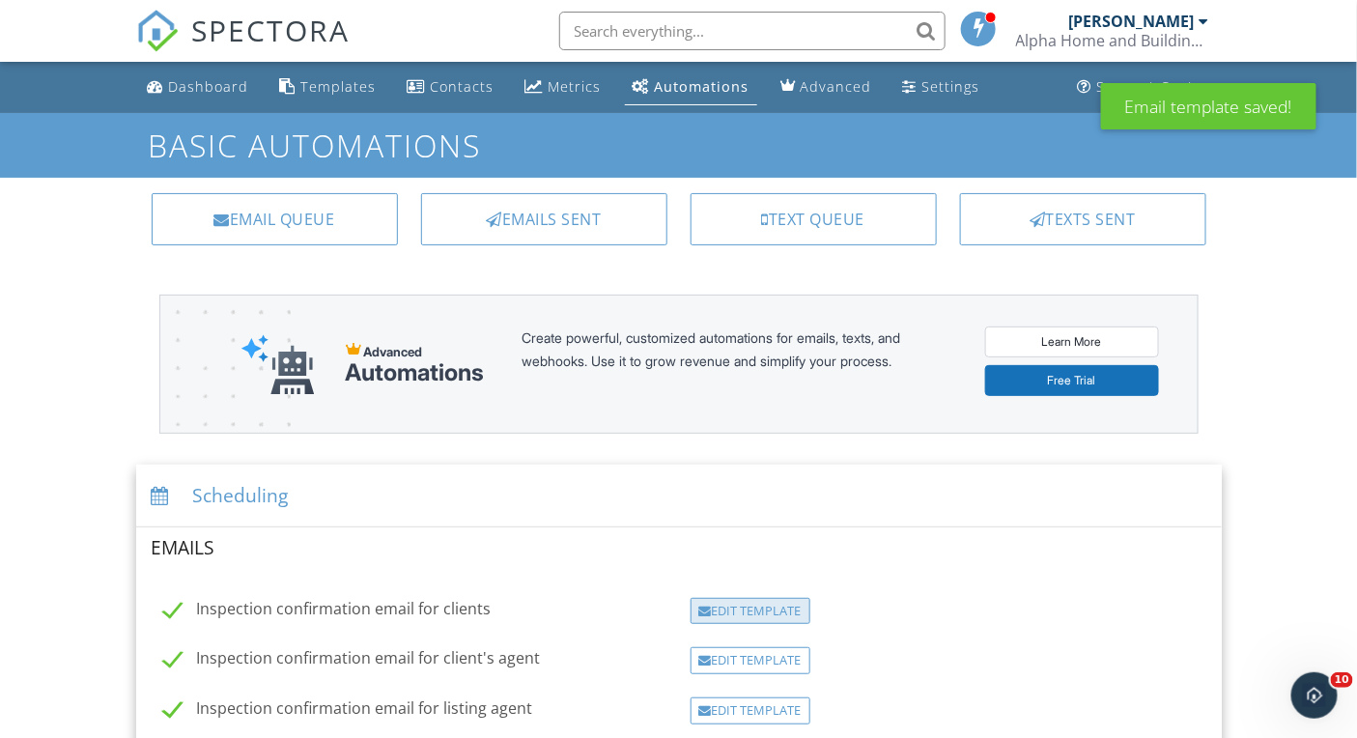
click at [770, 607] on div "Edit Template" at bounding box center [751, 611] width 120 height 27
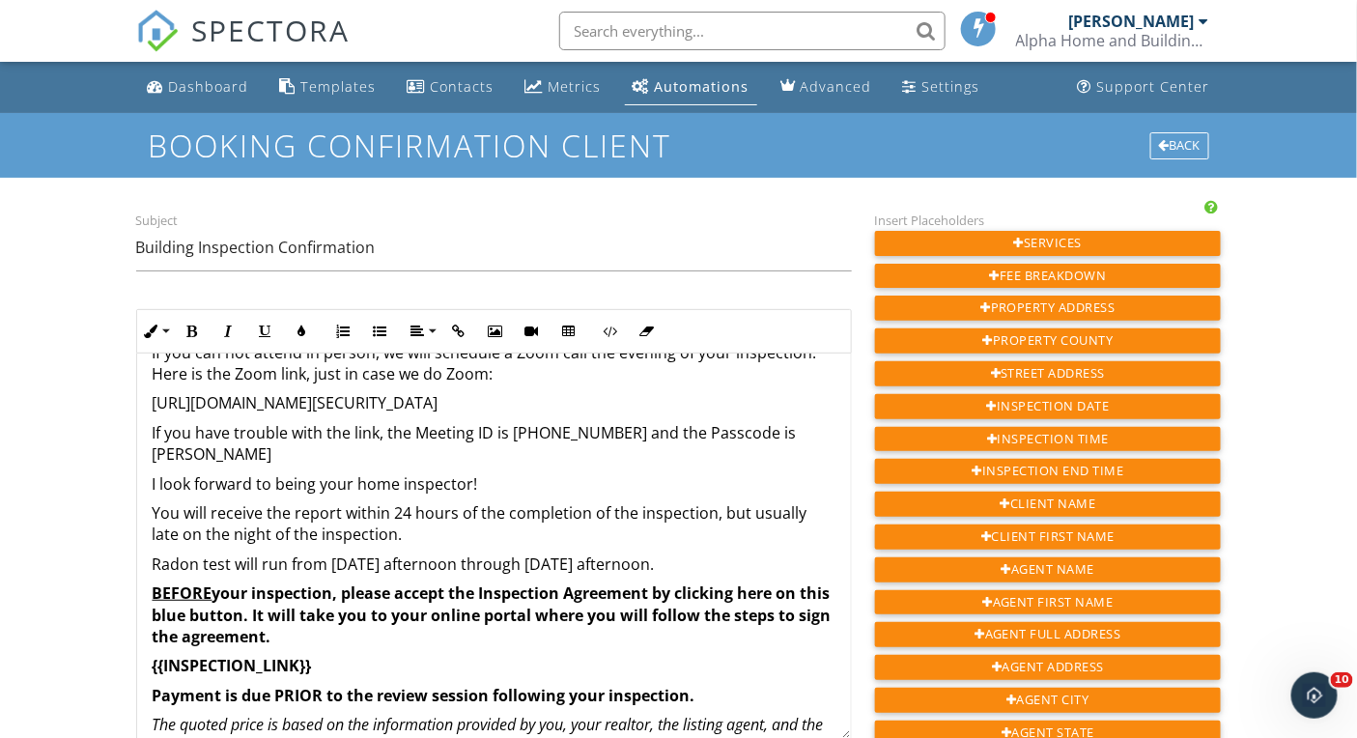
scroll to position [283, 0]
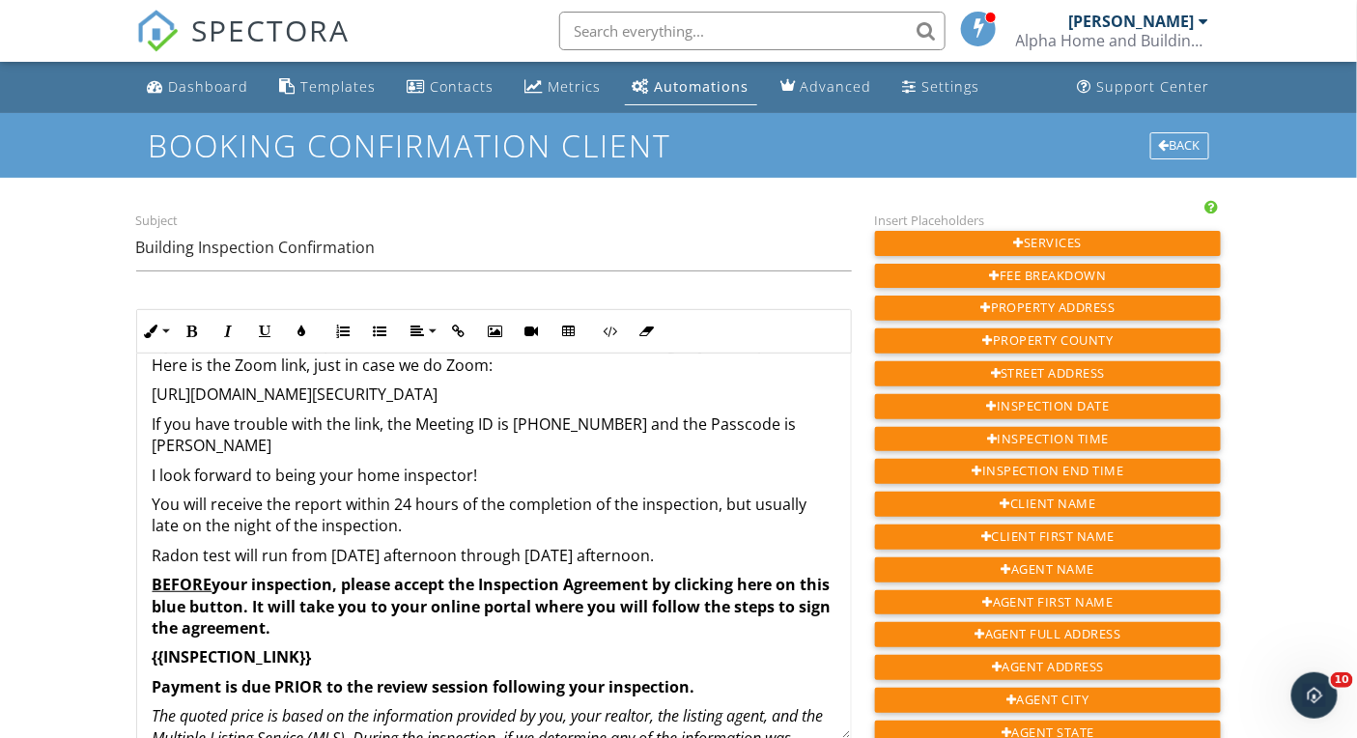
drag, startPoint x: 173, startPoint y: 533, endPoint x: 791, endPoint y: 537, distance: 618.1
click at [791, 537] on div "Hi {{CLIENT_FIRST_NAME}}, This is [PERSON_NAME] with Alpha Home and Building In…" at bounding box center [494, 601] width 714 height 1060
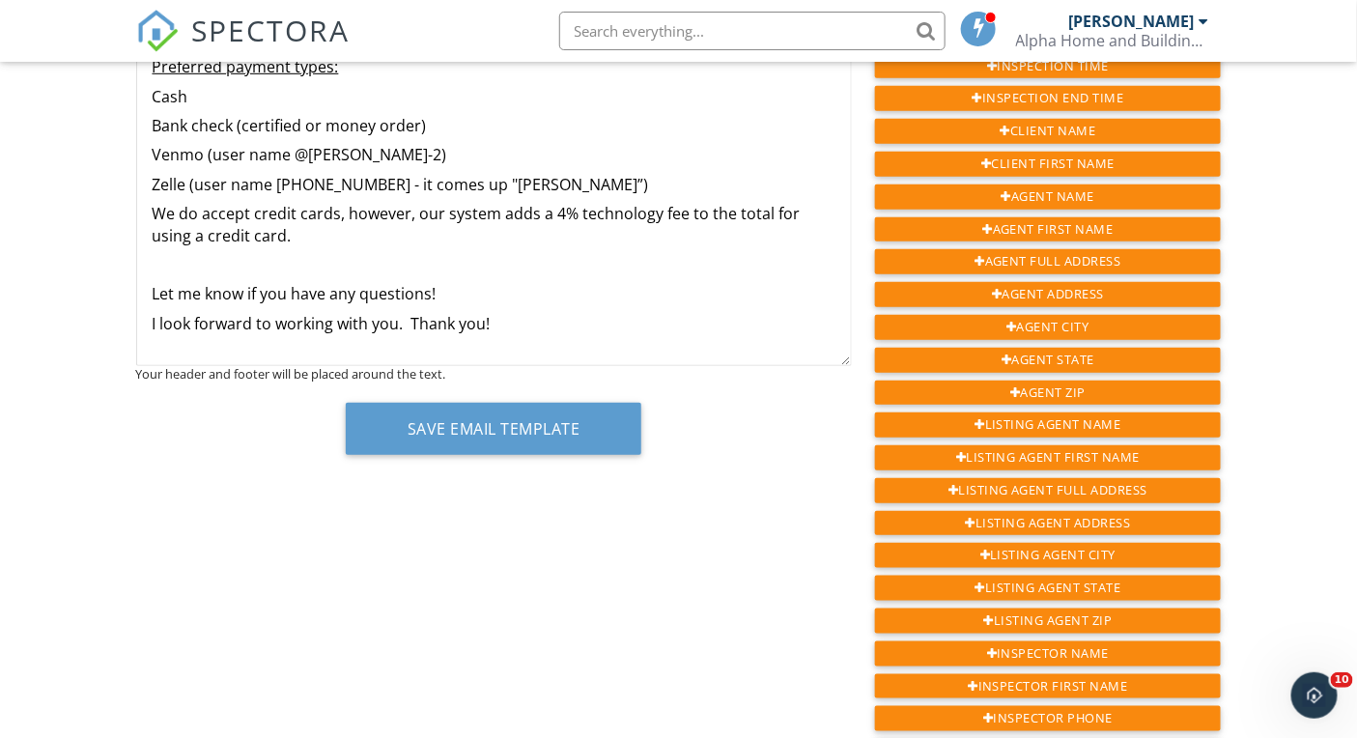
scroll to position [700, 0]
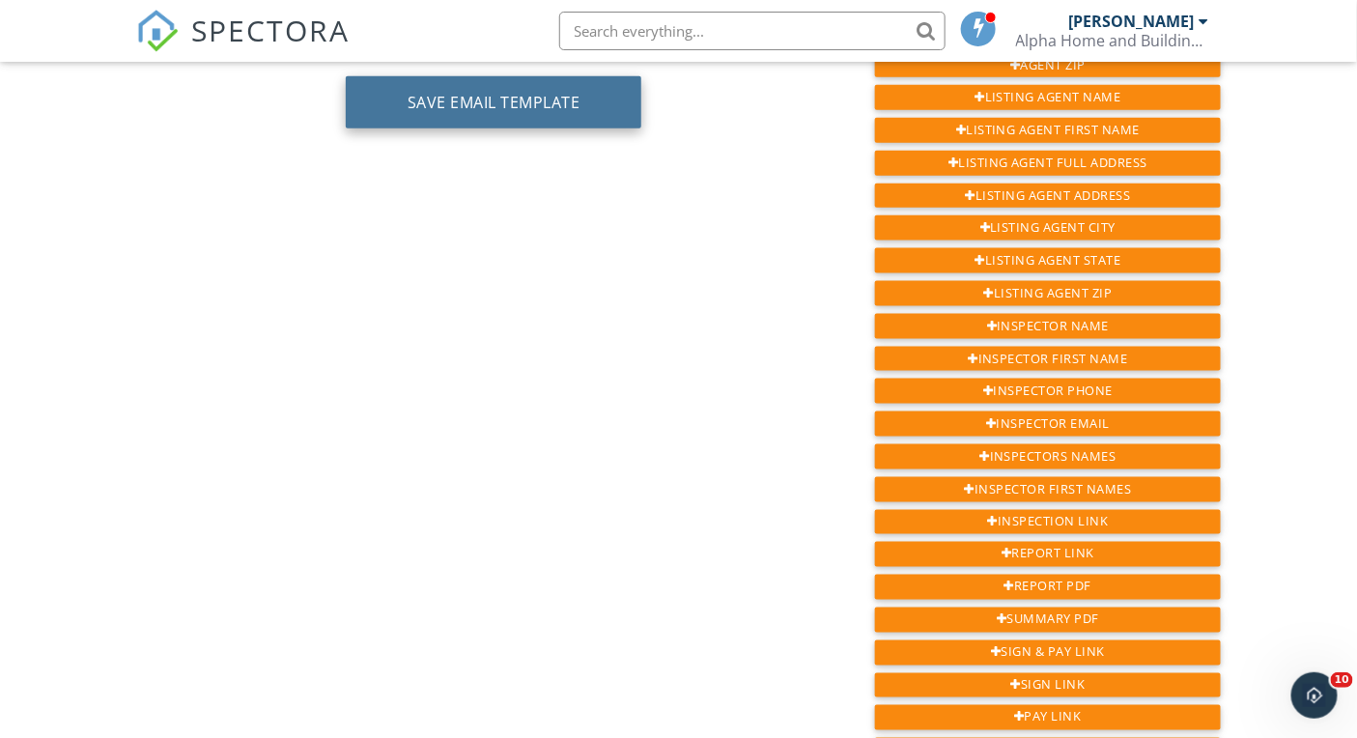
click at [510, 111] on button "Save Email Template" at bounding box center [494, 102] width 297 height 52
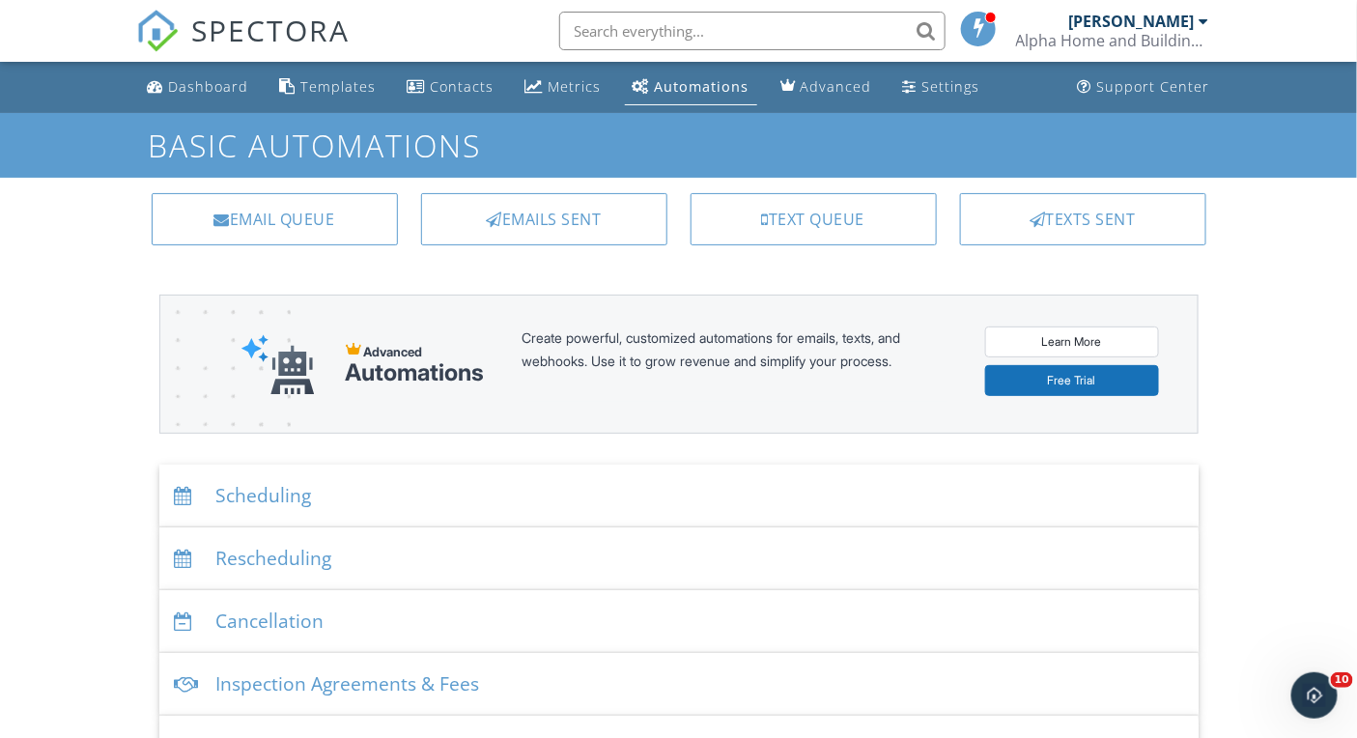
click at [286, 501] on div "Scheduling" at bounding box center [678, 496] width 1039 height 63
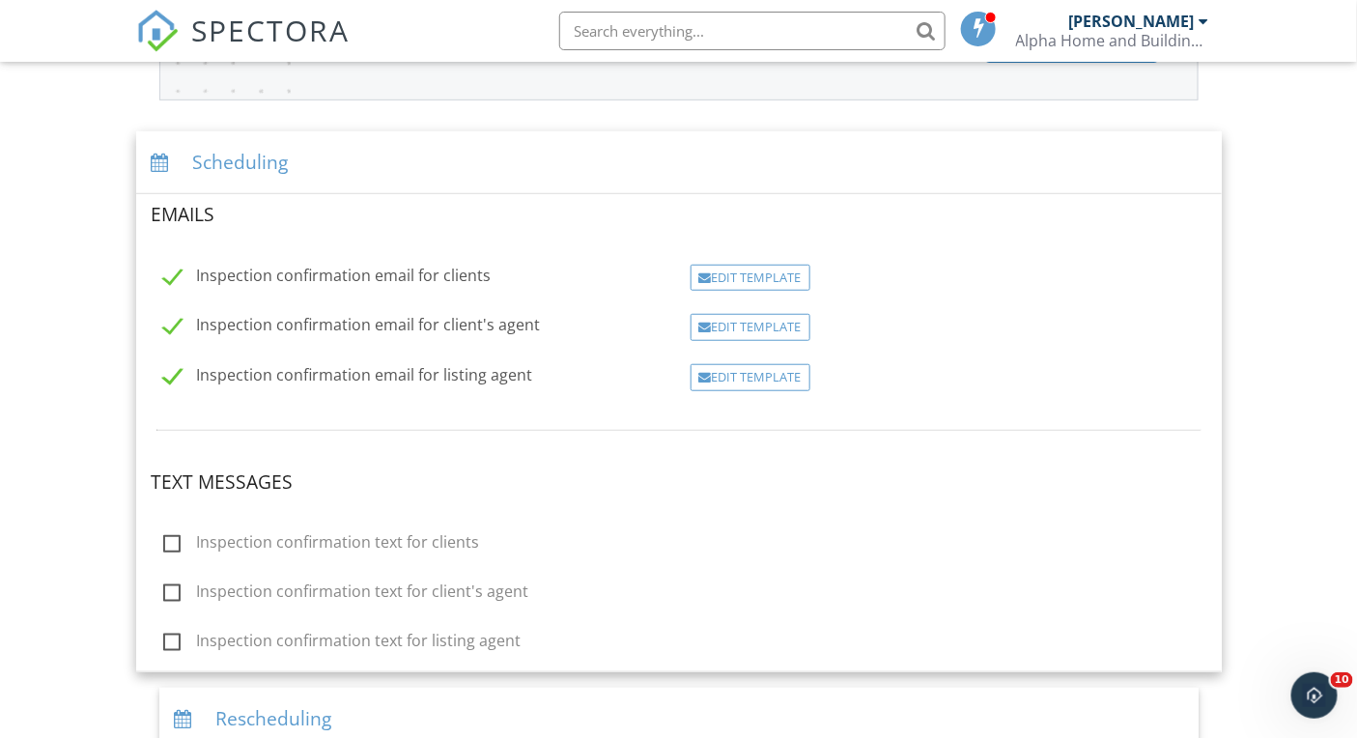
scroll to position [404, 0]
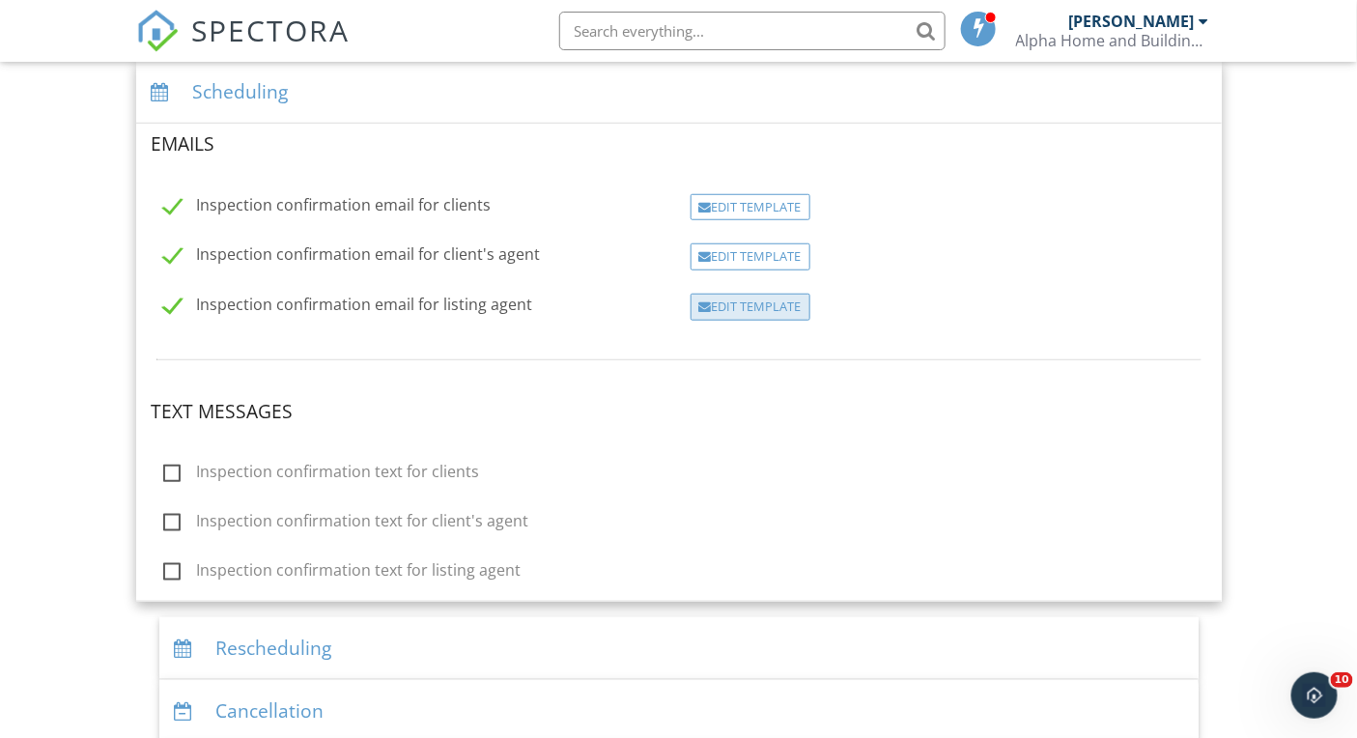
click at [743, 308] on div "Edit Template" at bounding box center [751, 307] width 120 height 27
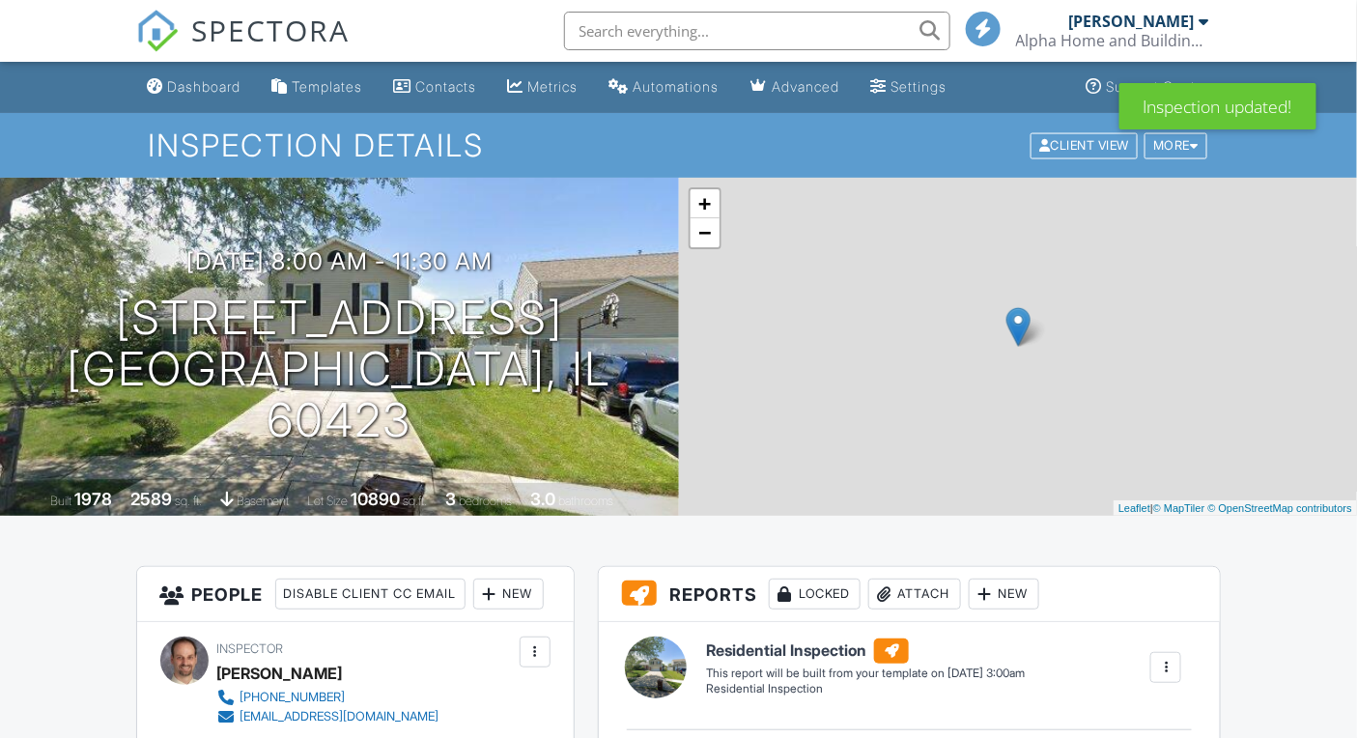
click at [282, 31] on span "SPECTORA" at bounding box center [271, 30] width 158 height 41
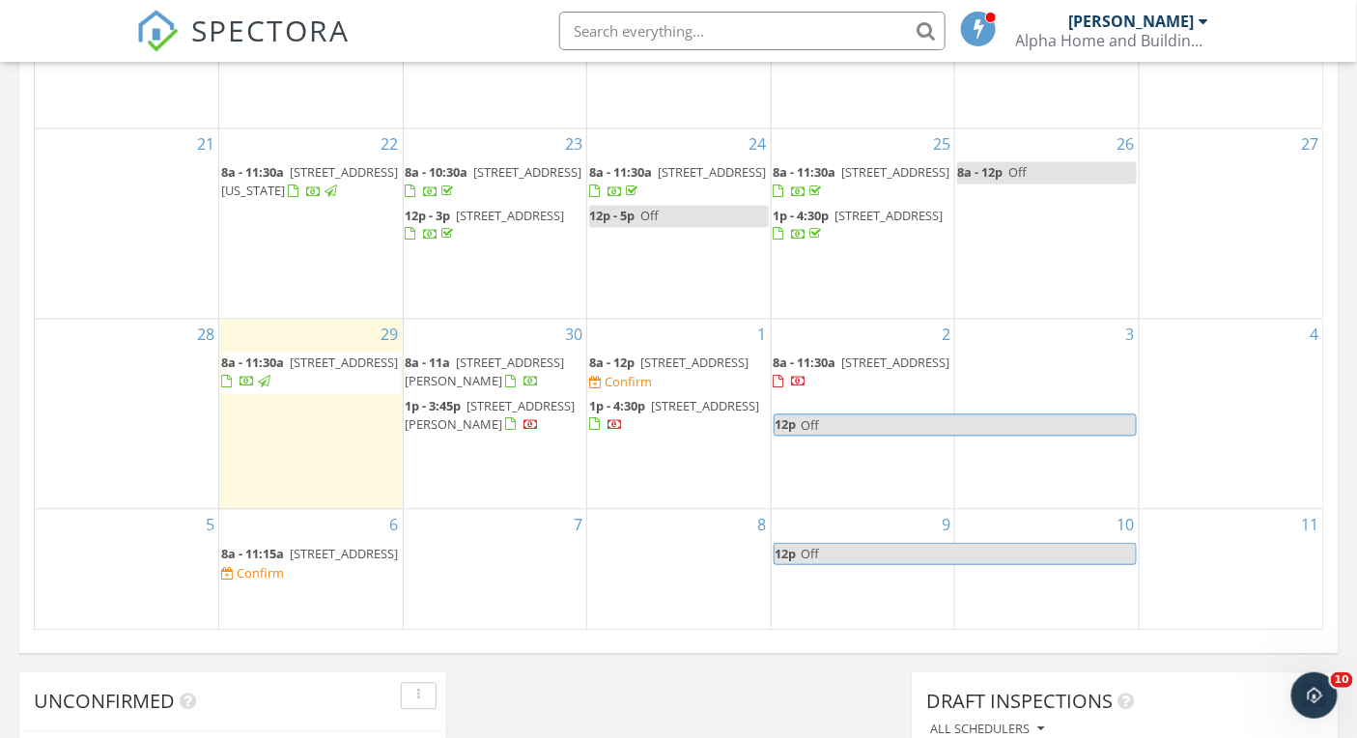
scroll to position [1145, 0]
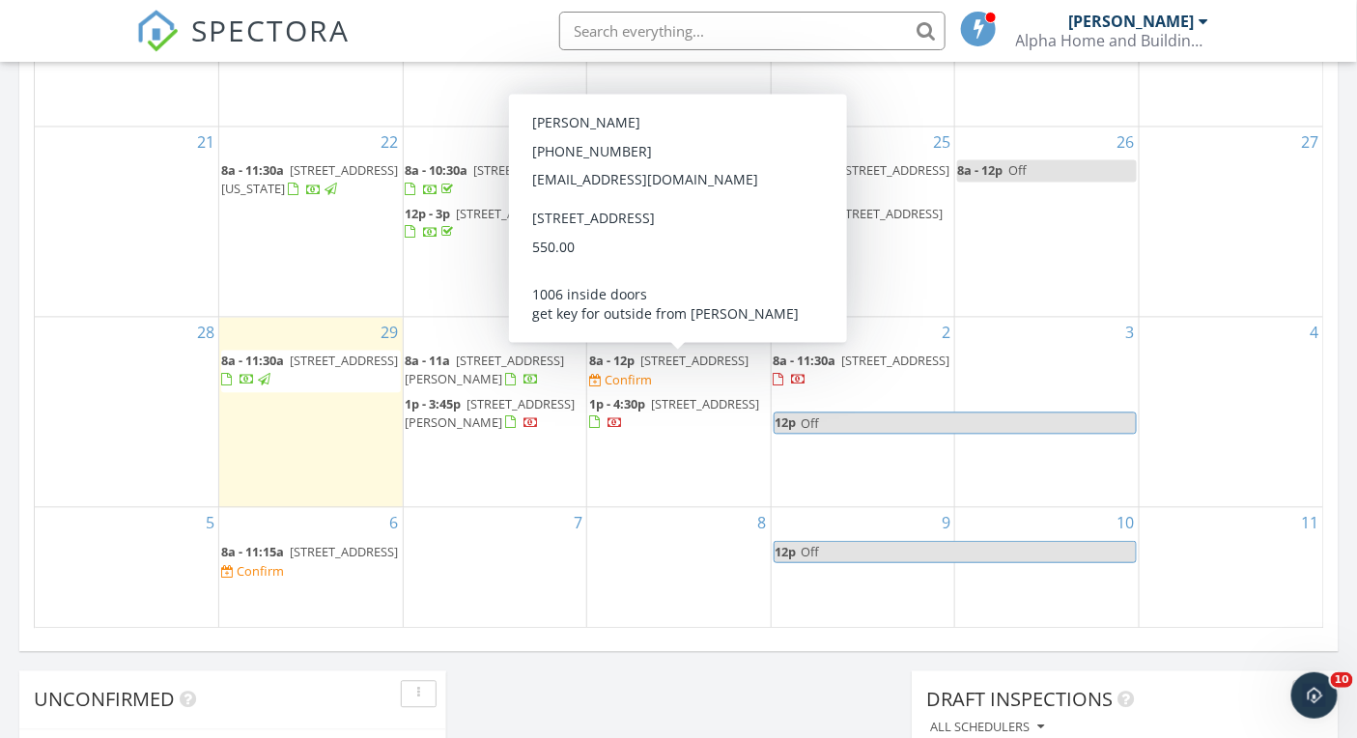
click at [648, 356] on span "[STREET_ADDRESS]" at bounding box center [694, 361] width 108 height 17
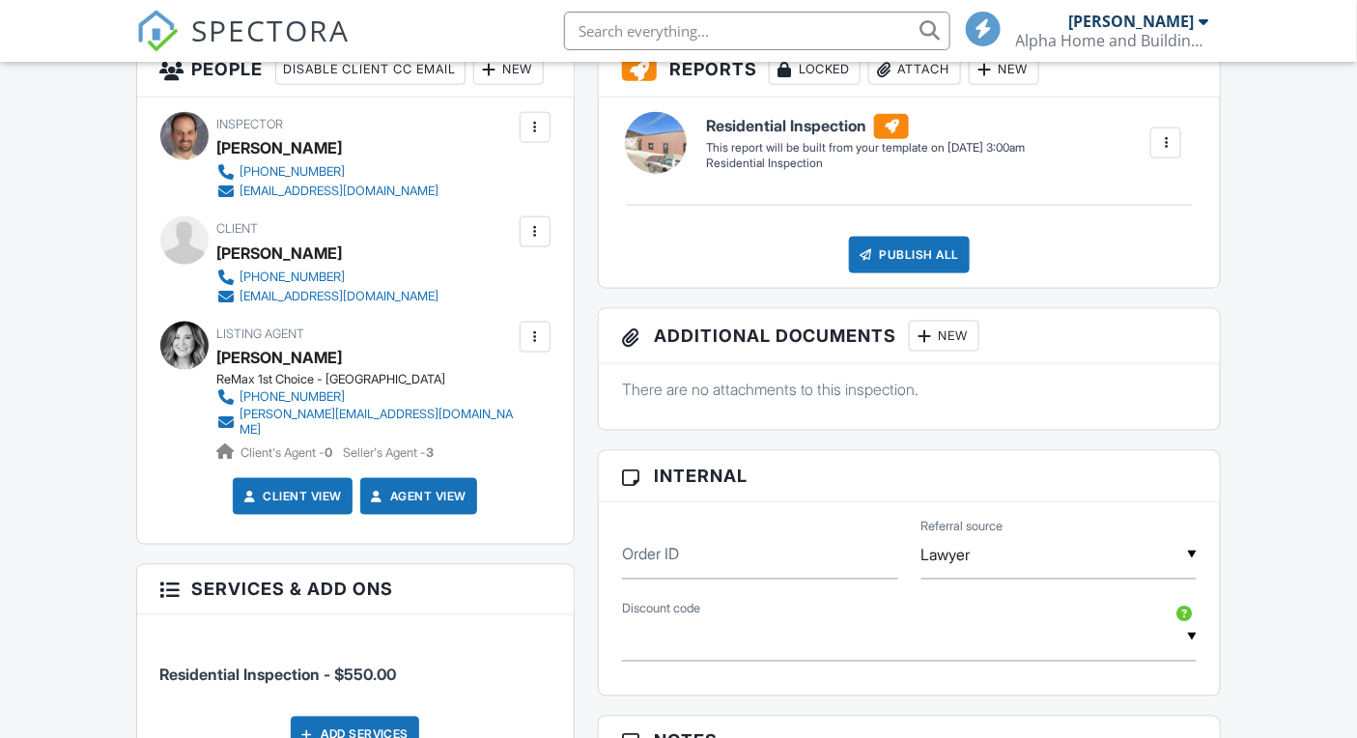
click at [473, 85] on div "New" at bounding box center [508, 69] width 71 height 31
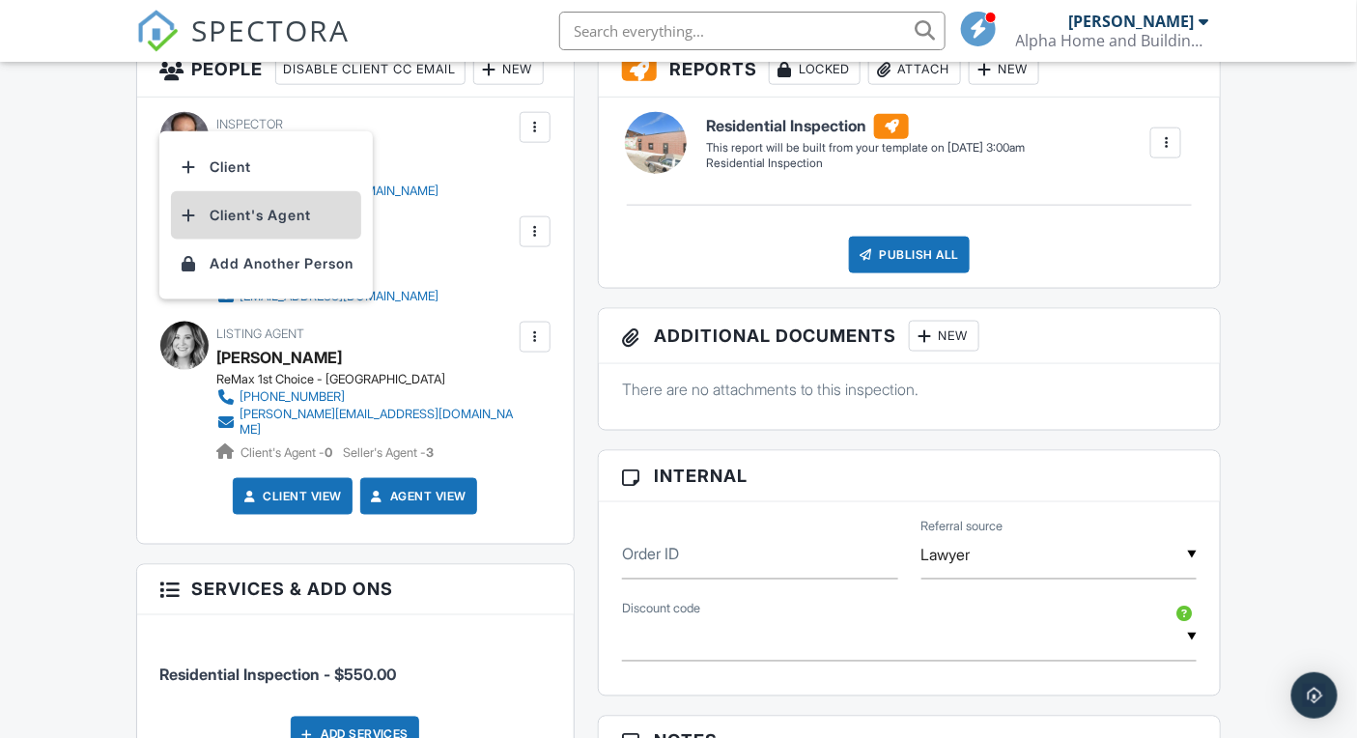
click at [276, 236] on li "Client's Agent" at bounding box center [266, 215] width 190 height 48
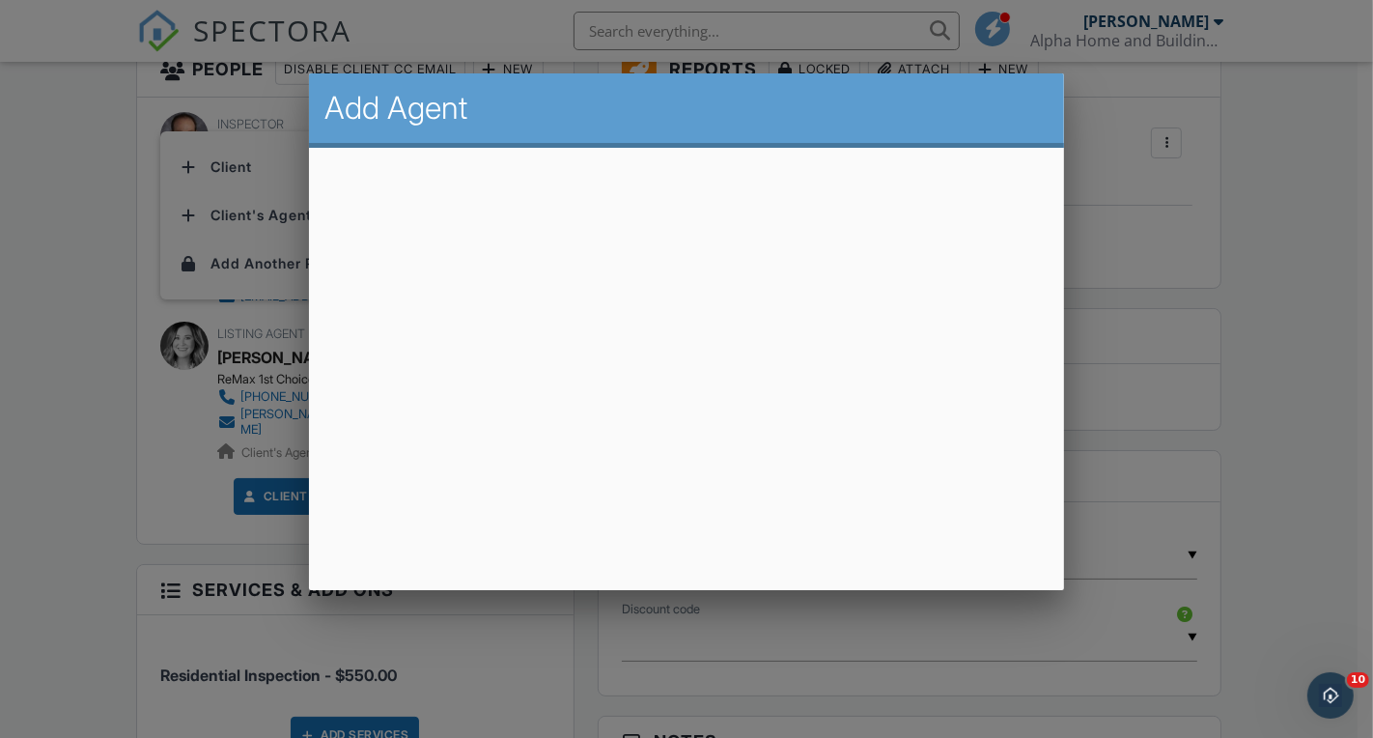
click at [77, 331] on div at bounding box center [686, 364] width 1373 height 922
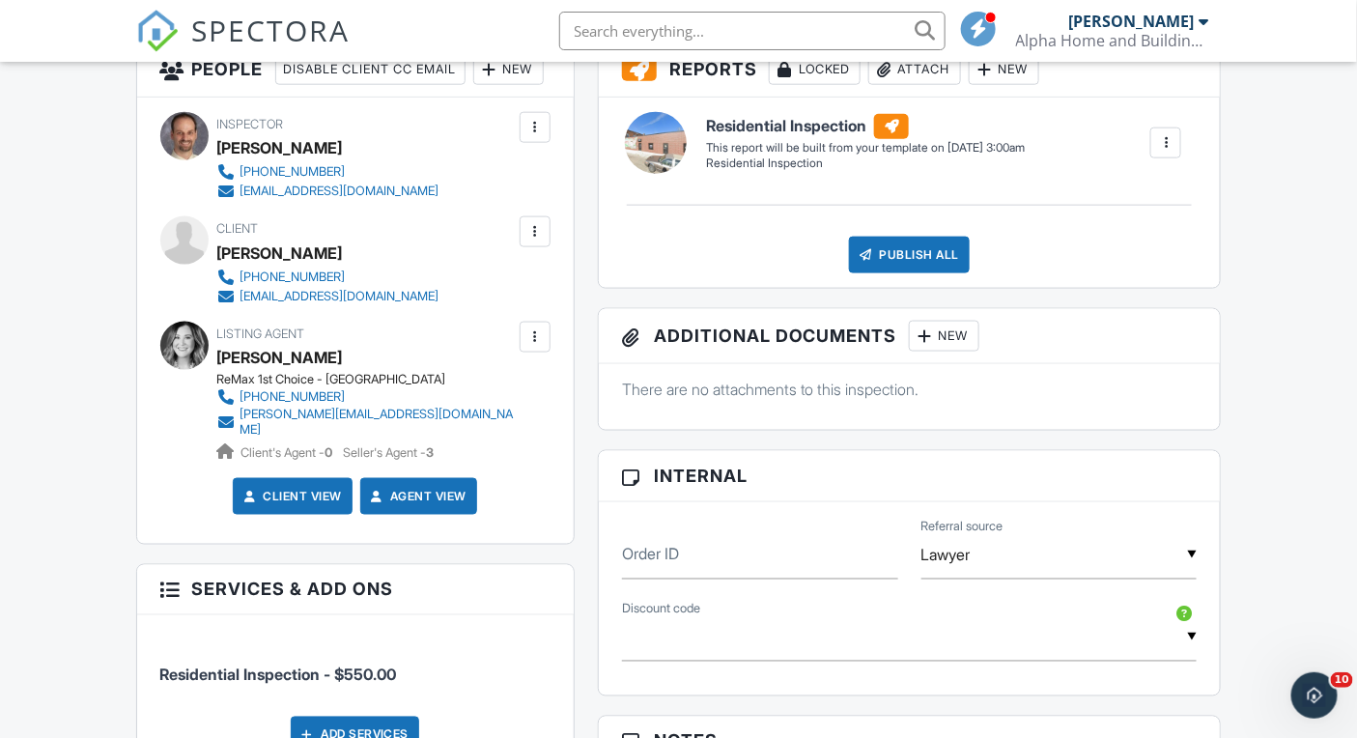
click at [535, 241] on div at bounding box center [534, 231] width 19 height 19
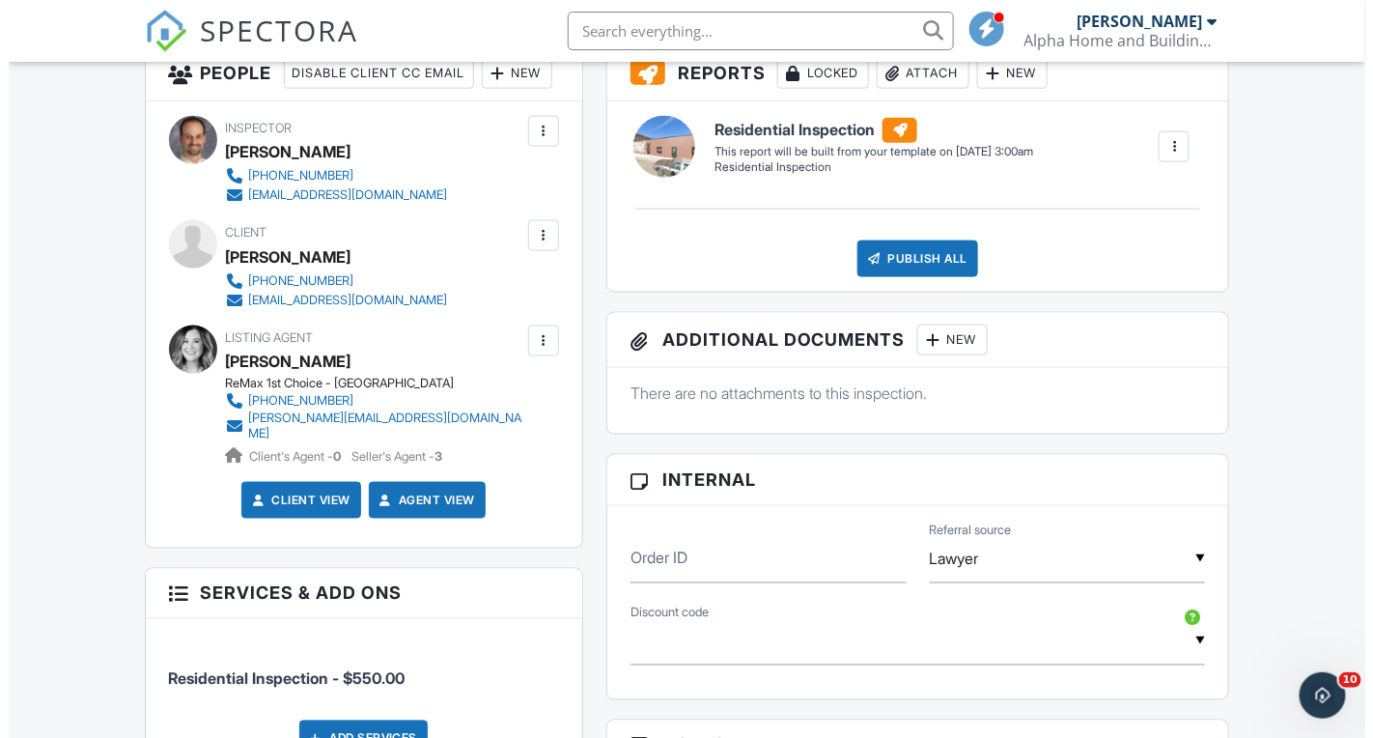
scroll to position [707, 0]
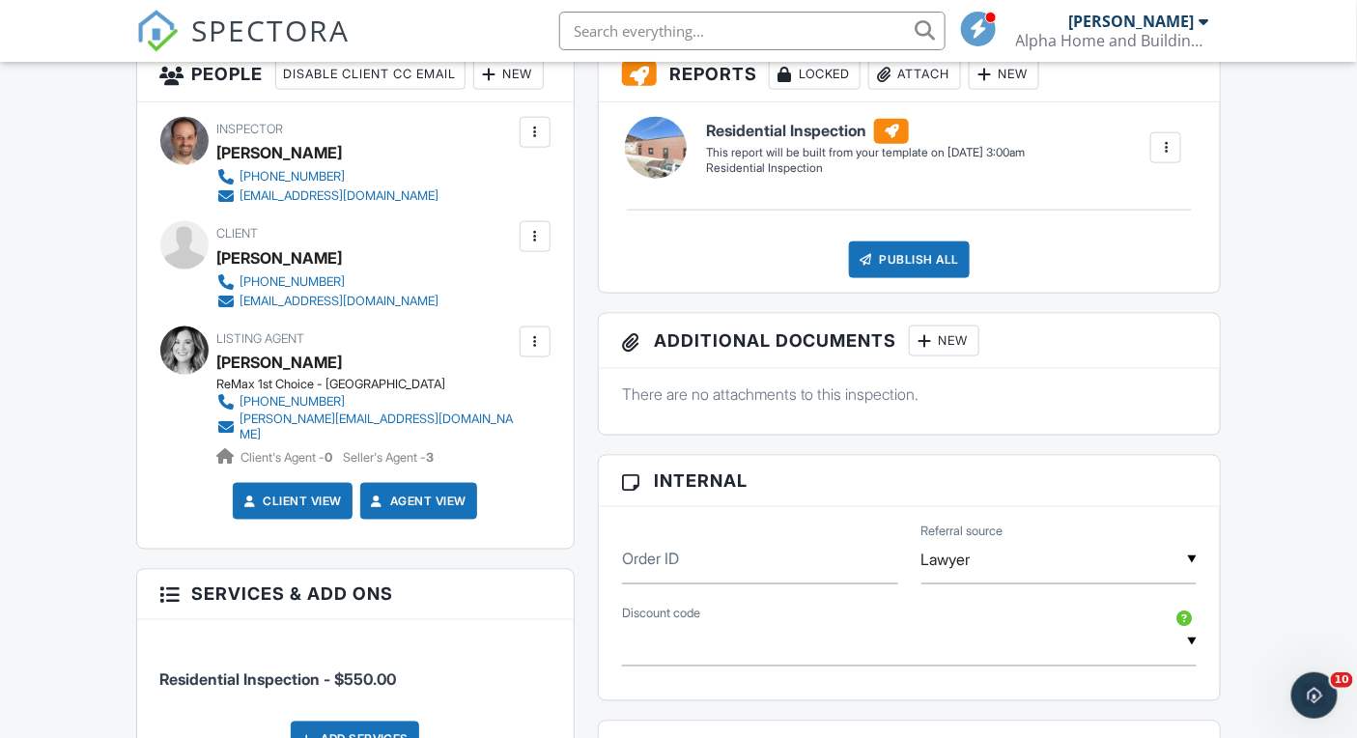
click at [473, 90] on div "New" at bounding box center [508, 74] width 71 height 31
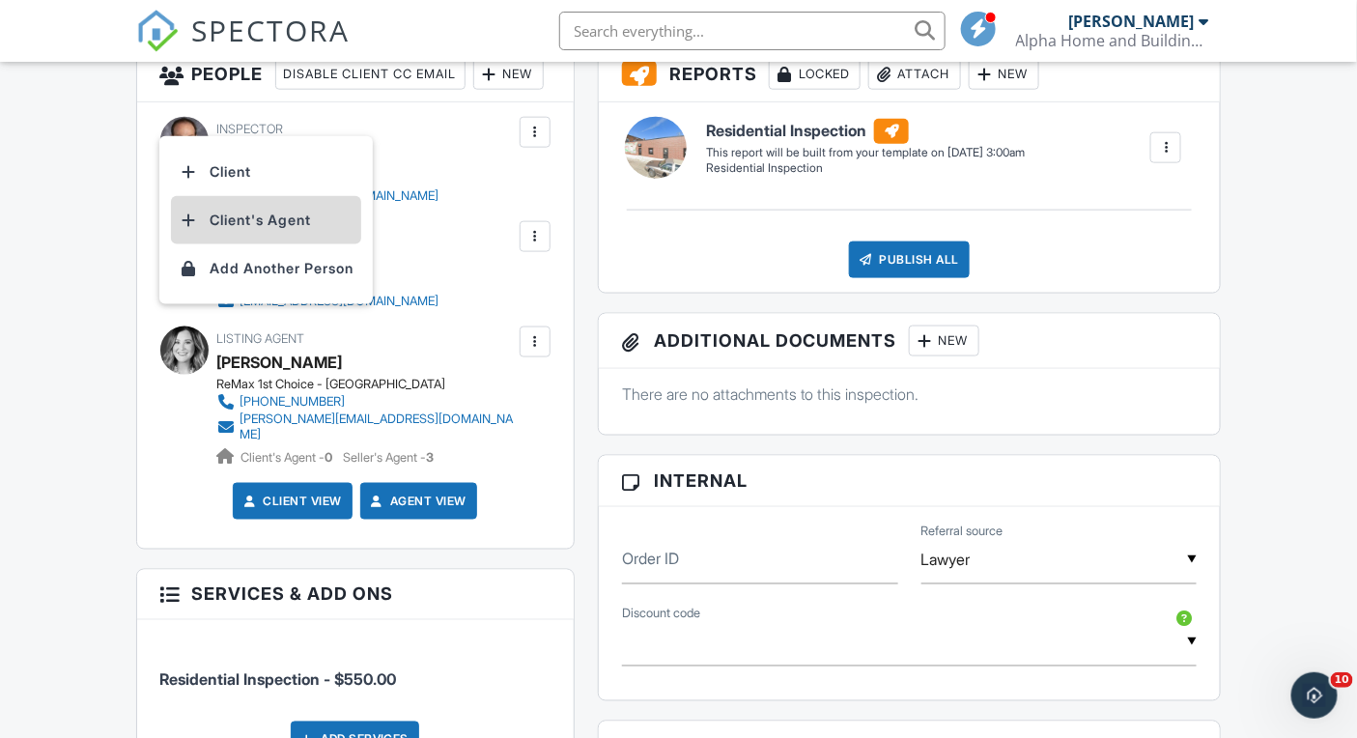
click at [272, 235] on li "Client's Agent" at bounding box center [266, 220] width 190 height 48
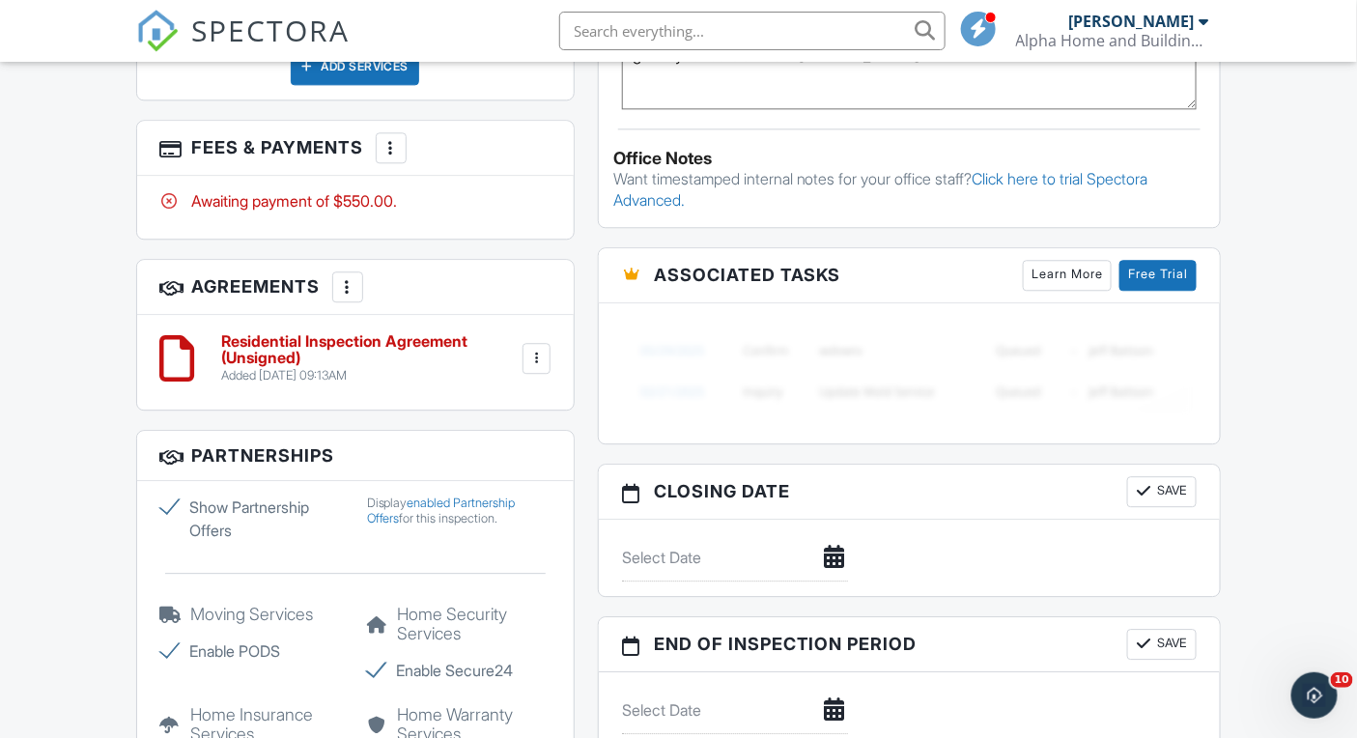
scroll to position [1478, 0]
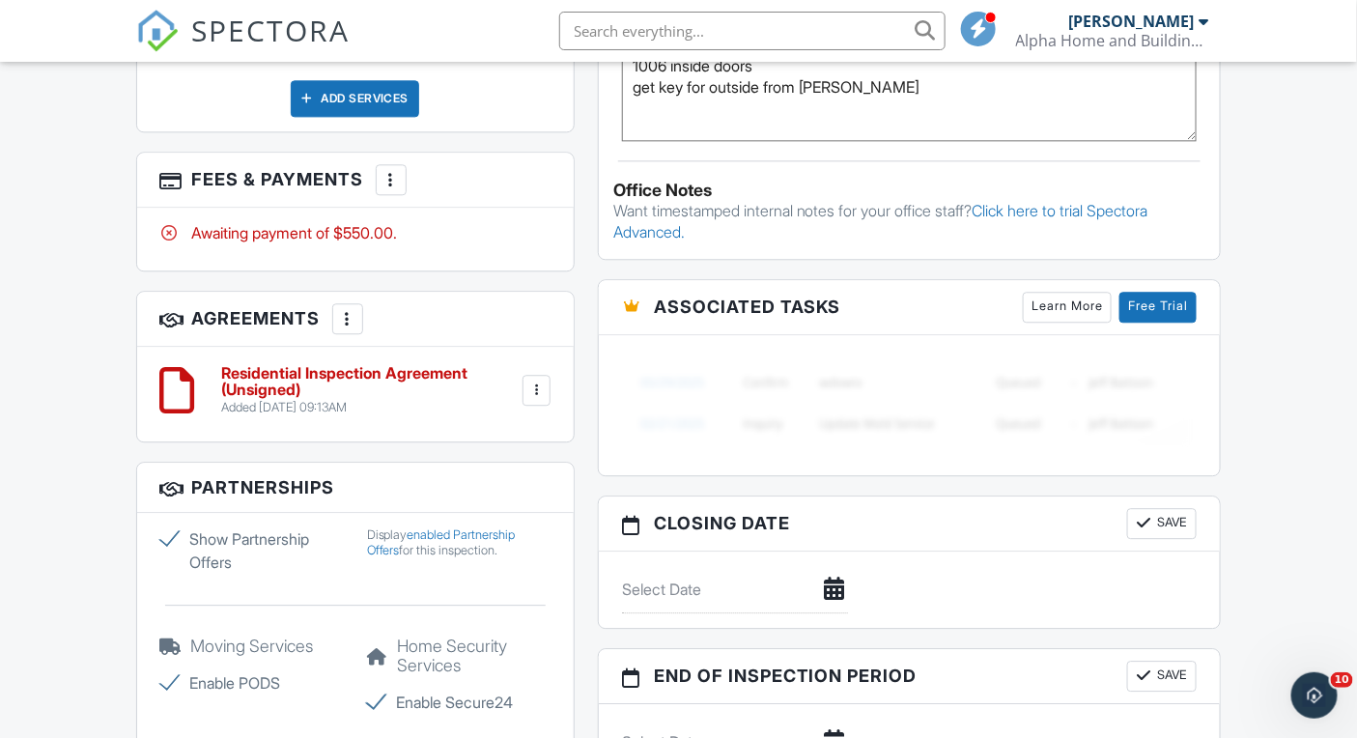
click at [352, 399] on h6 "Residential Inspection Agreement (Unsigned)" at bounding box center [370, 382] width 297 height 34
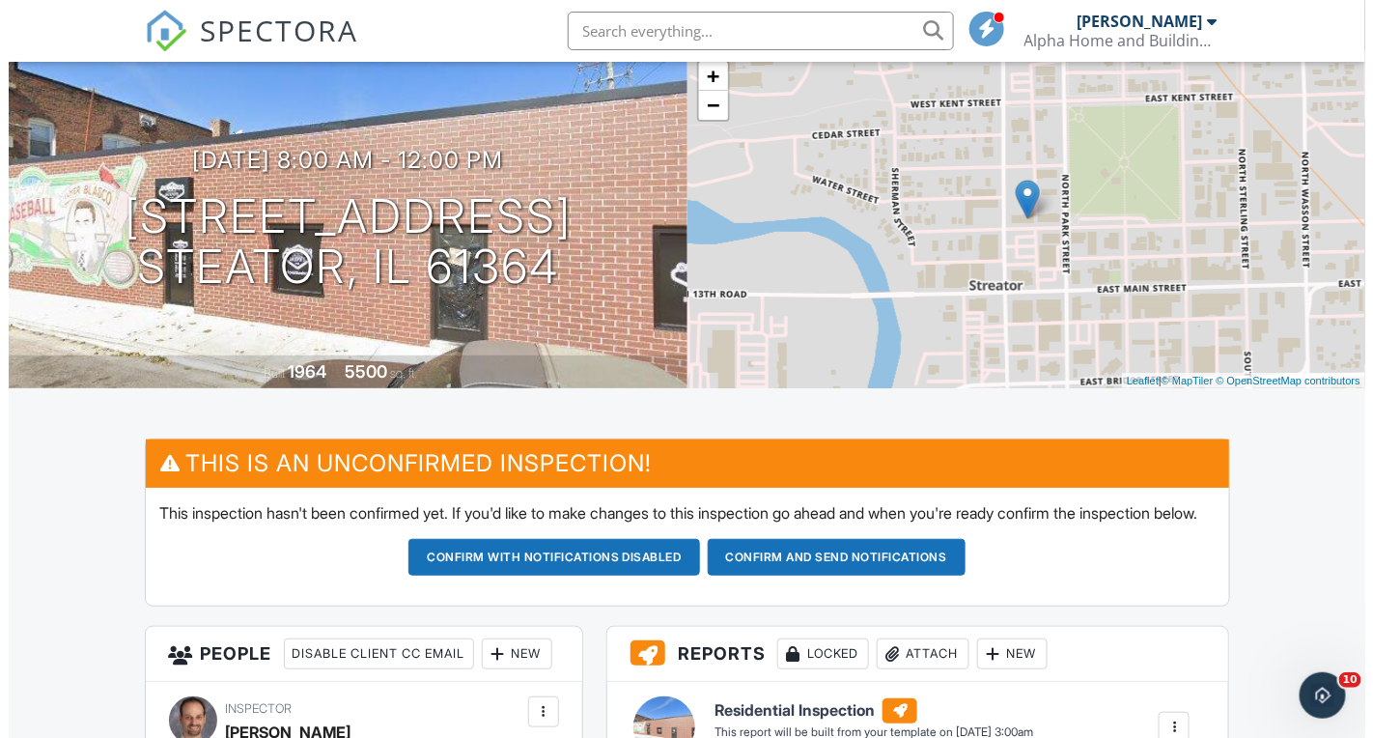
scroll to position [37, 0]
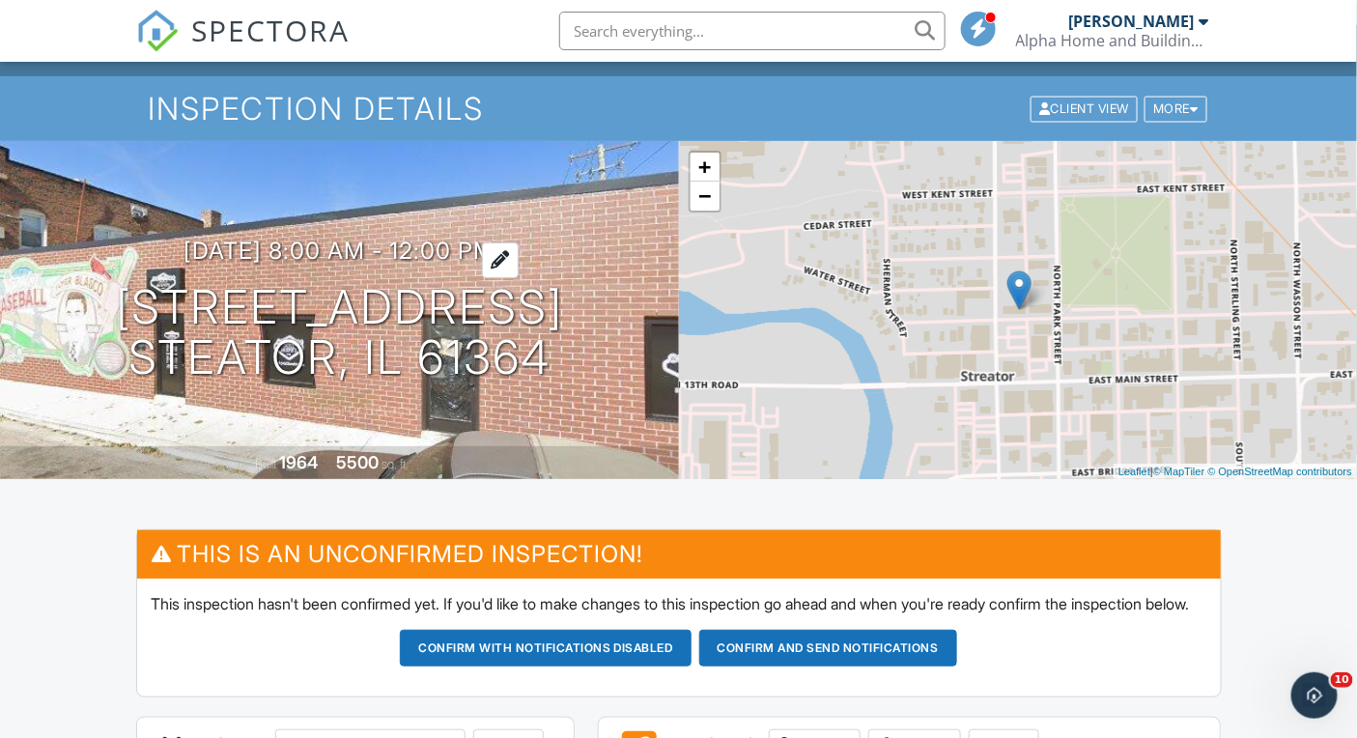
click at [466, 246] on h3 "10/01/2025 8:00 am - 12:00 pm" at bounding box center [339, 251] width 311 height 26
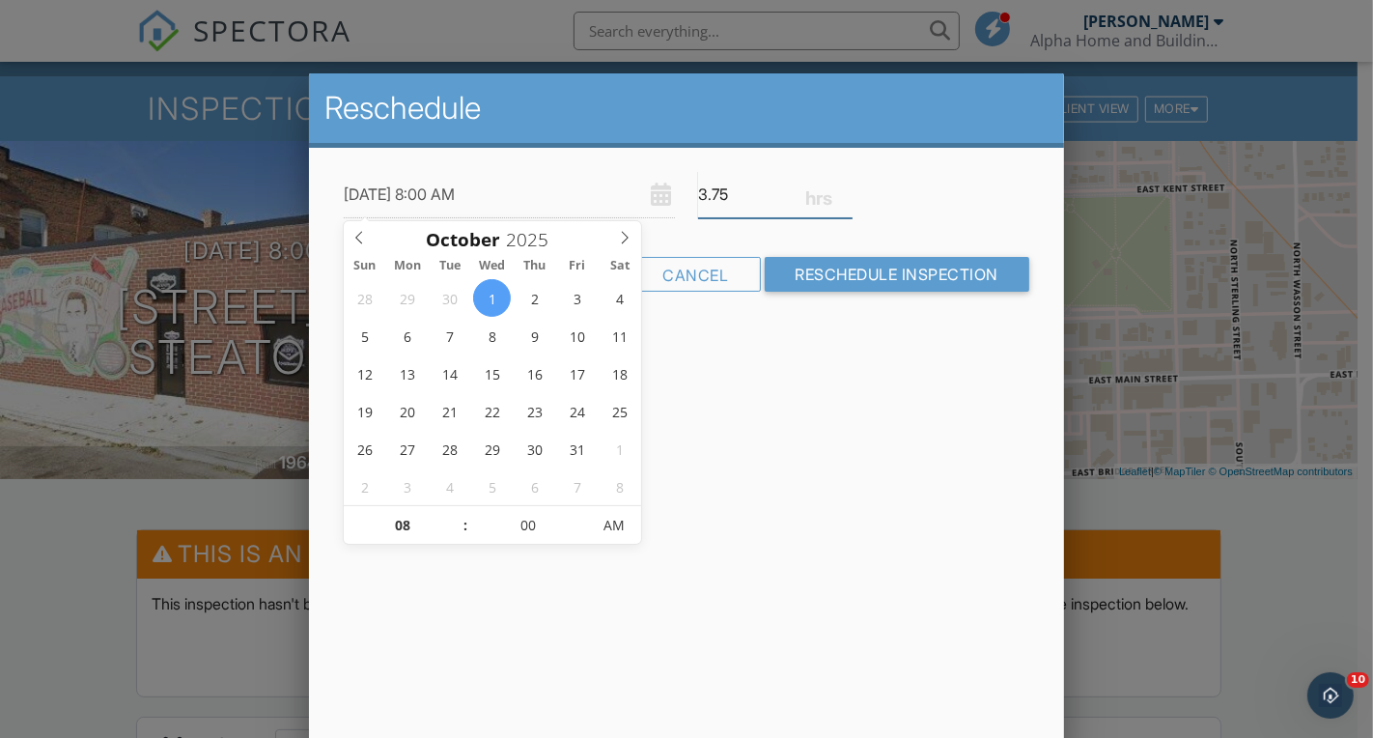
click at [847, 200] on input "3.75" at bounding box center [775, 194] width 155 height 47
type input "3.5"
click at [847, 200] on input "3.5" at bounding box center [775, 194] width 155 height 47
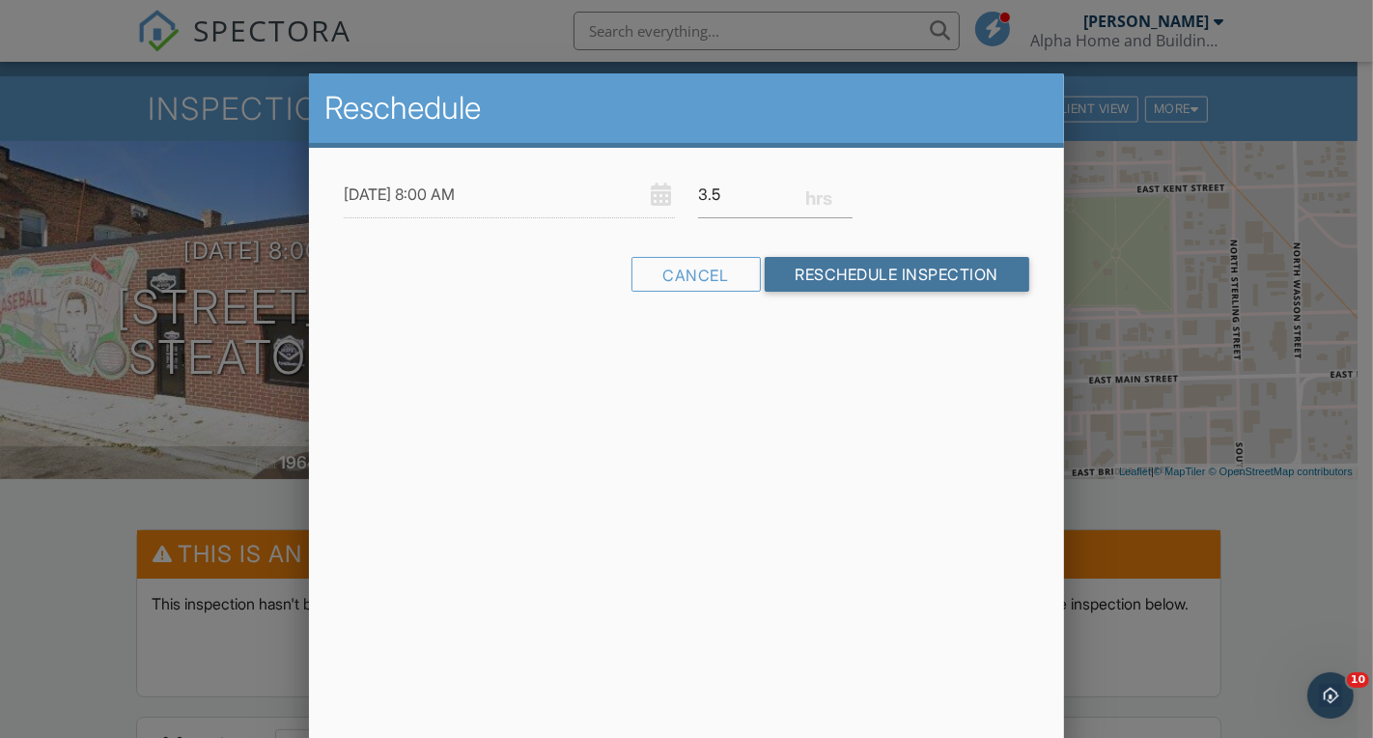
click at [852, 279] on input "Reschedule Inspection" at bounding box center [898, 274] width 266 height 35
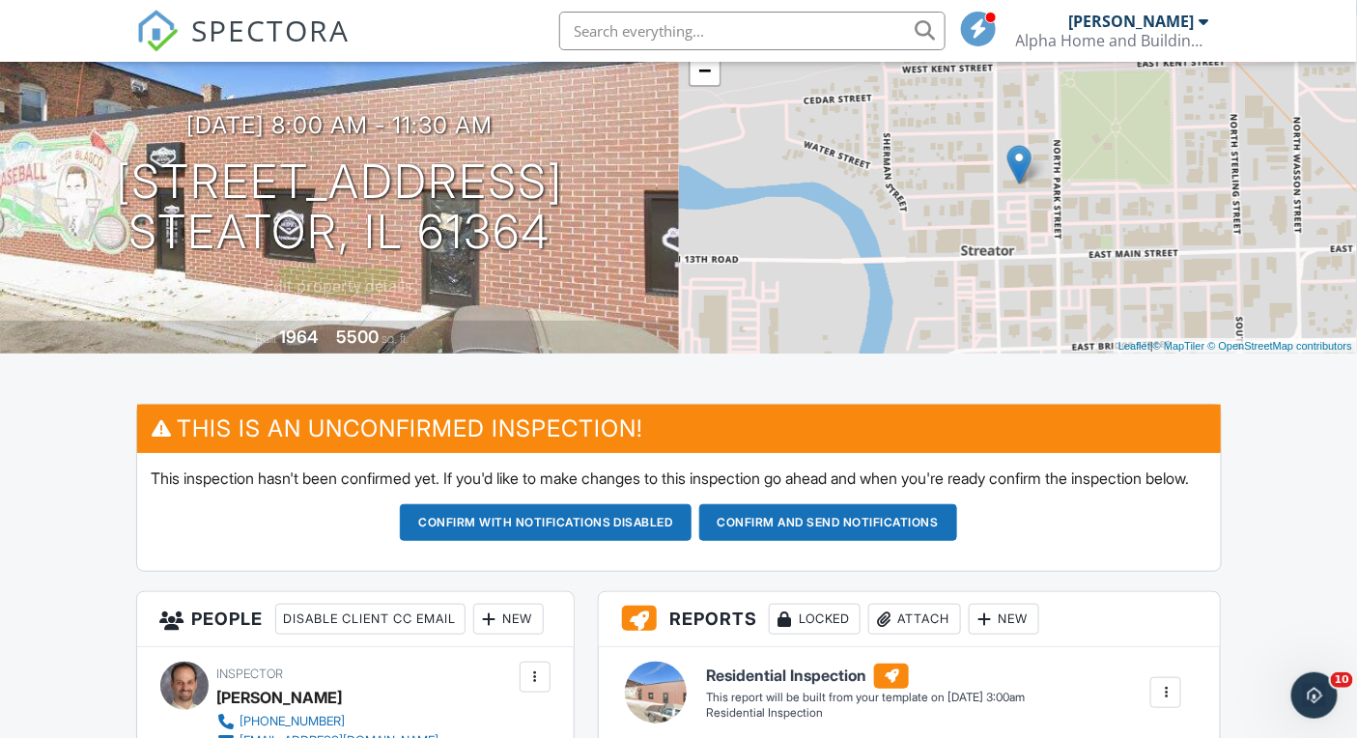
scroll to position [165, 0]
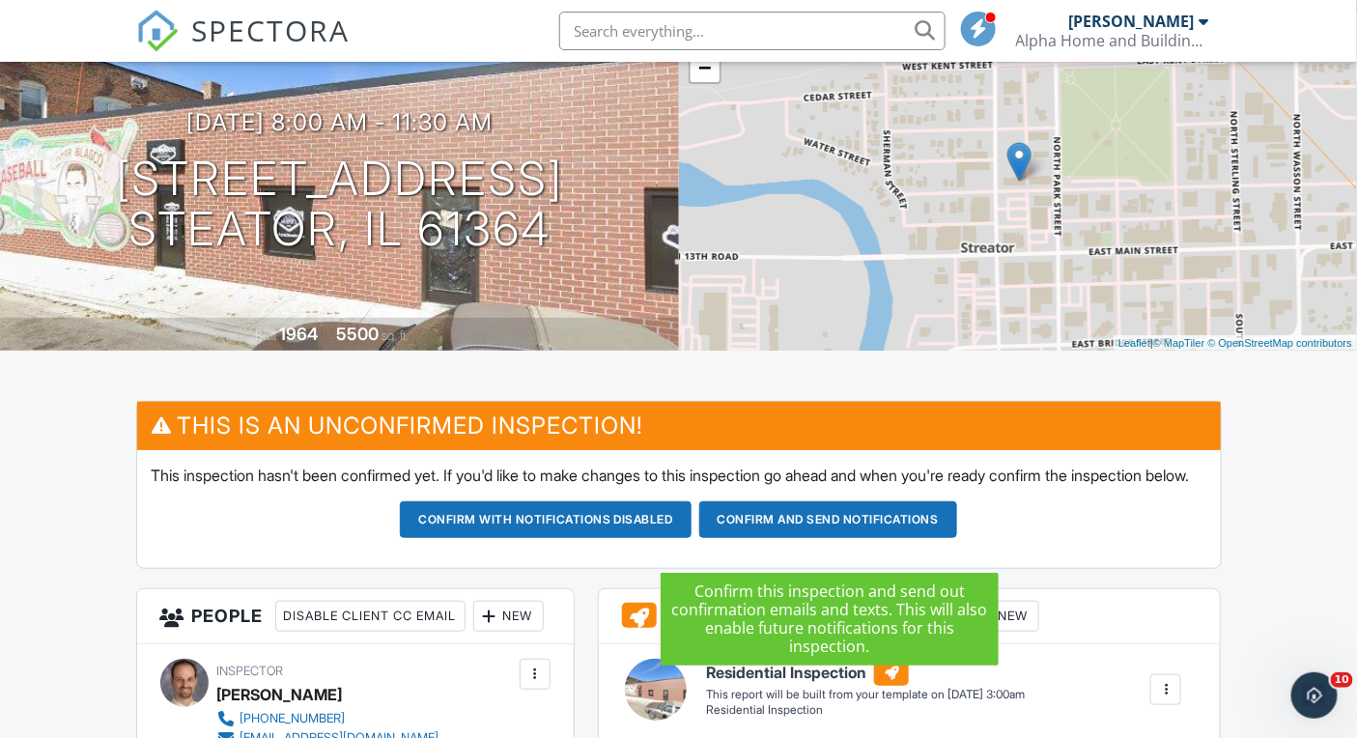
click at [818, 538] on button "Confirm and send notifications" at bounding box center [828, 519] width 258 height 37
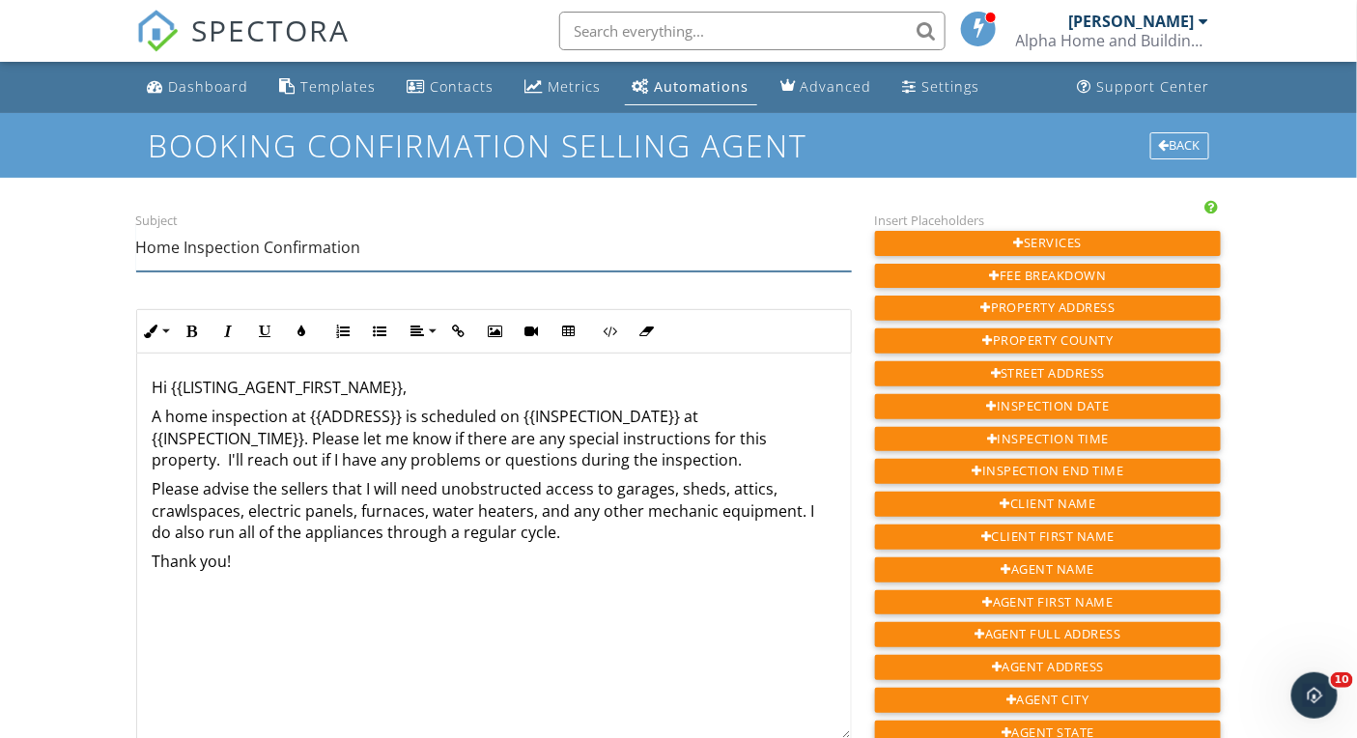
click at [150, 247] on input "Home Inspection Confirmation" at bounding box center [494, 247] width 716 height 47
click at [145, 245] on input "Home Inspection Confirmation" at bounding box center [494, 247] width 716 height 47
type input "Building Inspection Confirmation"
click at [174, 410] on p "A home inspection at {{ADDRESS}} is scheduled on {{INSPECTION_DATE}} at {{INSPE…" at bounding box center [494, 438] width 683 height 65
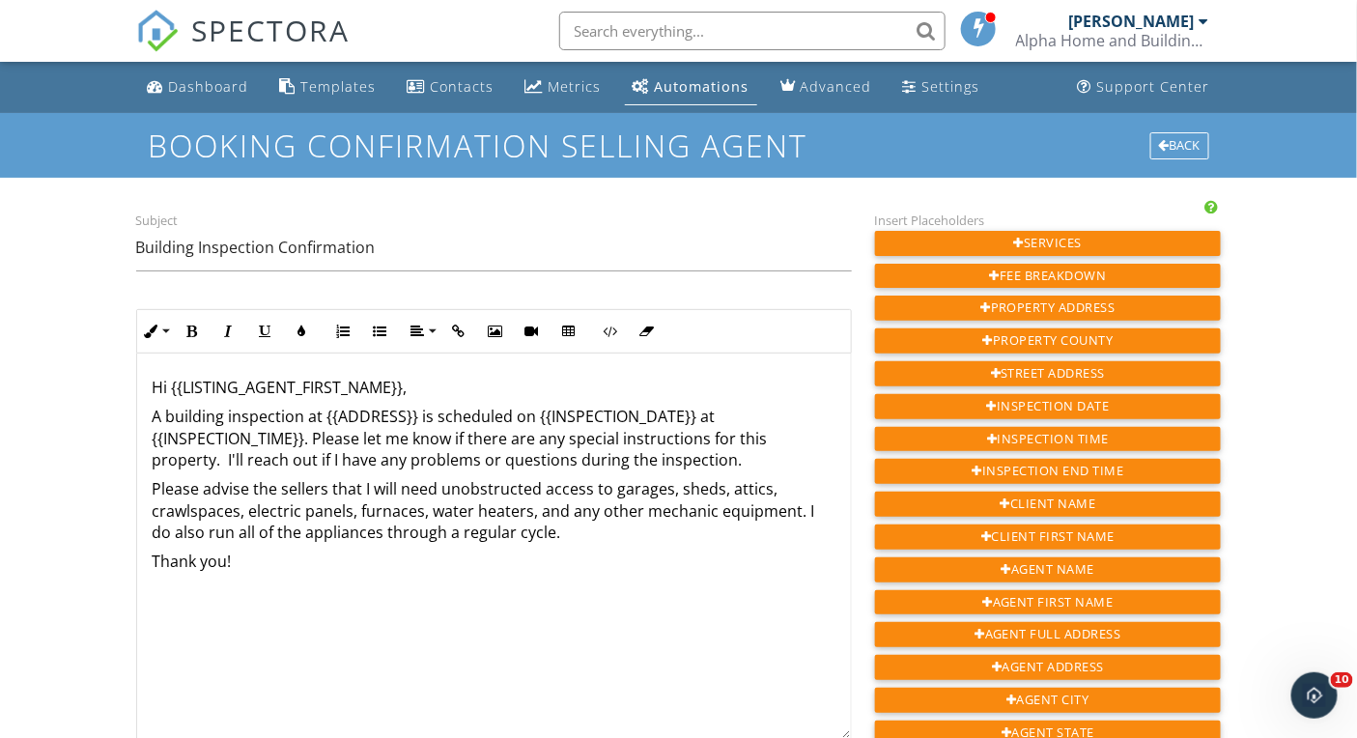
drag, startPoint x: 361, startPoint y: 487, endPoint x: 361, endPoint y: 517, distance: 29.9
click at [361, 490] on p "Please advise the sellers that I will need unobstructed access to garages, shed…" at bounding box center [494, 510] width 683 height 65
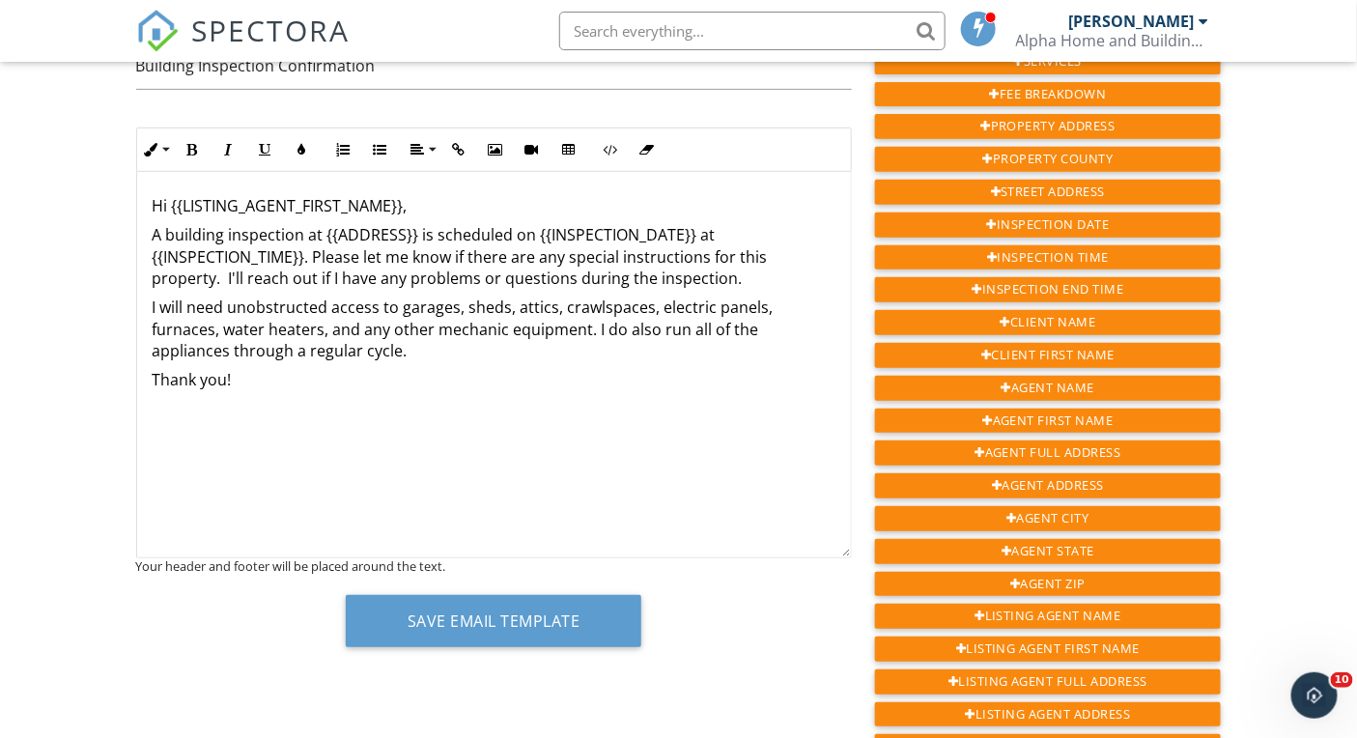
scroll to position [269, 0]
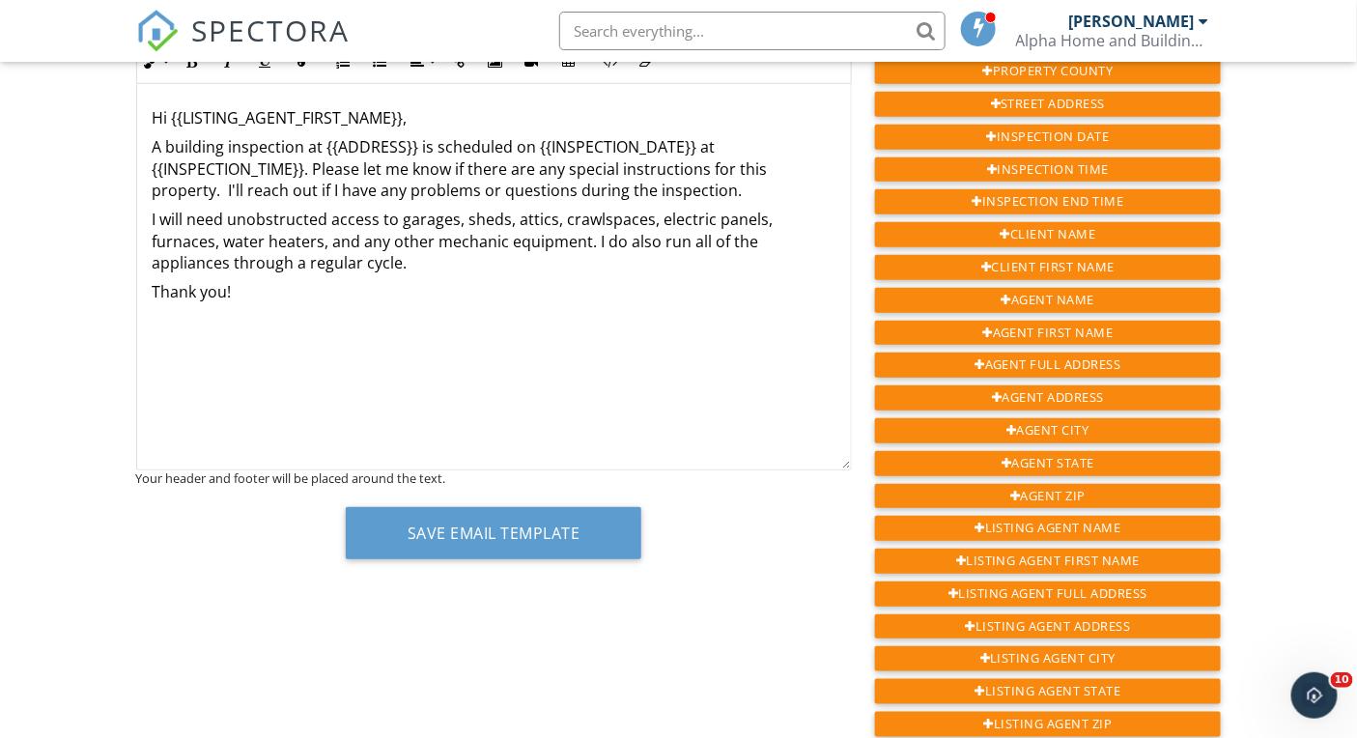
click at [396, 261] on p "I will need unobstructed access to garages, sheds, attics, crawlspaces, electri…" at bounding box center [494, 241] width 683 height 65
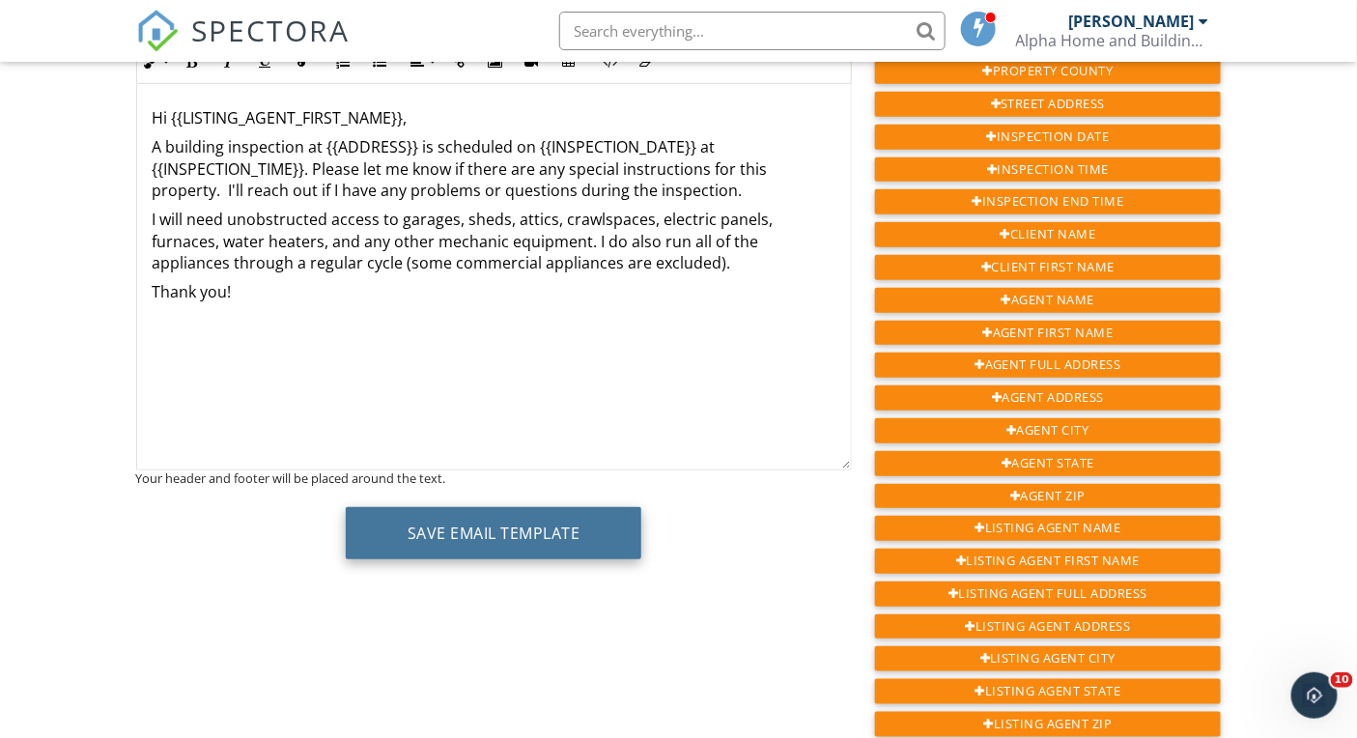
click at [557, 530] on button "Save Email Template" at bounding box center [494, 533] width 297 height 52
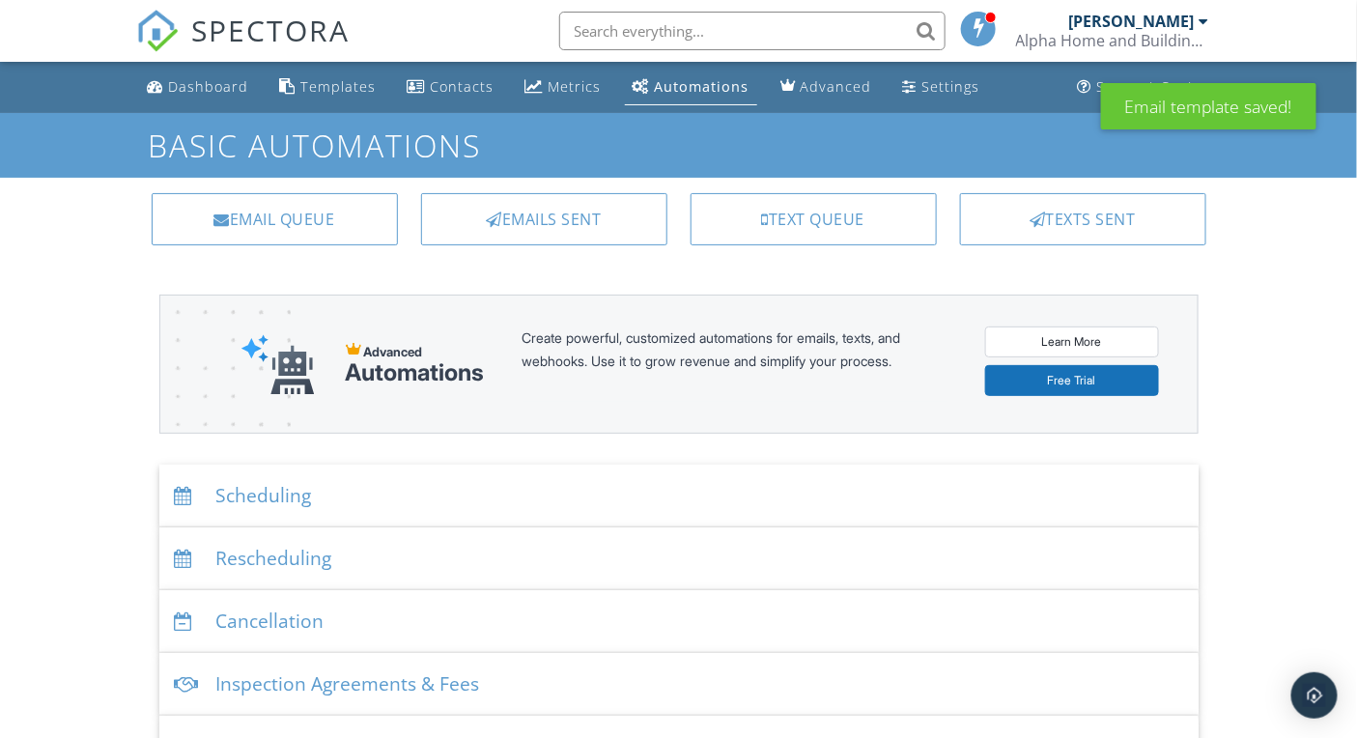
click at [293, 495] on div "Scheduling" at bounding box center [678, 496] width 1039 height 63
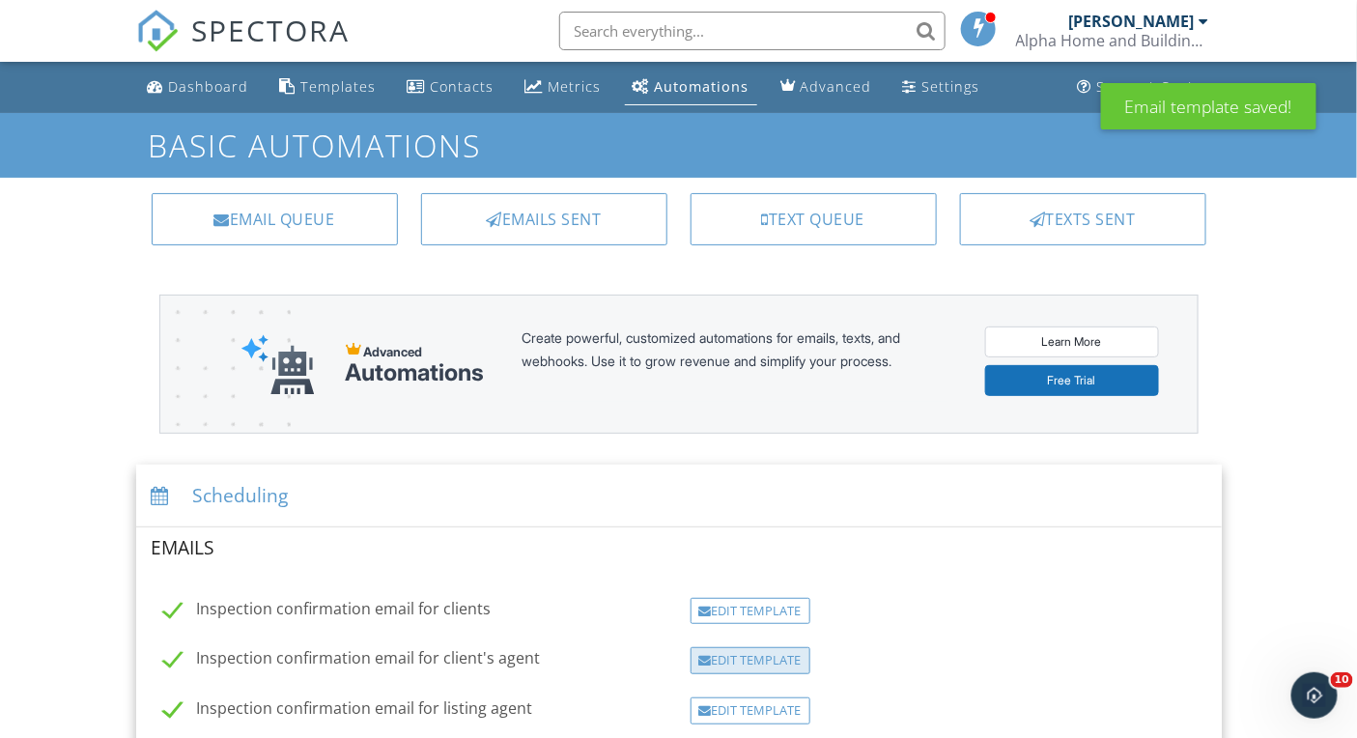
click at [729, 655] on div "Edit Template" at bounding box center [751, 660] width 120 height 27
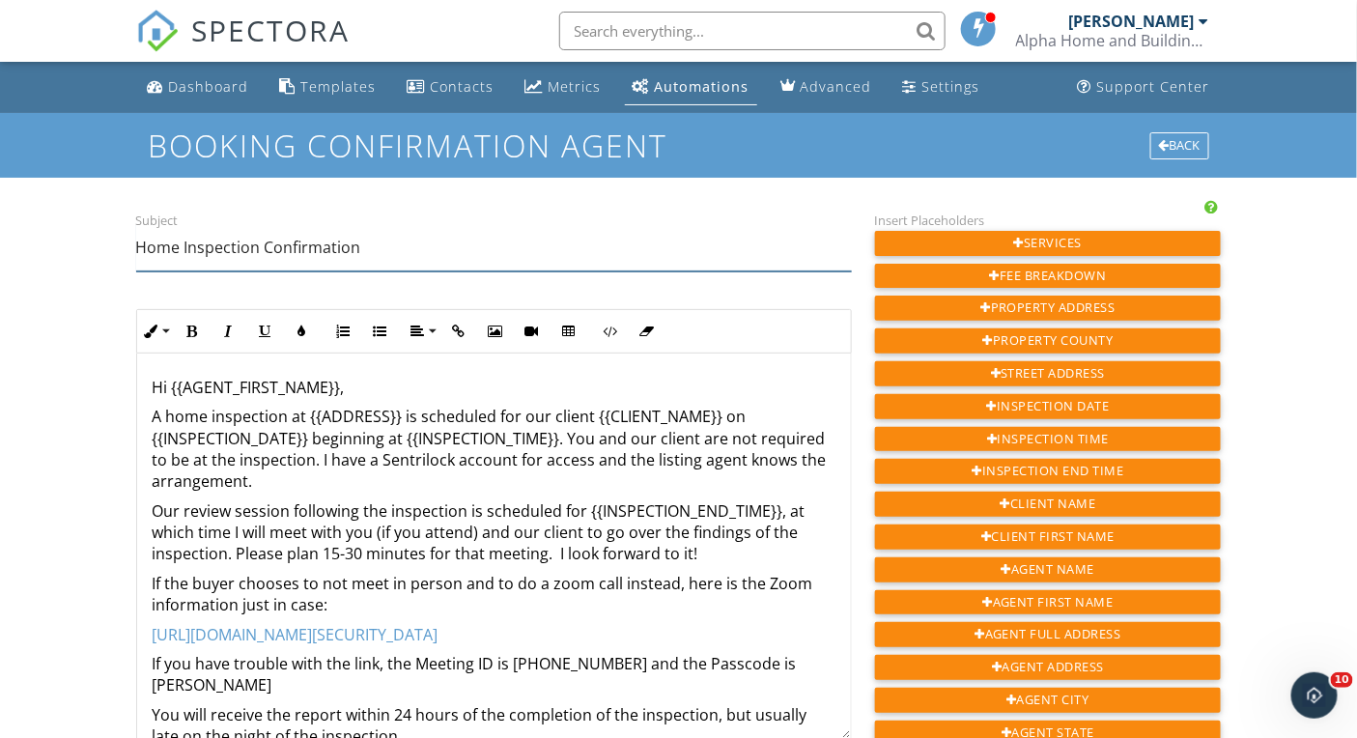
click at [156, 249] on input "Home Inspection Confirmation" at bounding box center [494, 247] width 716 height 47
click at [152, 248] on input "Home Inspection Confirmation" at bounding box center [494, 247] width 716 height 47
type input "Building Inspection Confirmation"
click at [175, 410] on p "A home inspection at {{ADDRESS}} is scheduled for our client {{CLIENT_NAME}} on…" at bounding box center [494, 449] width 683 height 87
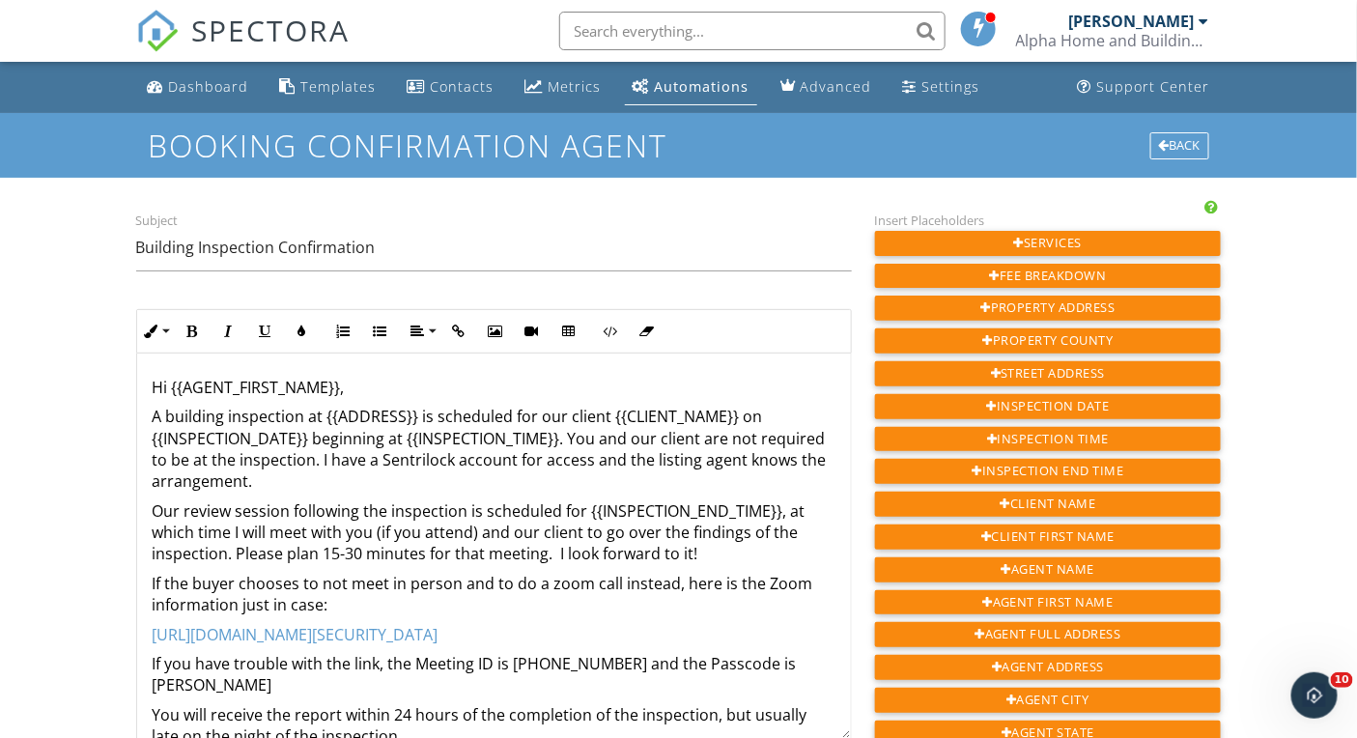
click at [385, 463] on p "A building inspection at {{ADDRESS}} is scheduled for our client {{CLIENT_NAME}…" at bounding box center [494, 449] width 683 height 87
click at [431, 459] on p "A building inspection at {{ADDRESS}} is scheduled for our client {{CLIENT_NAME}…" at bounding box center [494, 449] width 683 height 87
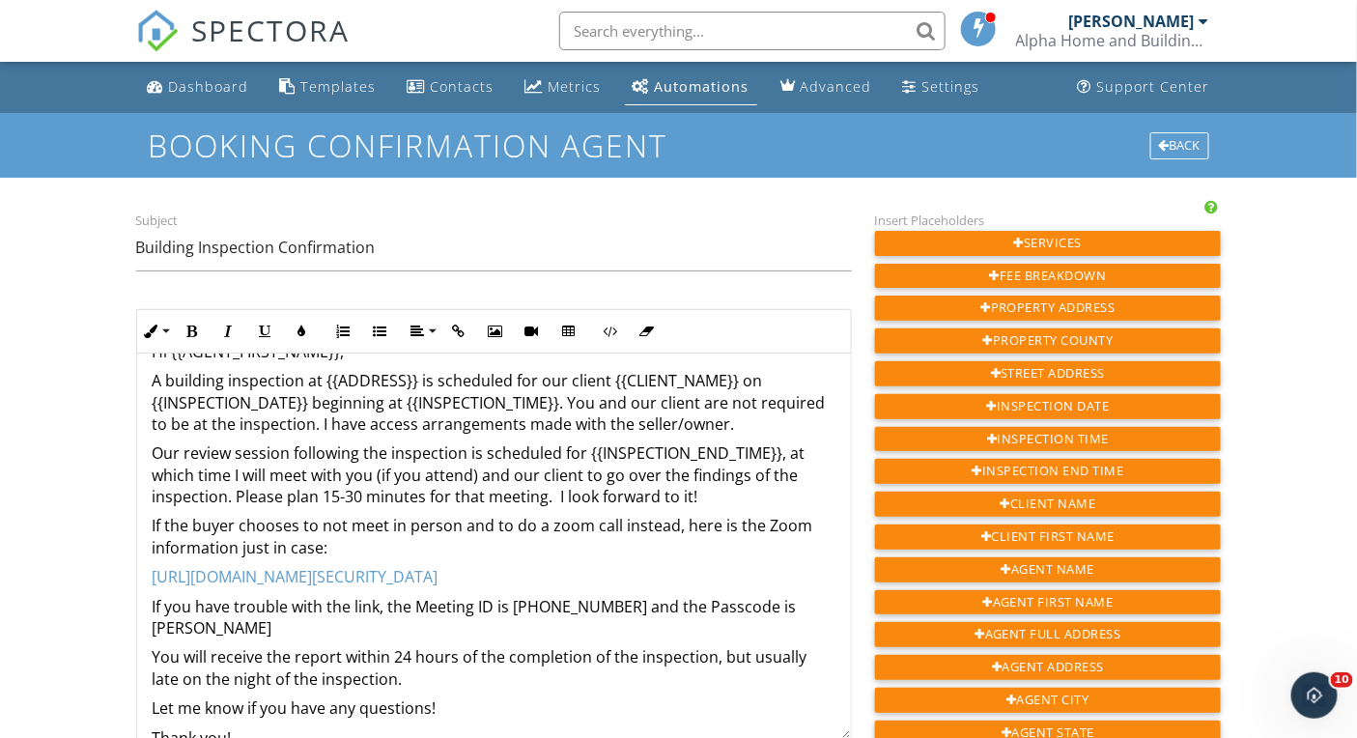
scroll to position [46, 0]
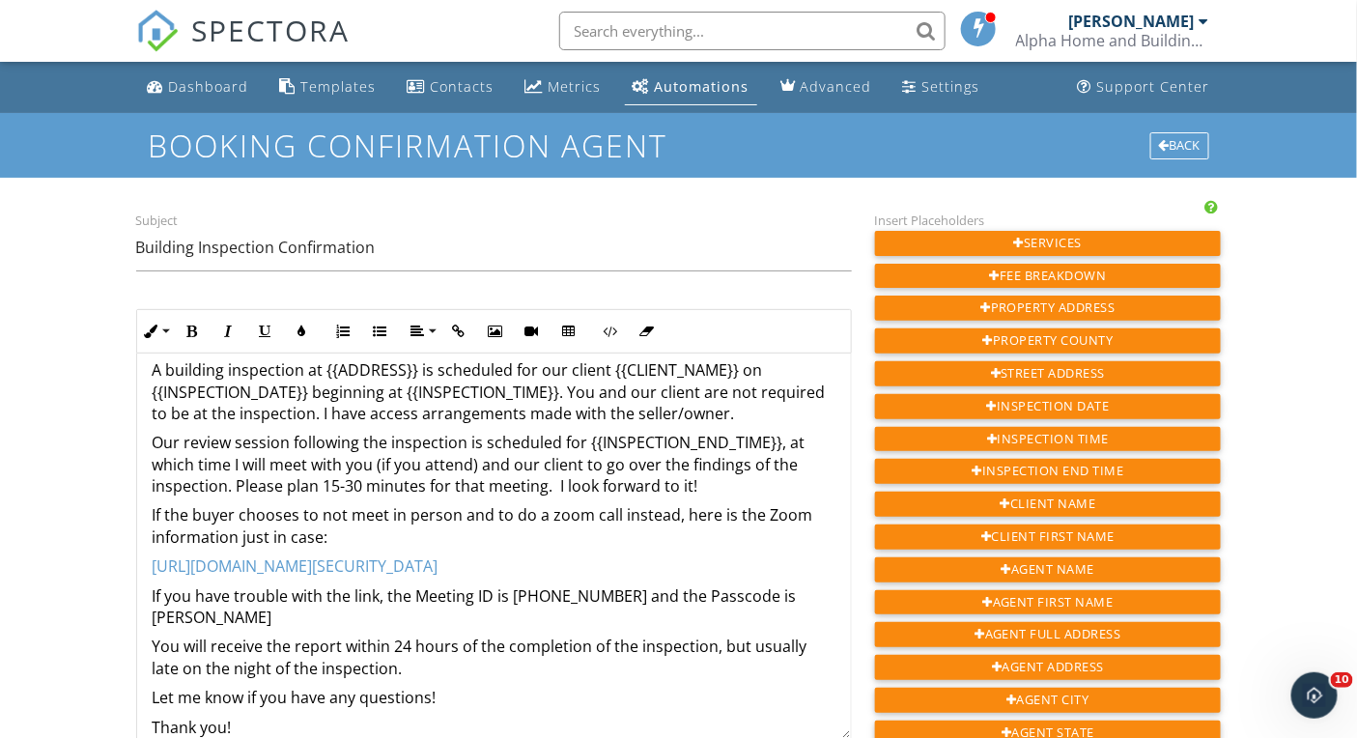
click at [348, 463] on p "Our review session following the inspection is scheduled for {{INSPECTION_END_T…" at bounding box center [494, 464] width 683 height 65
click at [715, 465] on p "Our review session following the inspection is scheduled for {{INSPECTION_END_T…" at bounding box center [494, 464] width 683 height 65
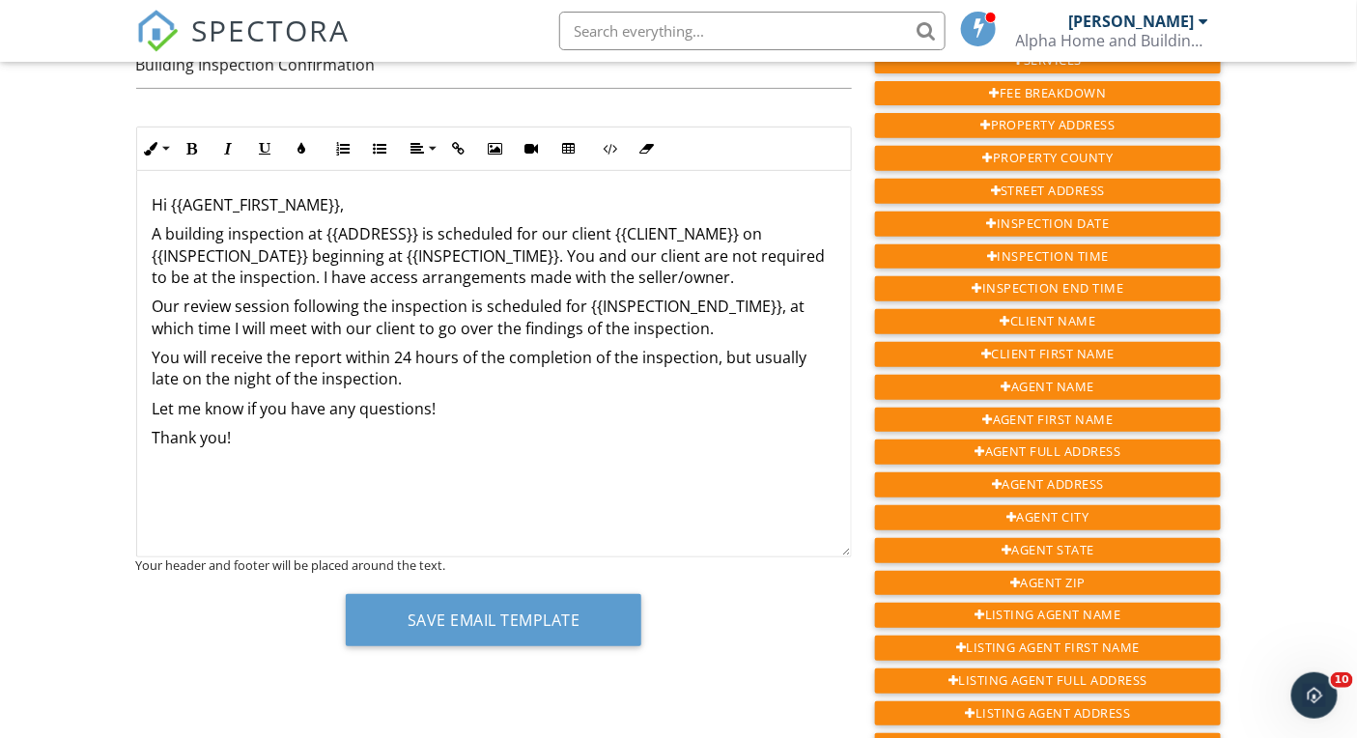
scroll to position [329, 0]
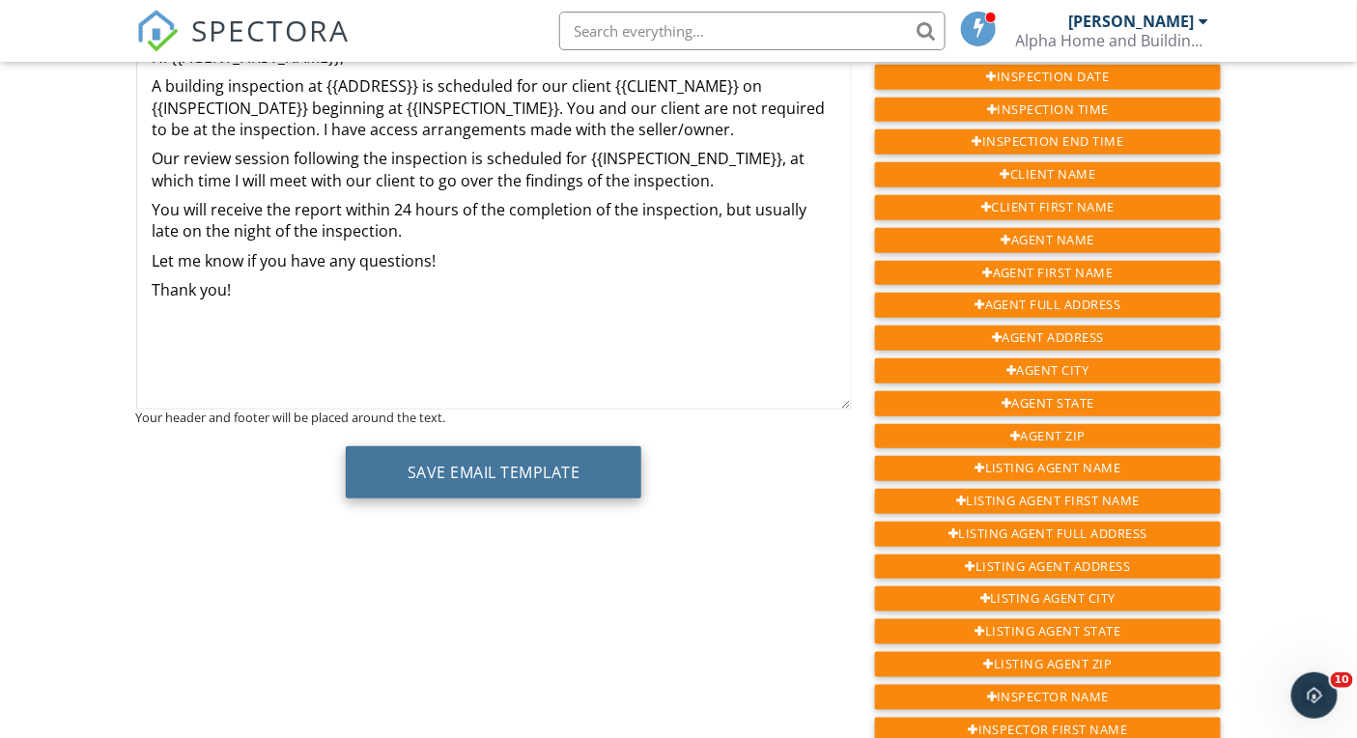
click at [482, 462] on button "Save Email Template" at bounding box center [494, 472] width 297 height 52
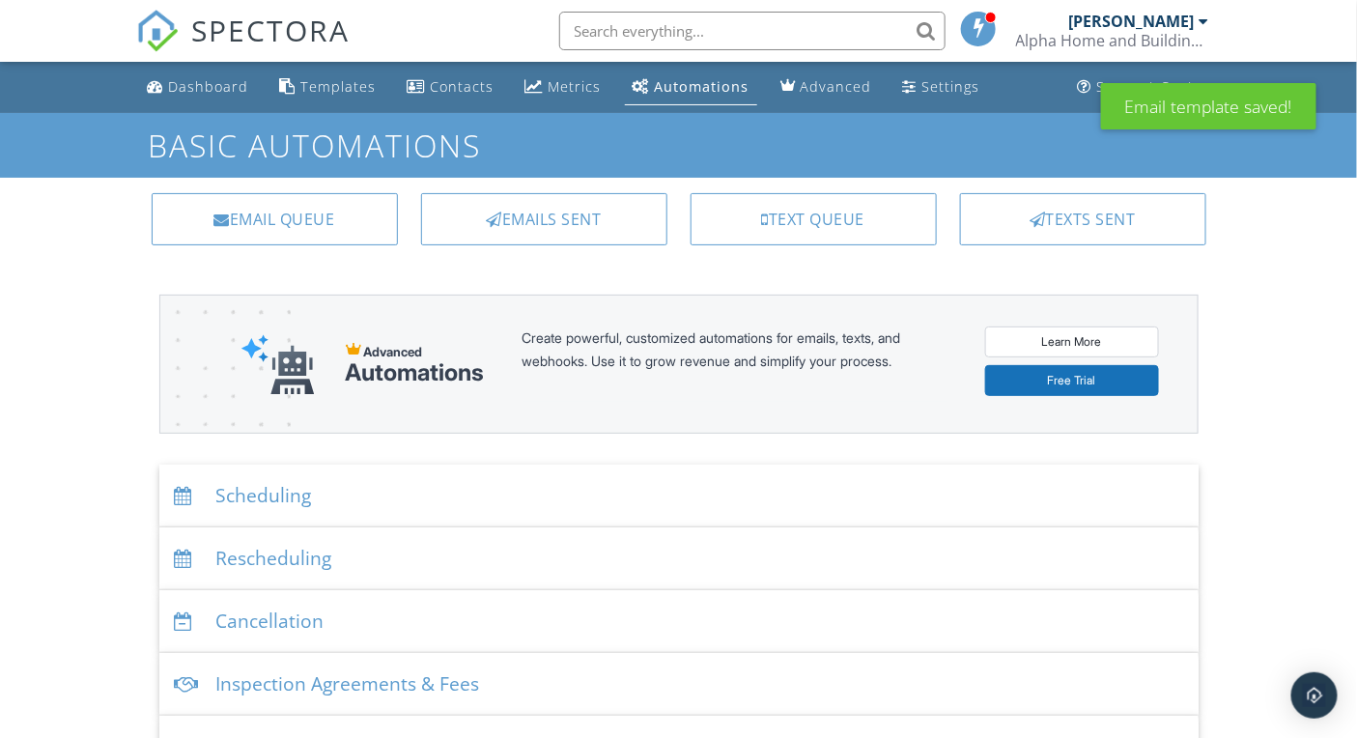
click at [256, 494] on div "Scheduling" at bounding box center [678, 496] width 1039 height 63
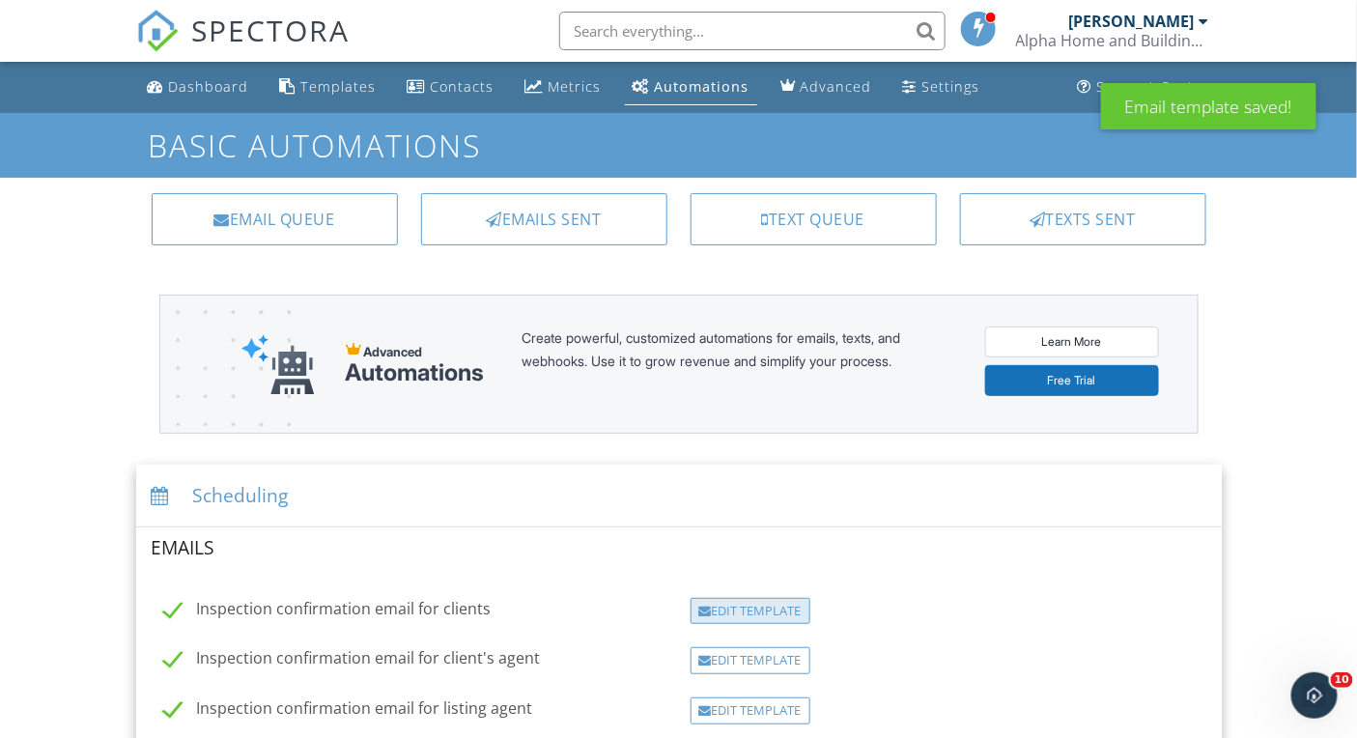
click at [764, 602] on div "Edit Template" at bounding box center [751, 611] width 120 height 27
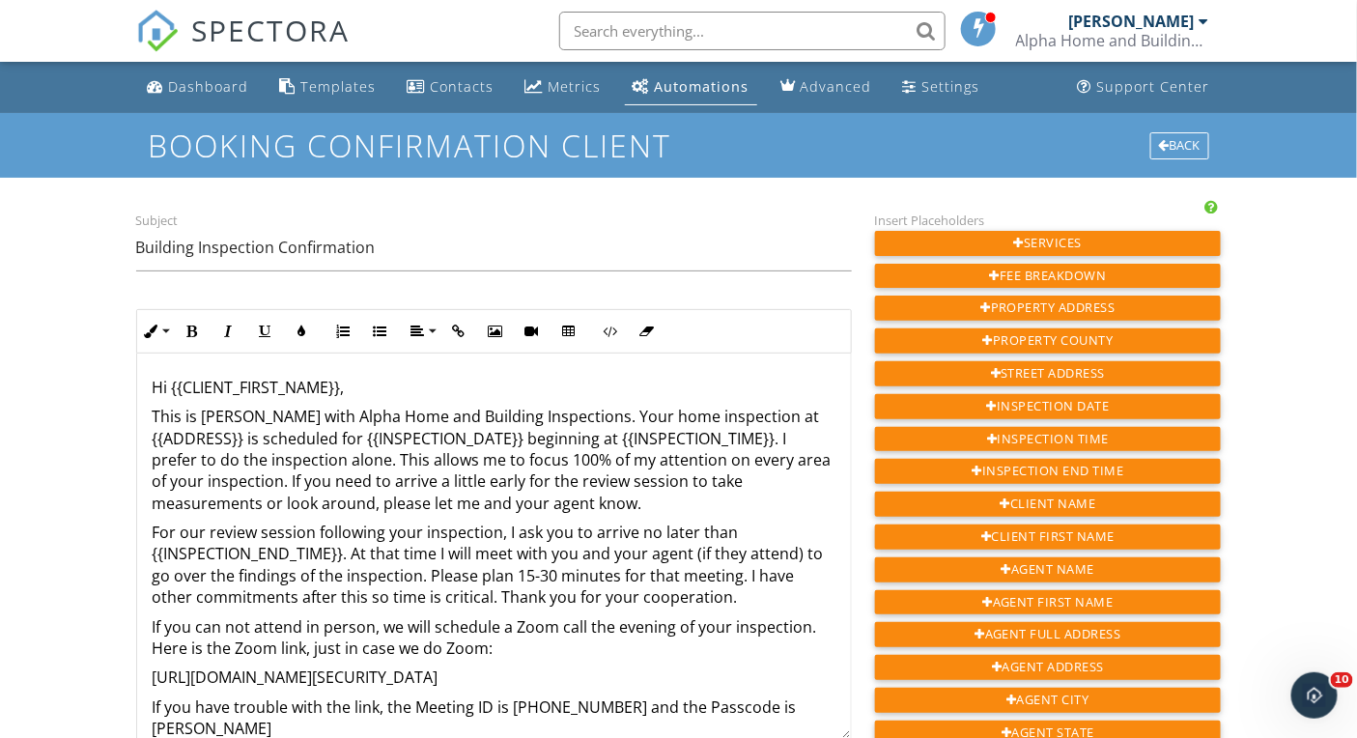
click at [673, 416] on p "This is Brent Mitchell with Alpha Home and Building Inspections. Your home insp…" at bounding box center [494, 460] width 683 height 108
click at [326, 483] on p "This is Brent Mitchell with Alpha Home and Building Inspections. Your building …" at bounding box center [494, 460] width 683 height 108
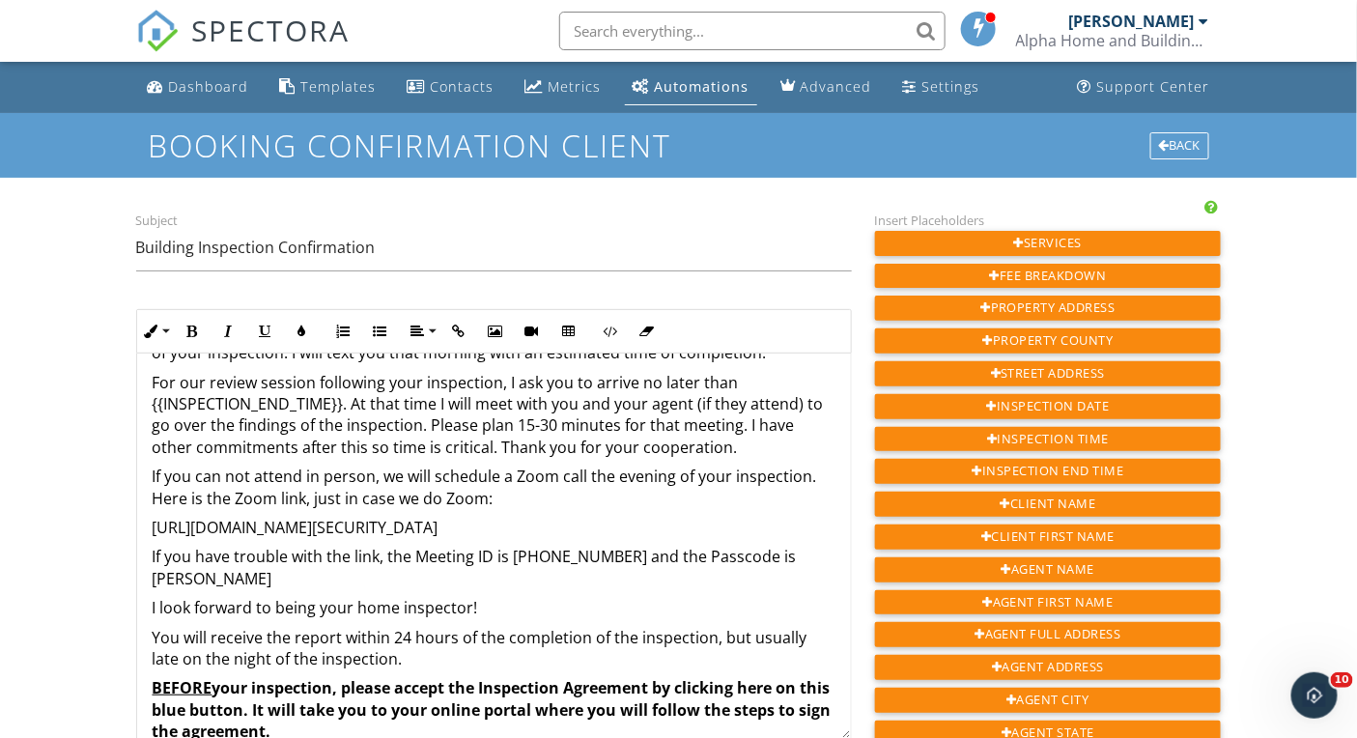
scroll to position [126, 0]
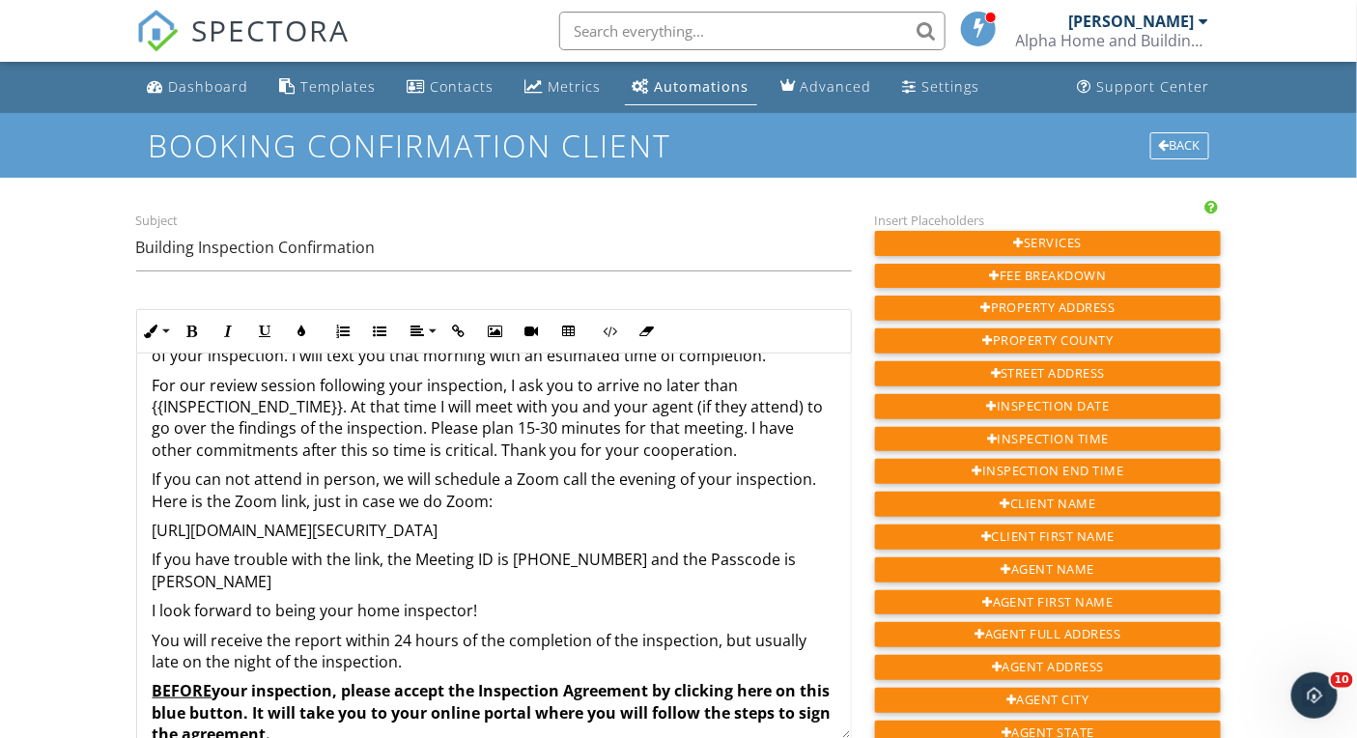
click at [343, 408] on p "For our review session following your inspection, I ask you to arrive no later …" at bounding box center [494, 418] width 683 height 87
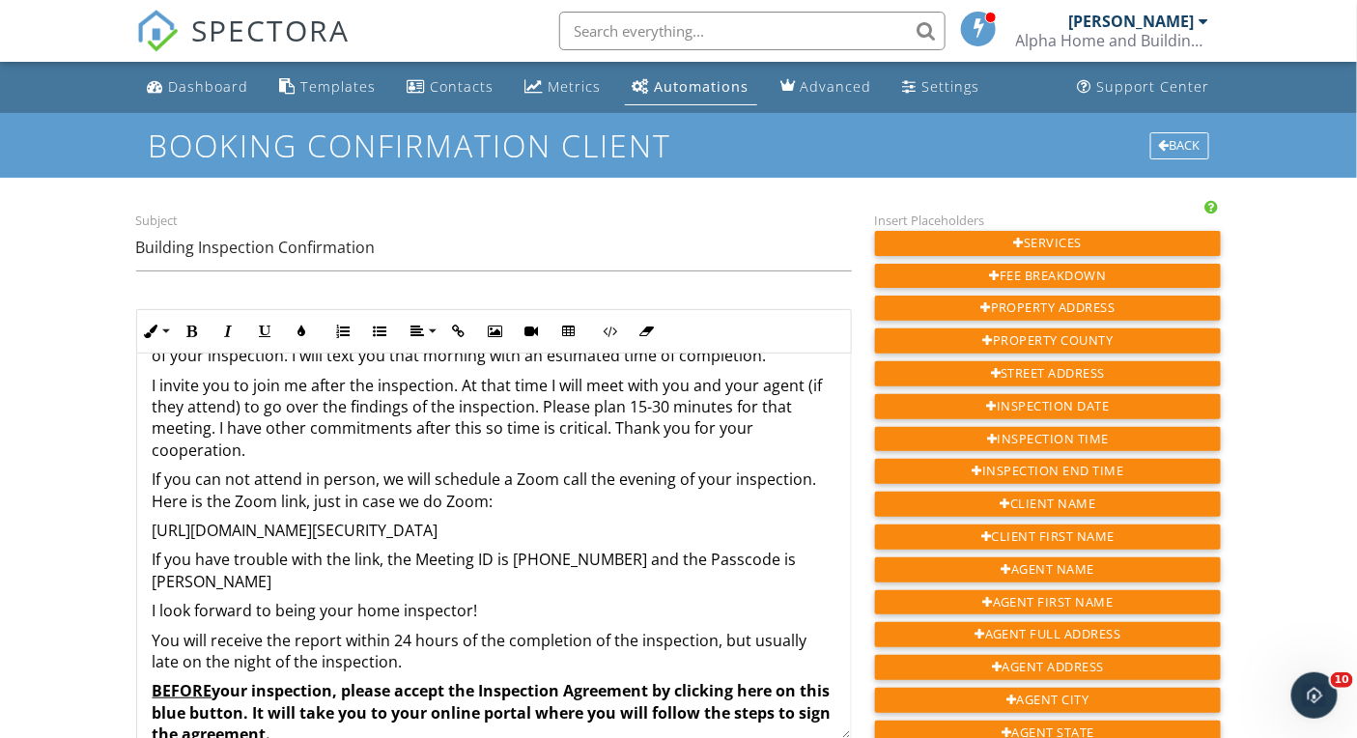
click at [691, 385] on p "I invite you to join me after the inspection. At that time I will meet with you…" at bounding box center [494, 418] width 683 height 87
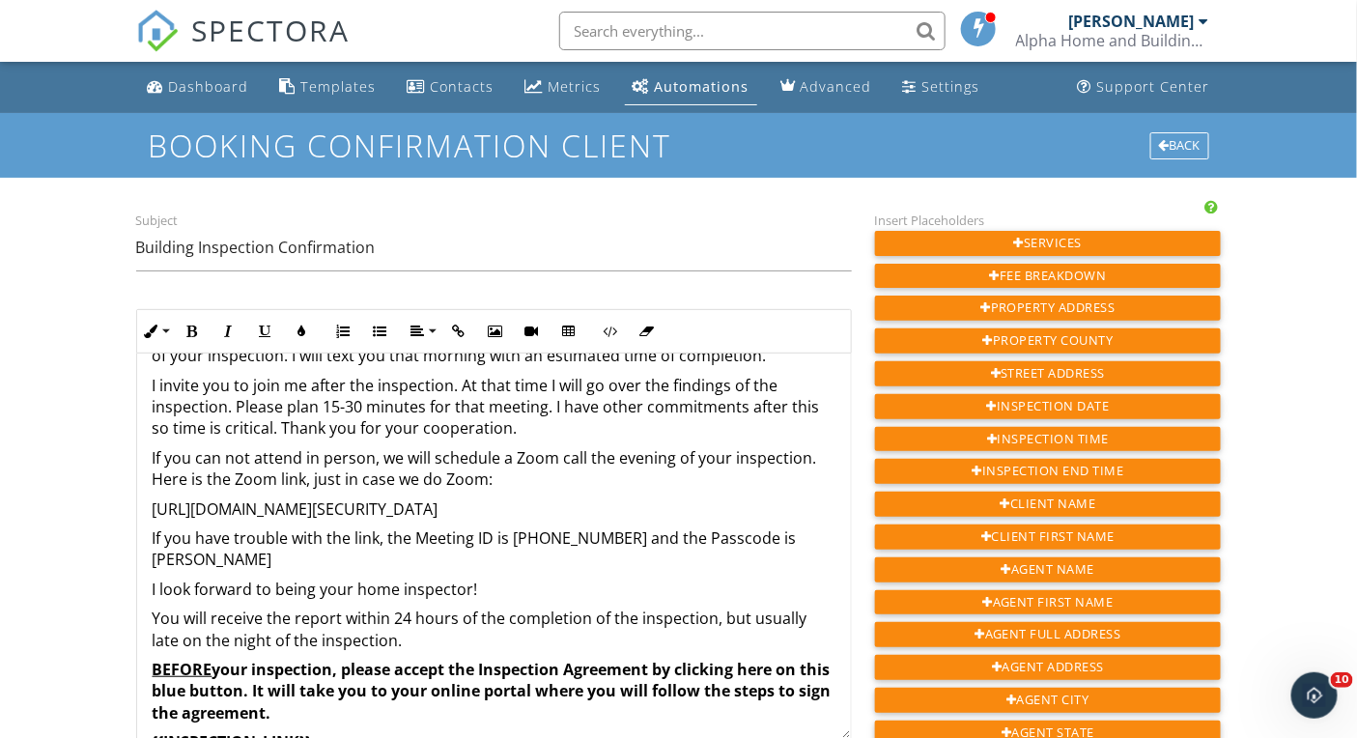
click at [343, 404] on p "I invite you to join me after the inspection. At that time I will go over the f…" at bounding box center [494, 407] width 683 height 65
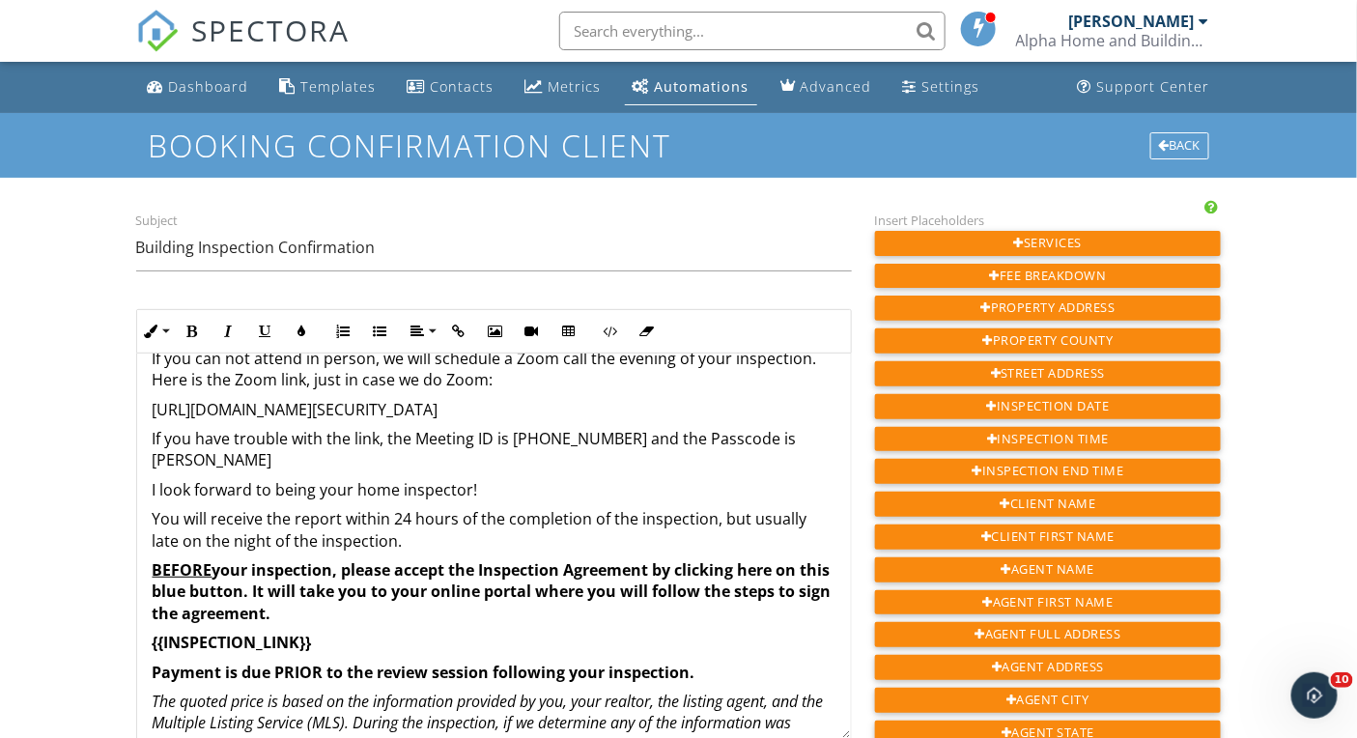
scroll to position [243, 0]
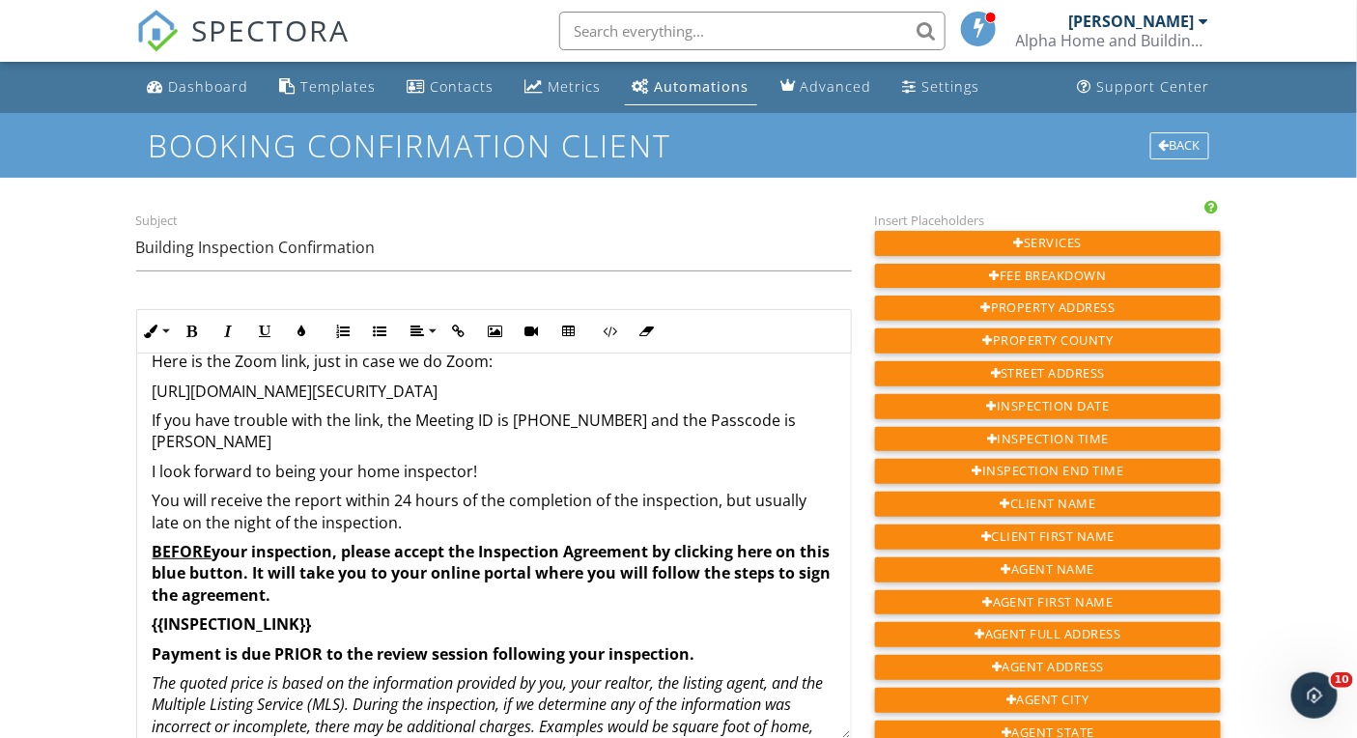
click at [375, 461] on p "I look forward to being your home inspector!" at bounding box center [494, 471] width 683 height 21
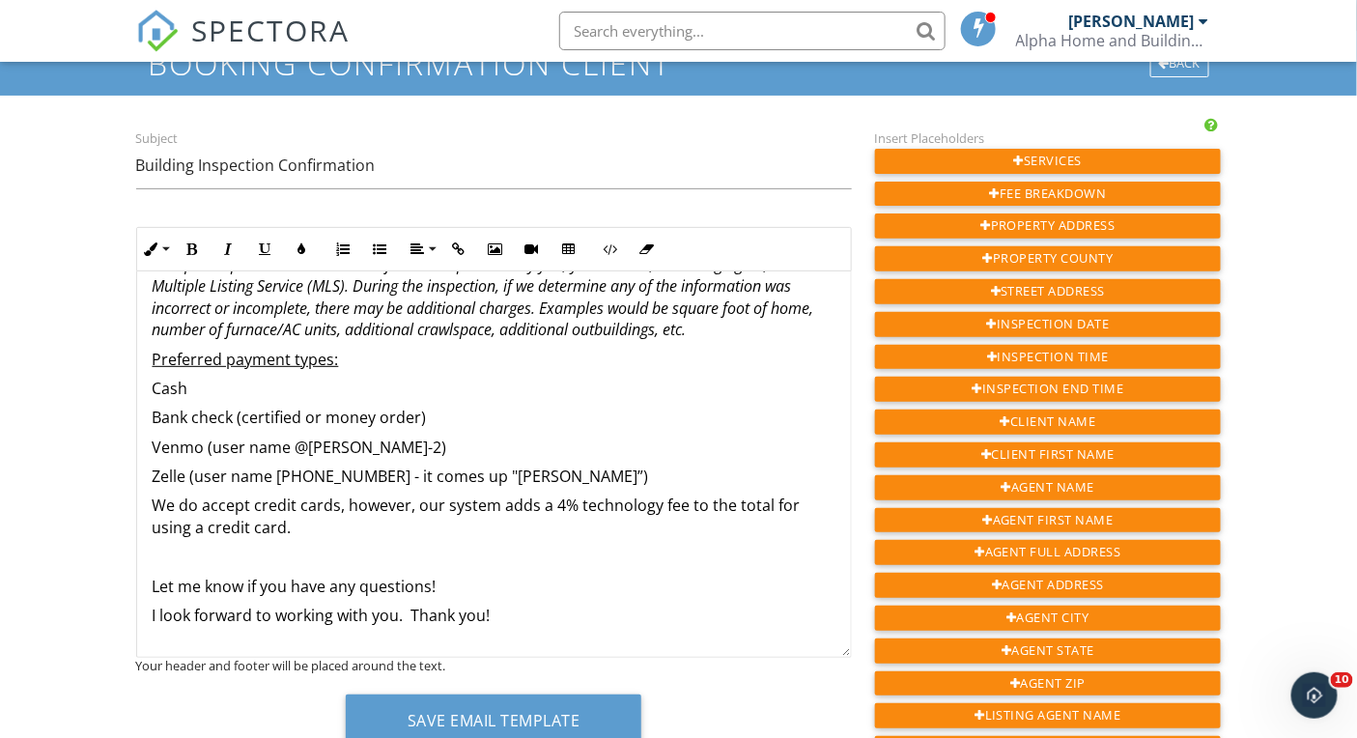
scroll to position [157, 0]
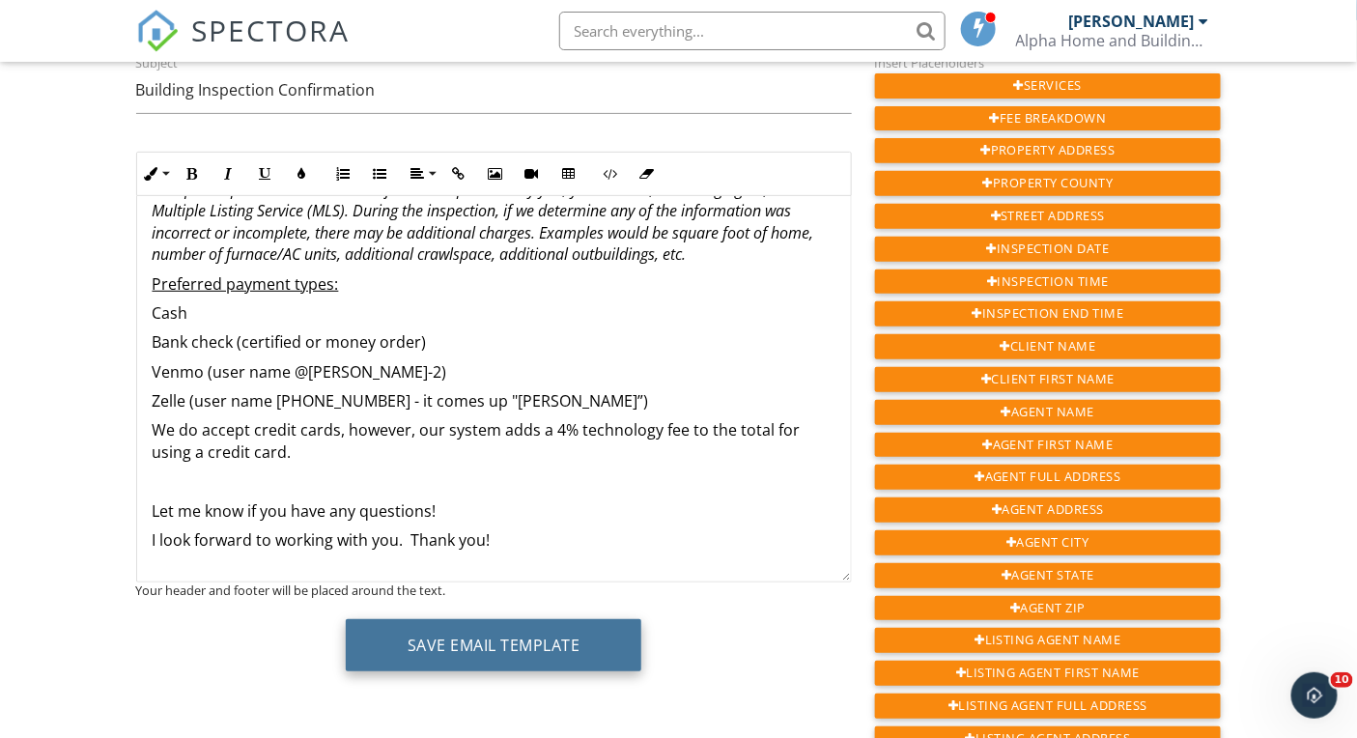
click at [453, 632] on button "Save Email Template" at bounding box center [494, 645] width 297 height 52
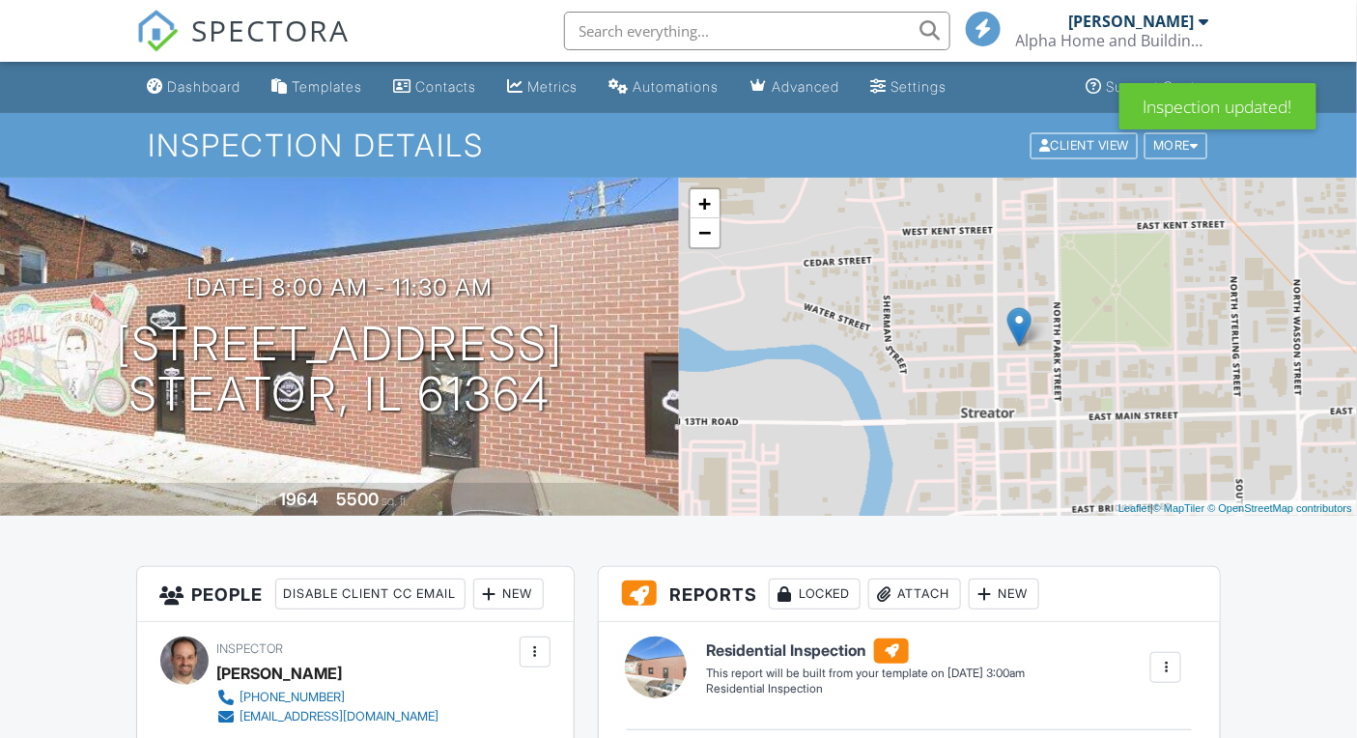
click at [279, 38] on span "SPECTORA" at bounding box center [271, 30] width 158 height 41
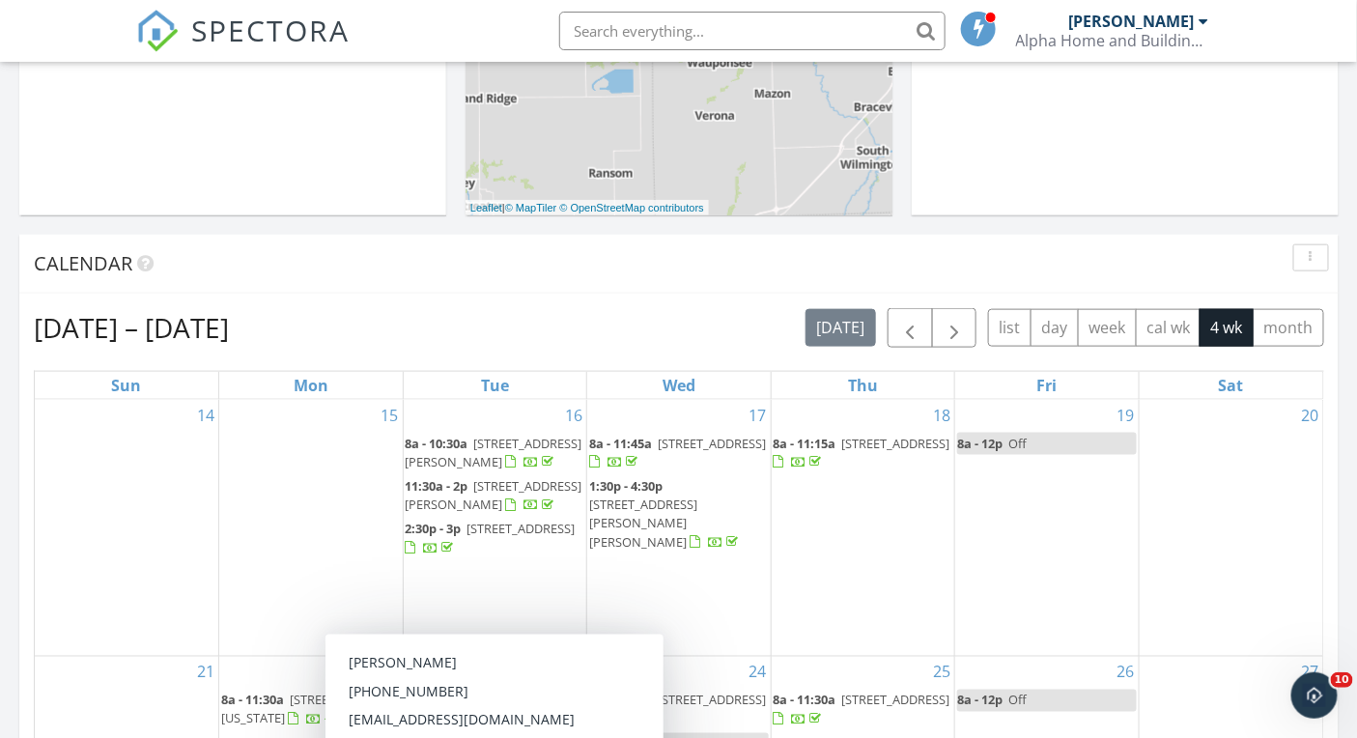
scroll to position [107, 0]
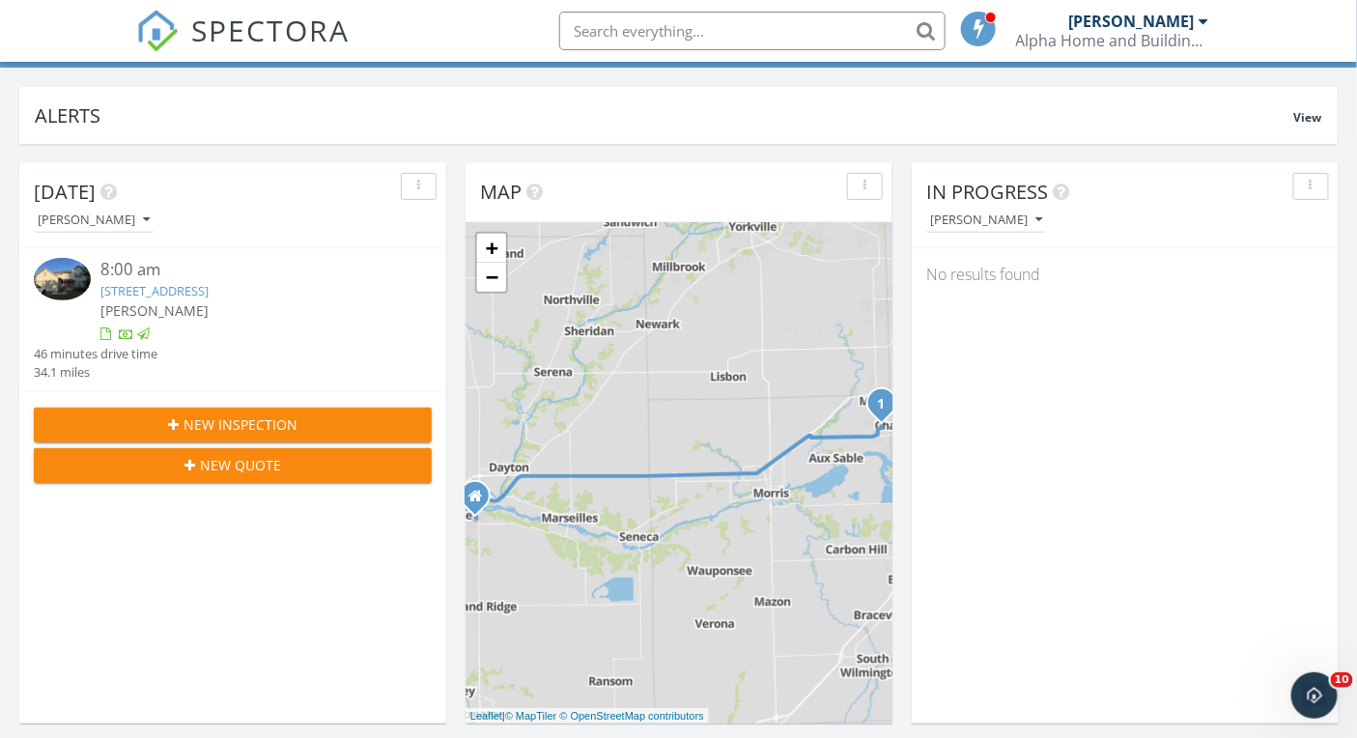
click at [285, 467] on div "New Quote" at bounding box center [232, 465] width 367 height 20
